Goal: Communication & Community: Answer question/provide support

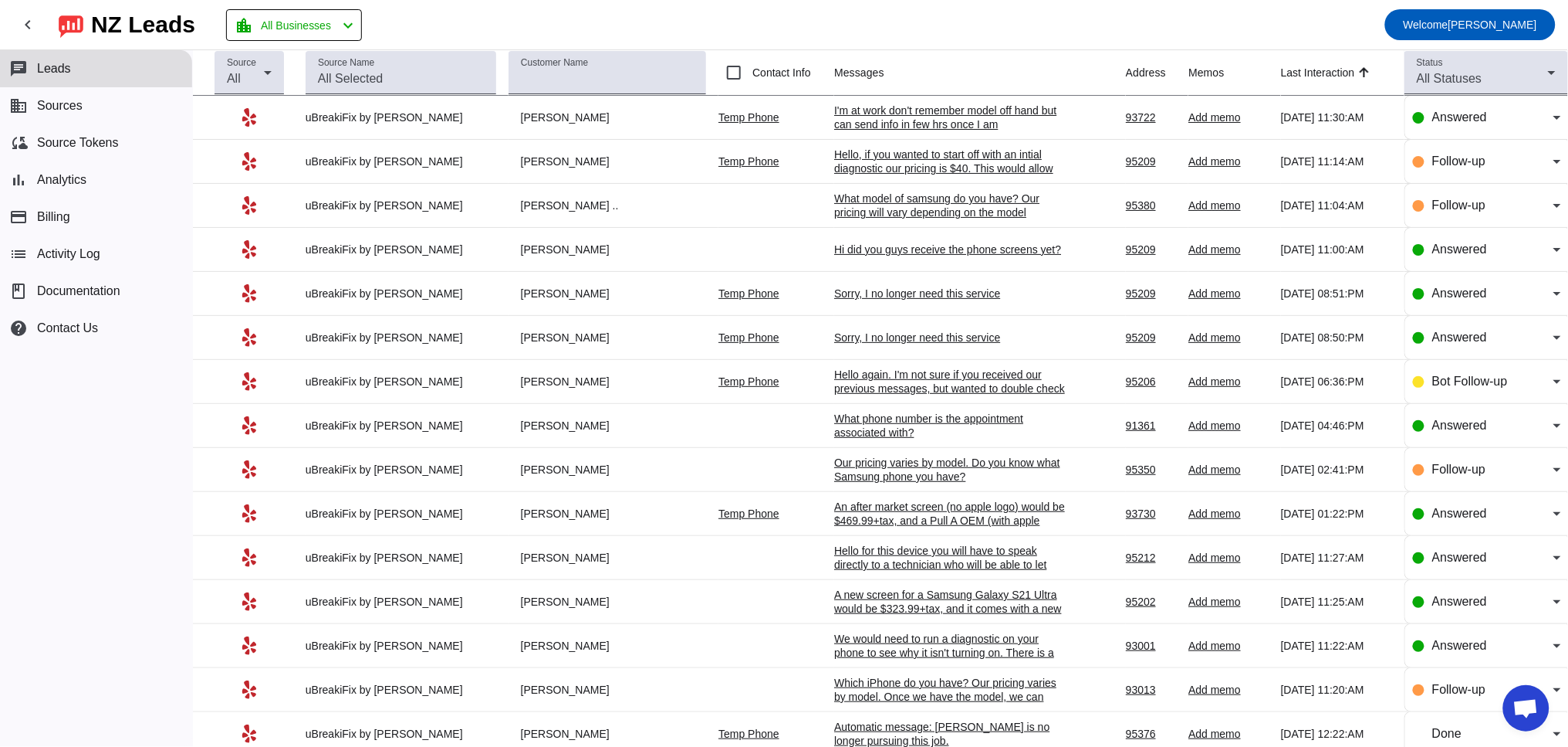
click at [906, 110] on div "I'm at work don't remember model off hand but can send info in few hrs once I am" at bounding box center [949, 117] width 232 height 28
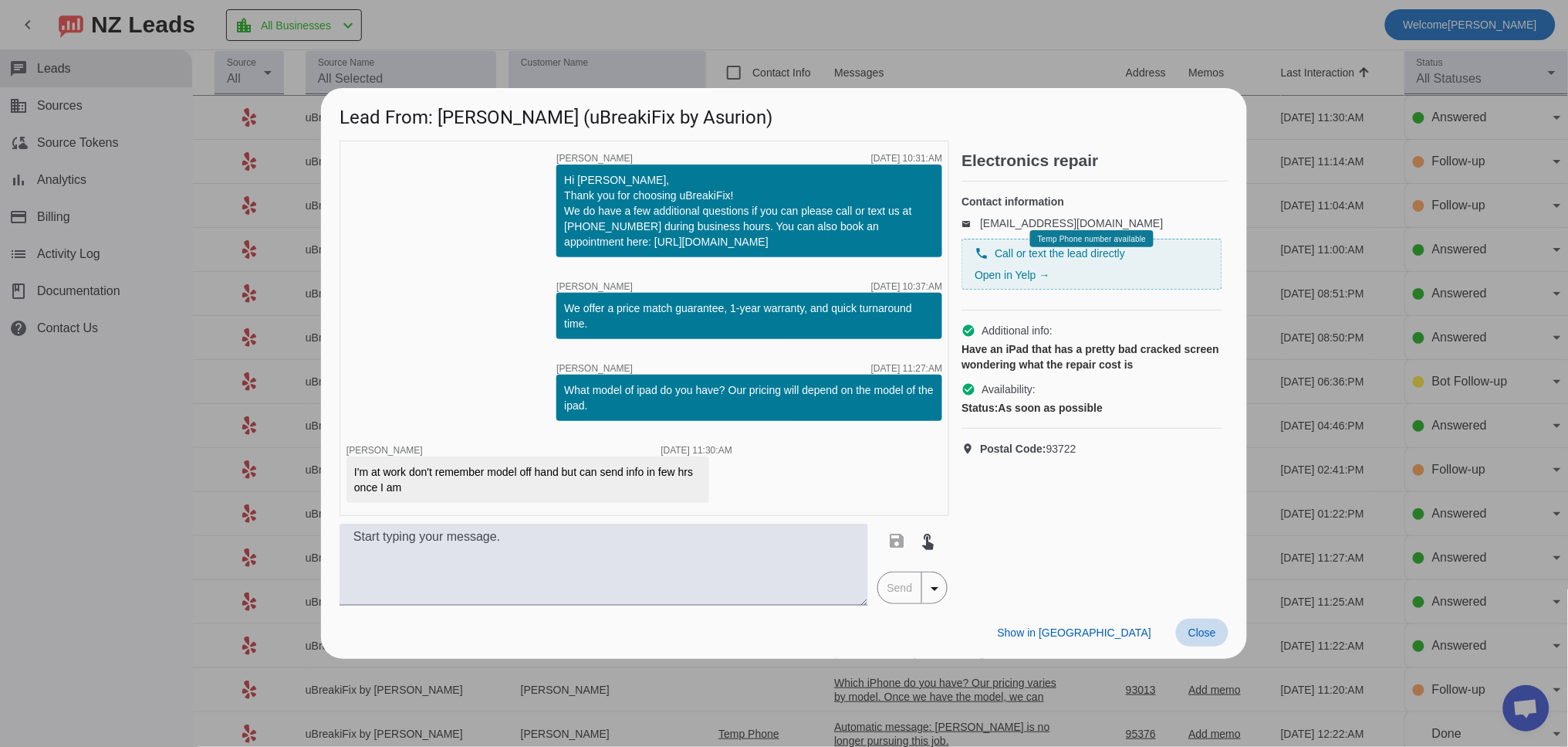
click at [1222, 638] on span at bounding box center [1202, 632] width 53 height 28
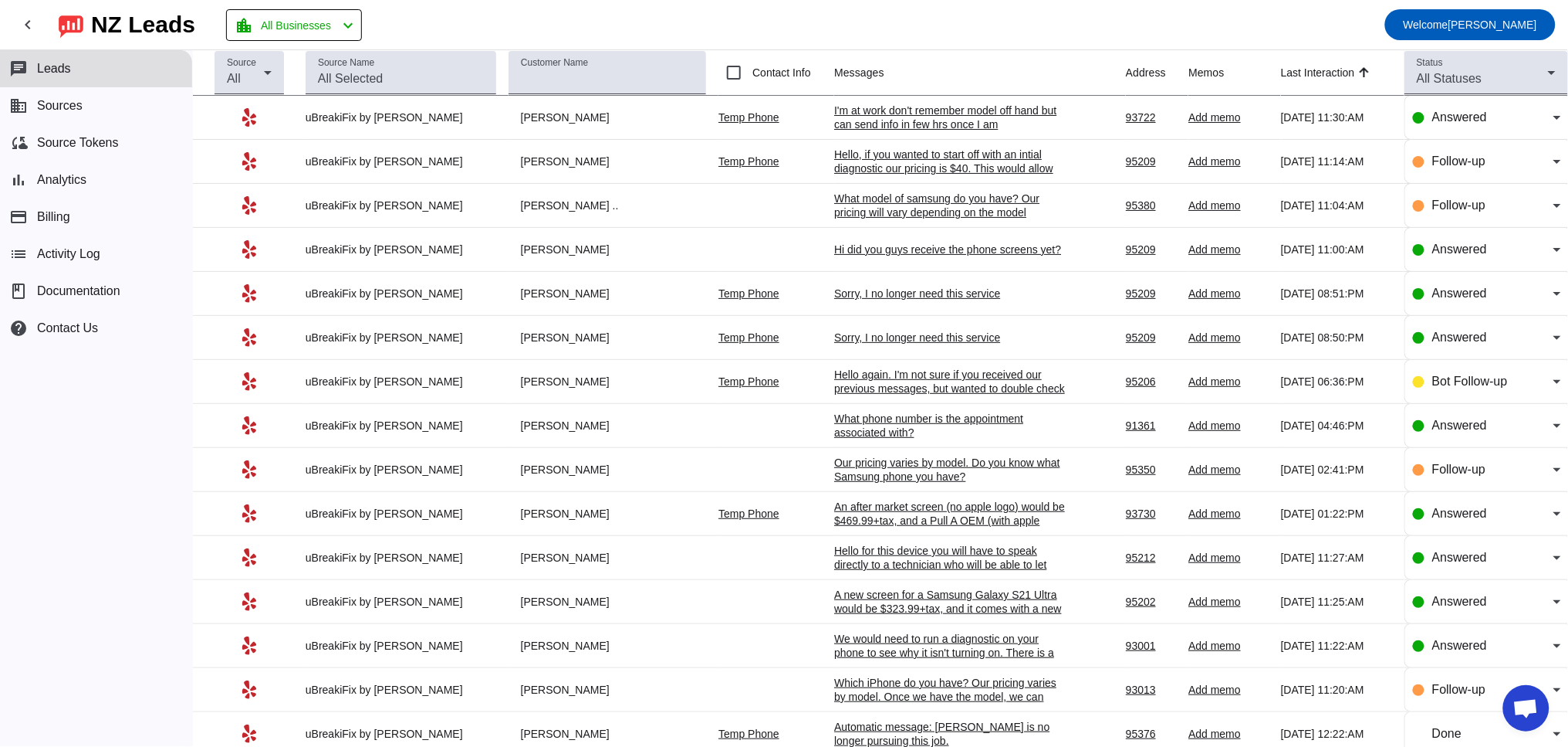
click at [856, 152] on div "Hello, if you wanted to start off with an intial diagnostic our pricing is $40.…" at bounding box center [949, 189] width 232 height 83
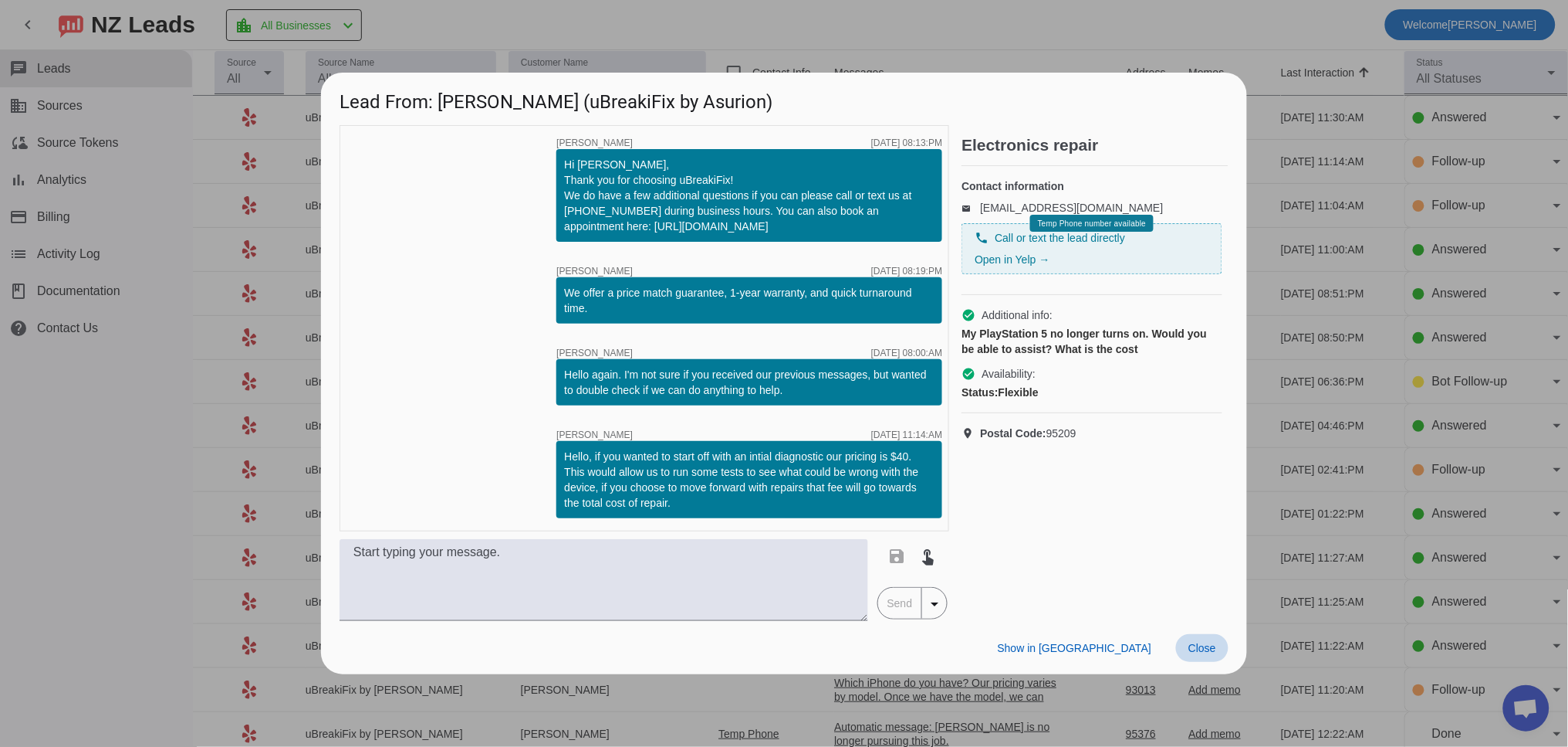
click at [1196, 637] on span at bounding box center [1202, 648] width 53 height 28
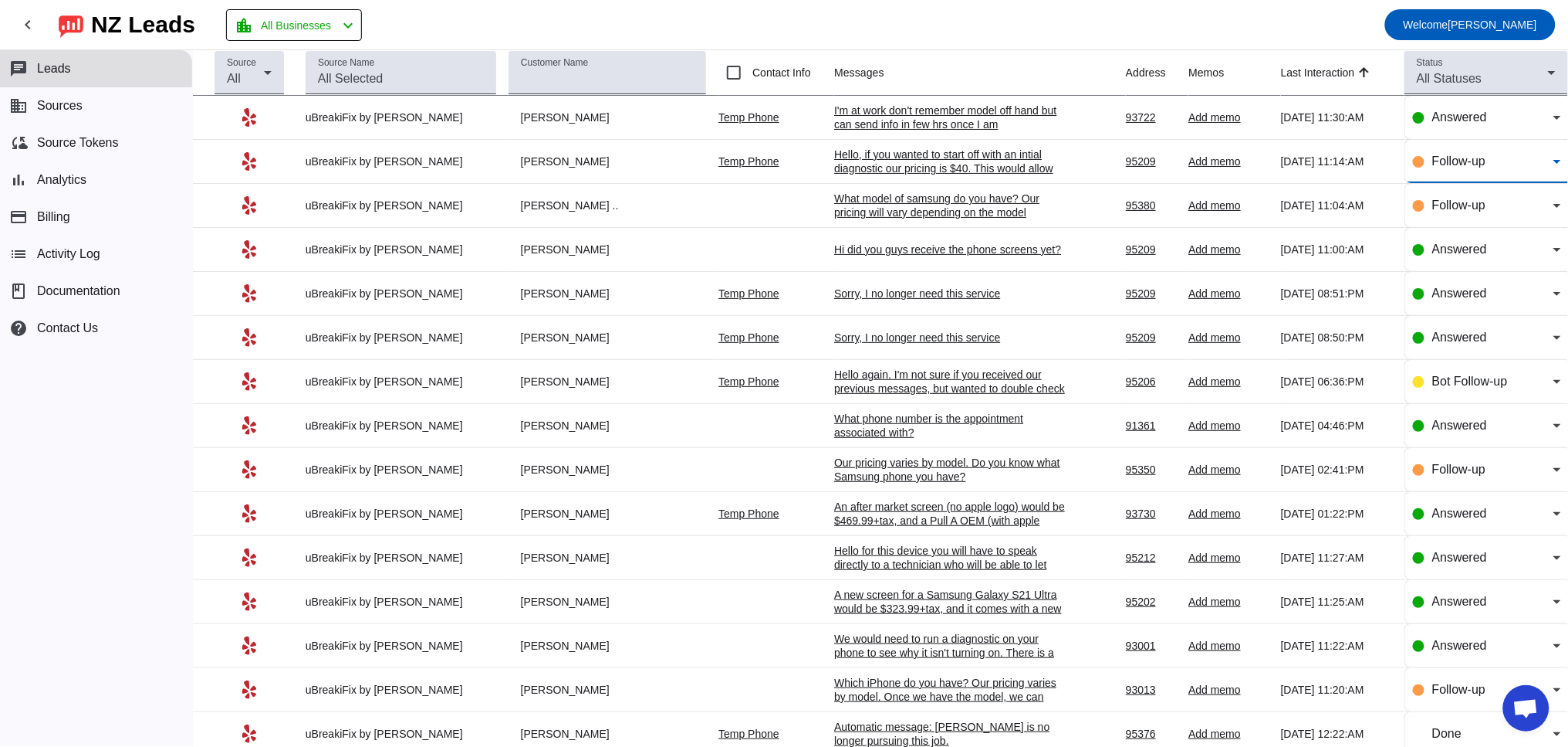
click at [1435, 157] on span "Follow-up" at bounding box center [1458, 161] width 54 height 13
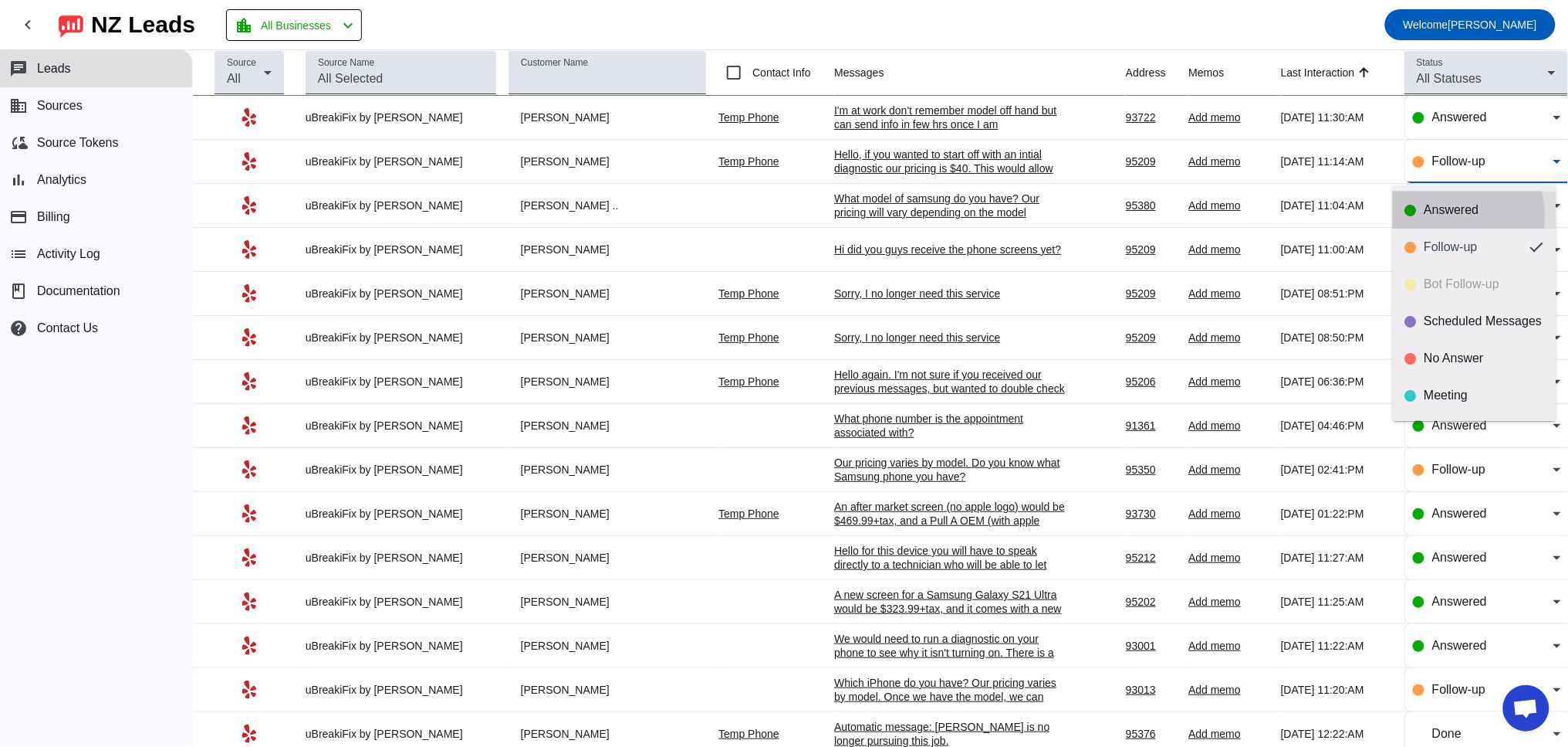
click at [1426, 215] on div "Answered" at bounding box center [1484, 209] width 119 height 16
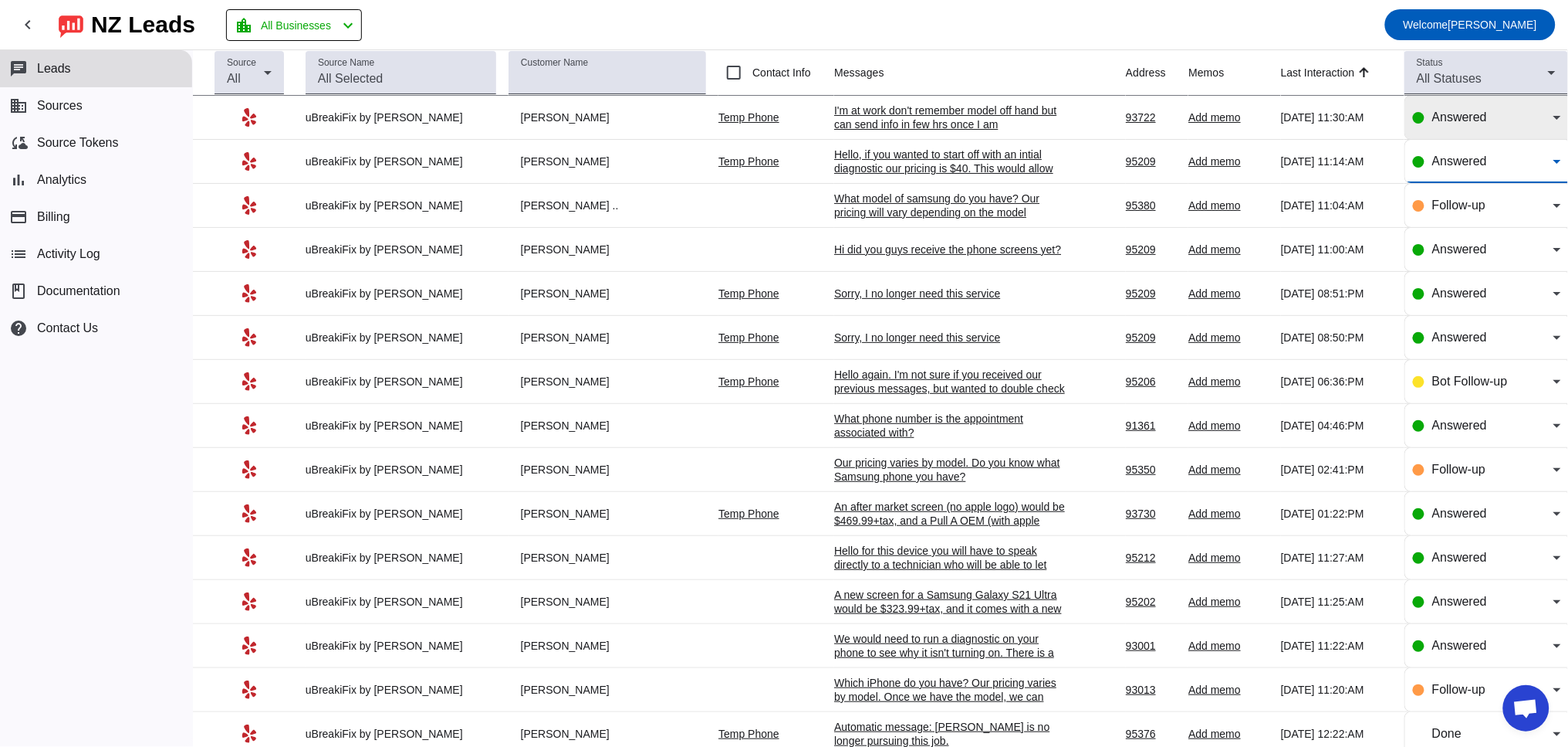
click at [1432, 124] on span "Answered" at bounding box center [1459, 117] width 54 height 13
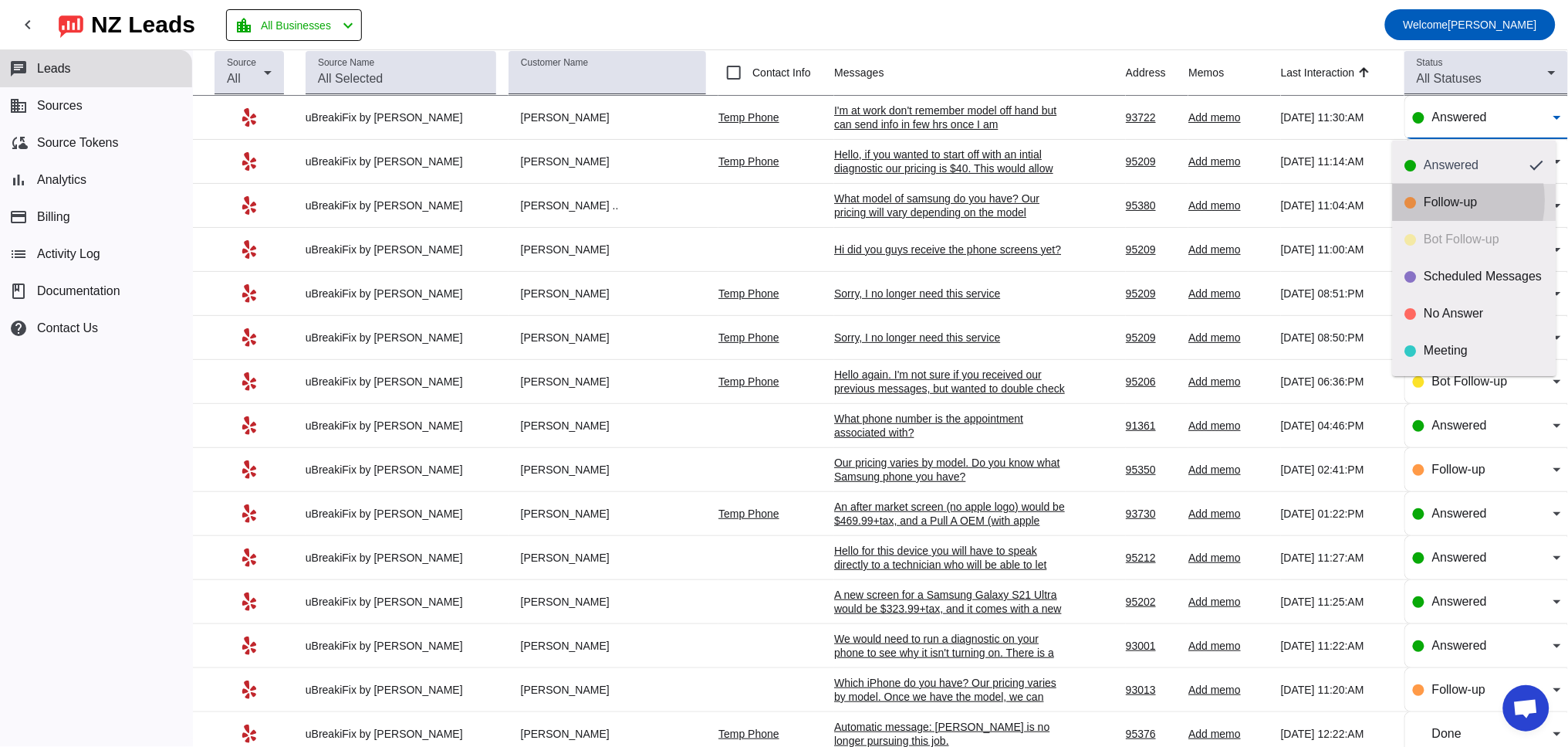
click at [1439, 200] on div "Follow-up" at bounding box center [1484, 202] width 119 height 16
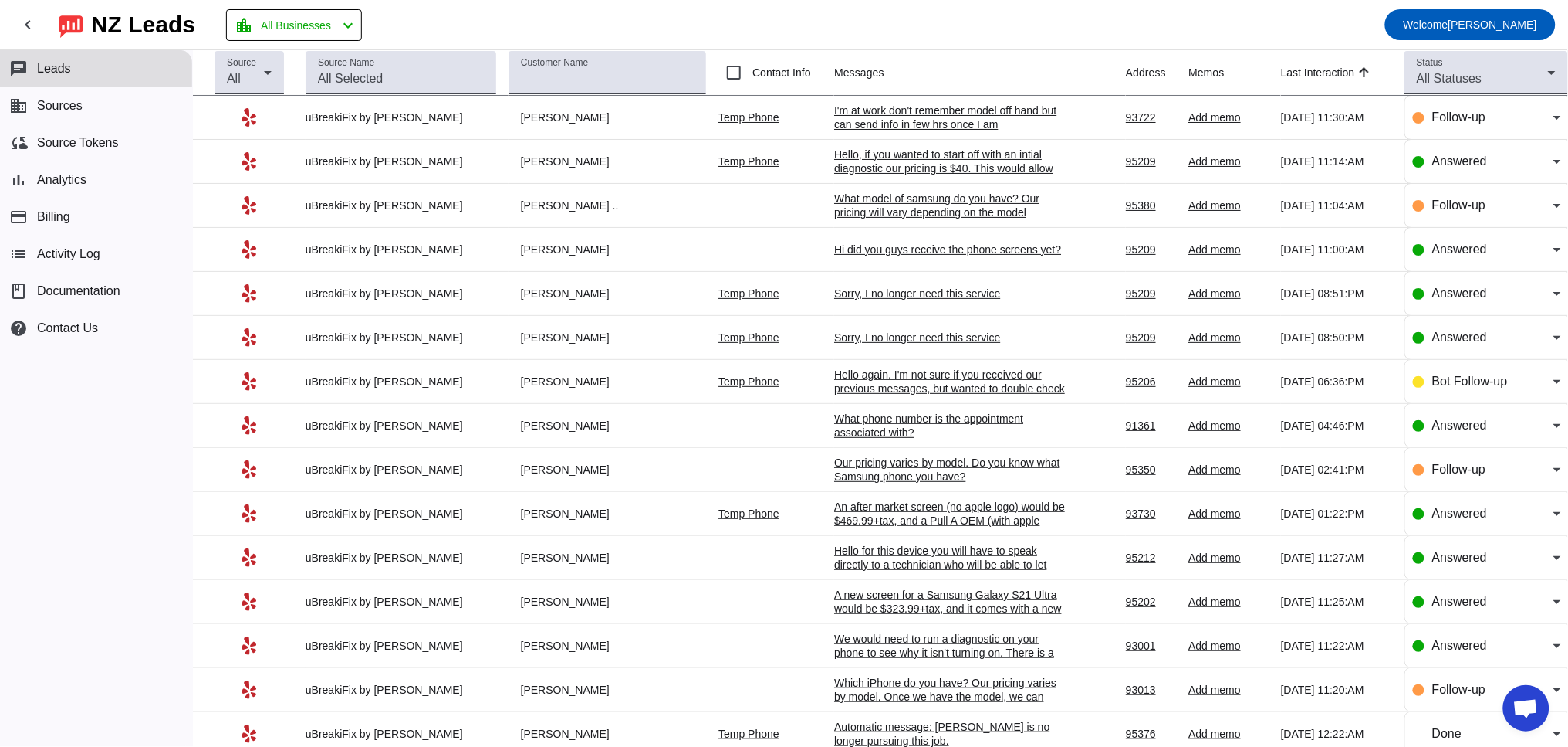
click at [966, 249] on div "Hi did you guys receive the phone screens yet?" at bounding box center [949, 249] width 232 height 14
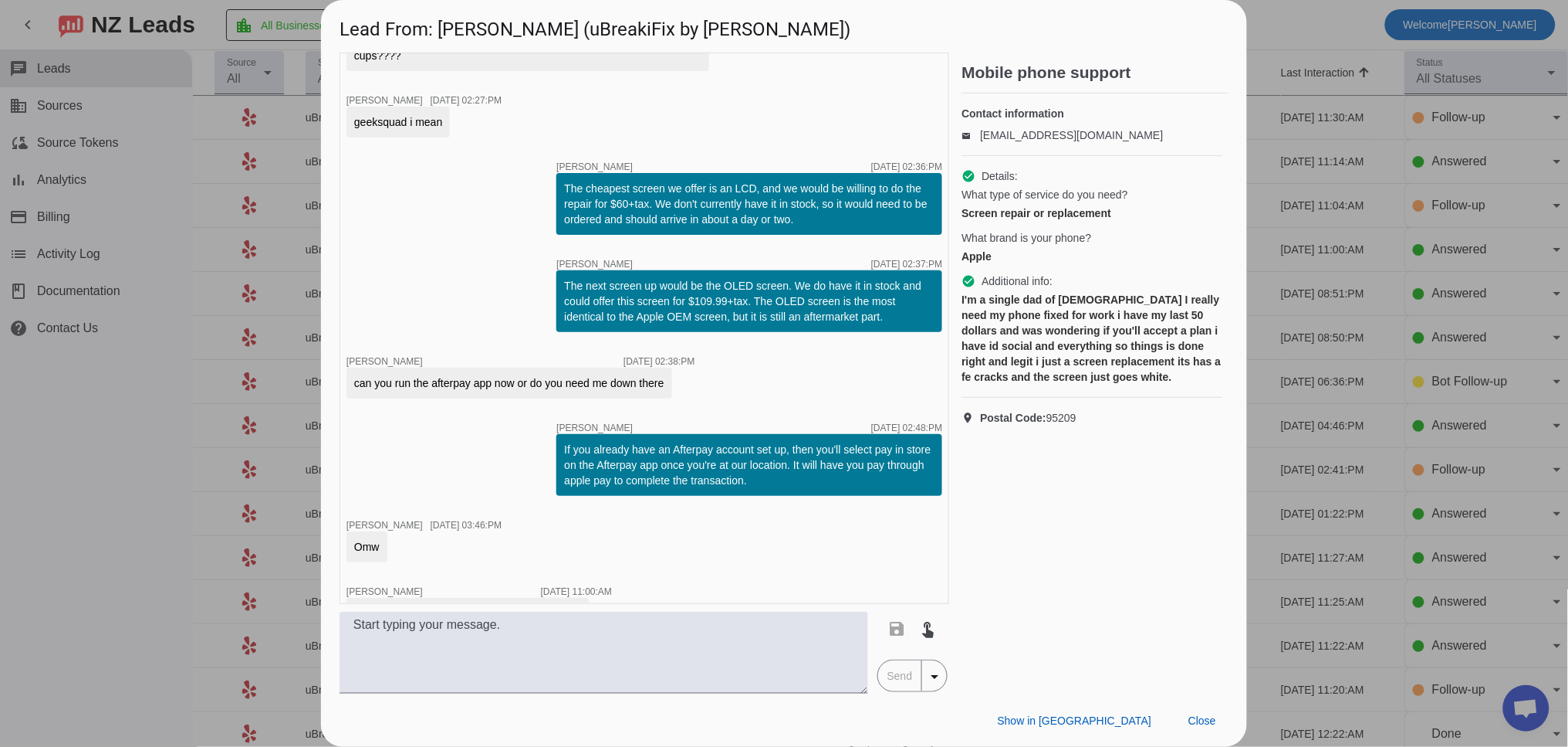
scroll to position [595, 0]
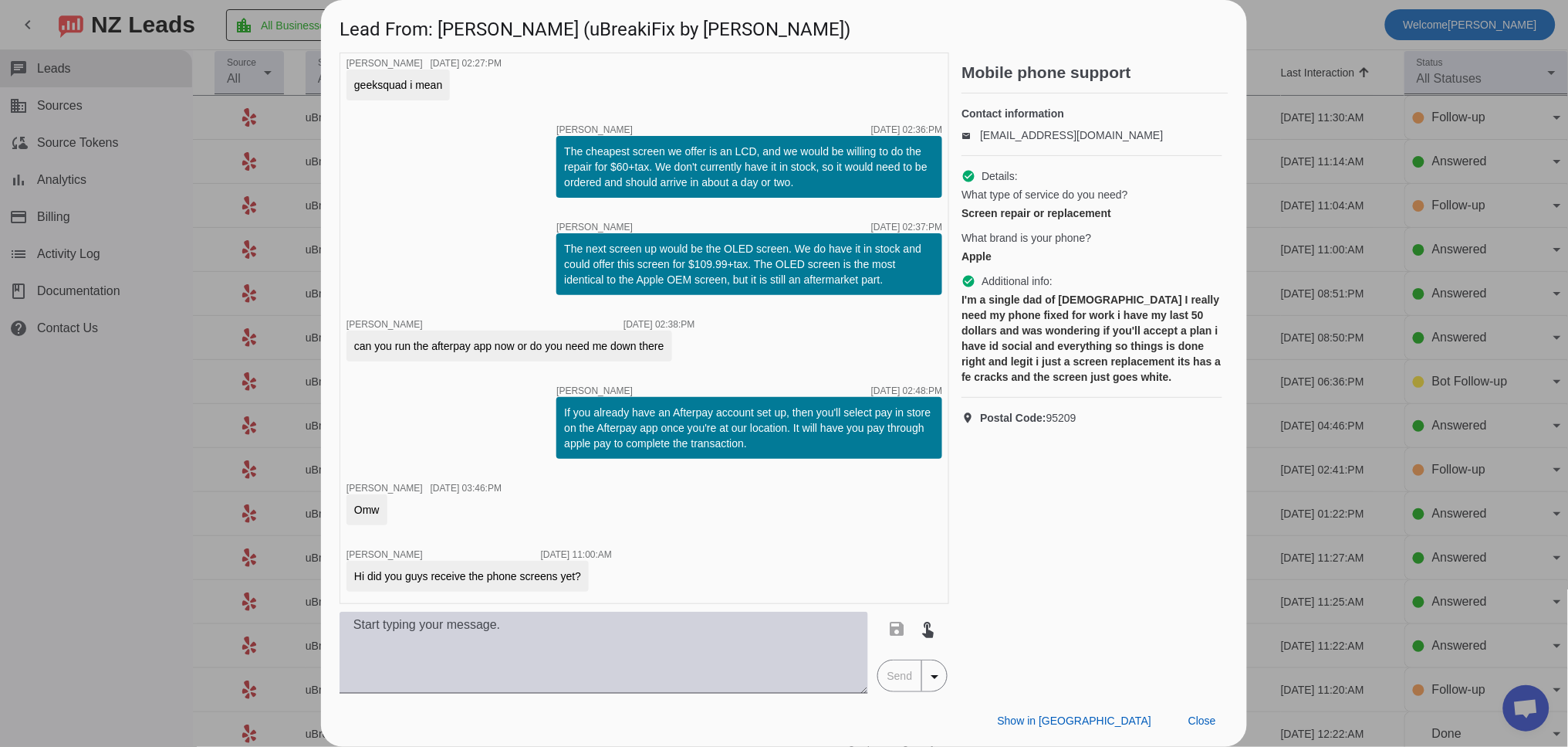
click at [572, 625] on textarea at bounding box center [603, 652] width 528 height 82
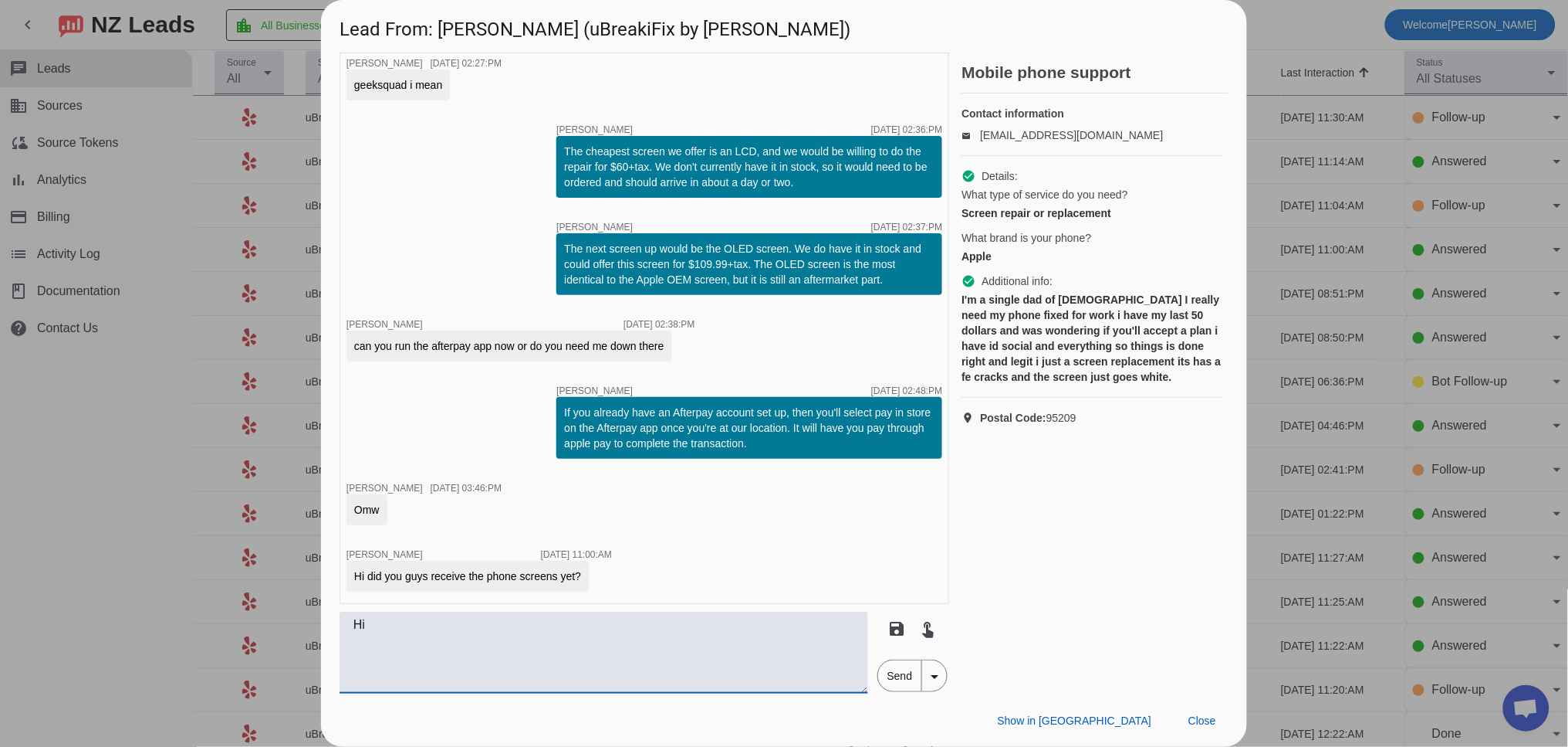
type textarea "H"
click at [357, 625] on textarea "Which screen were you needing?" at bounding box center [603, 652] width 528 height 82
drag, startPoint x: 361, startPoint y: 625, endPoint x: 332, endPoint y: 621, distance: 29.3
click at [339, 625] on textarea "Which screen were you needing?" at bounding box center [603, 652] width 528 height 82
click at [643, 637] on textarea "Hello, which screen were you needing?" at bounding box center [603, 652] width 528 height 82
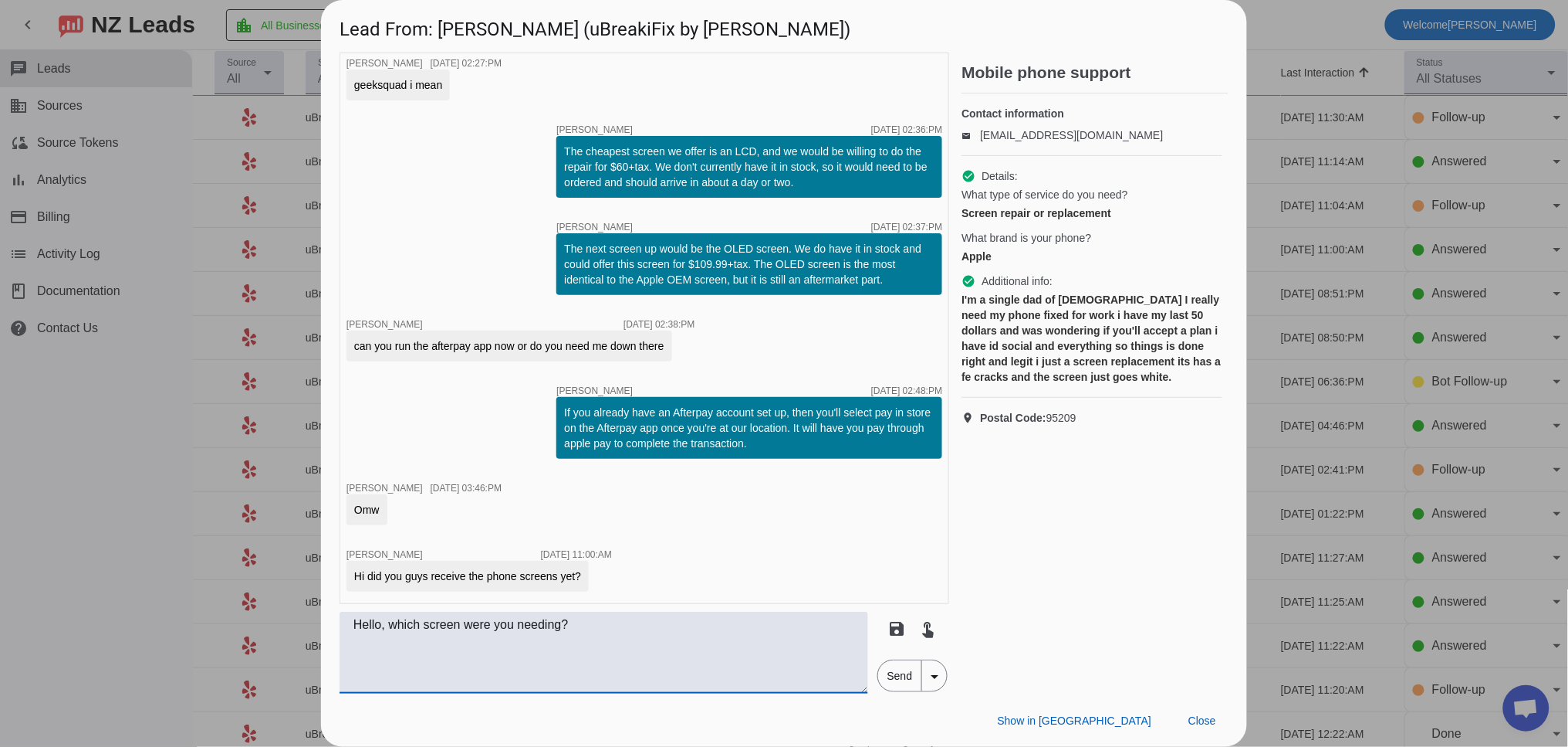
type textarea "Hello, which screen were you needing?"
click at [890, 680] on span "Send" at bounding box center [900, 675] width 44 height 31
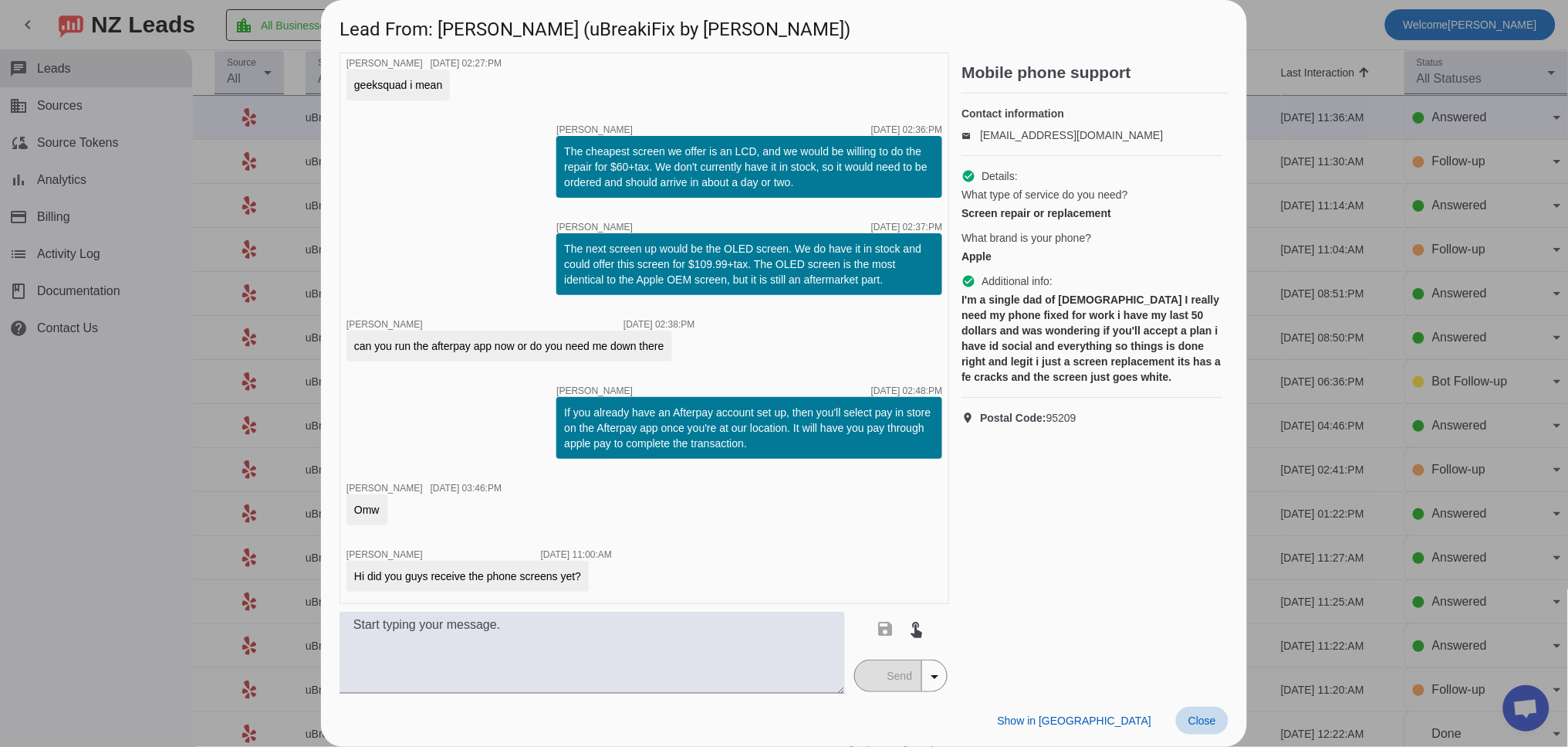
scroll to position [662, 0]
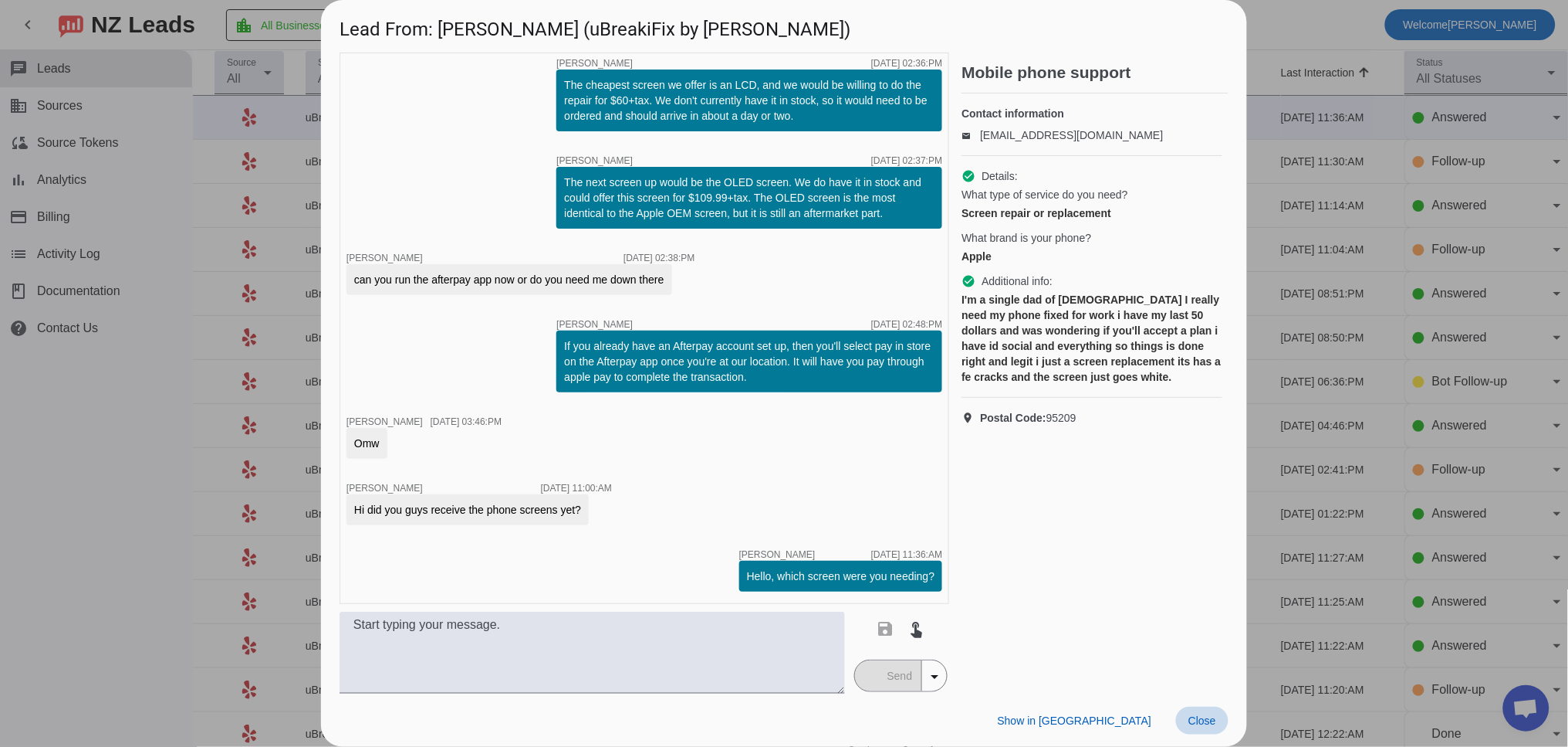
click at [1214, 721] on span "Close" at bounding box center [1202, 720] width 28 height 12
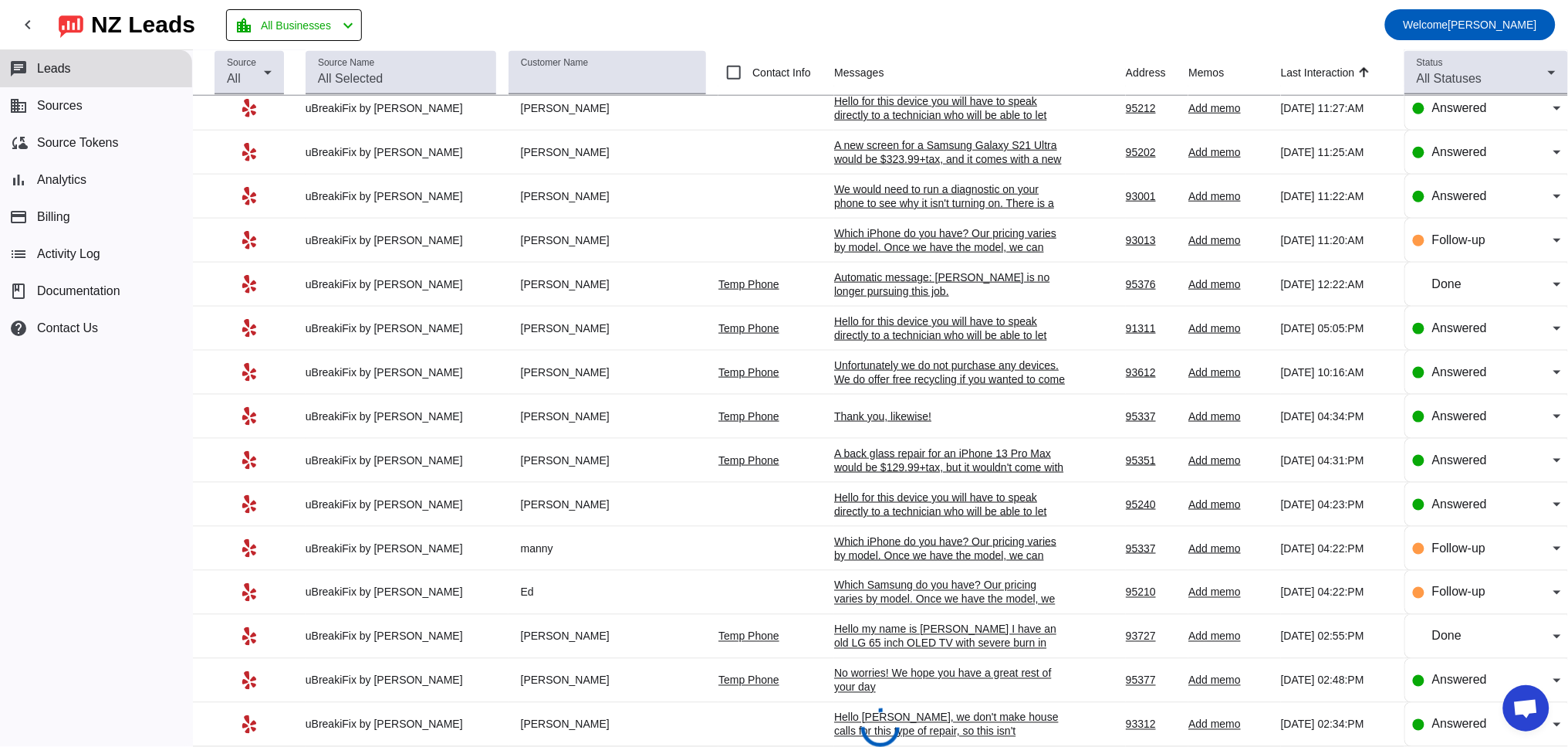
scroll to position [470, 0]
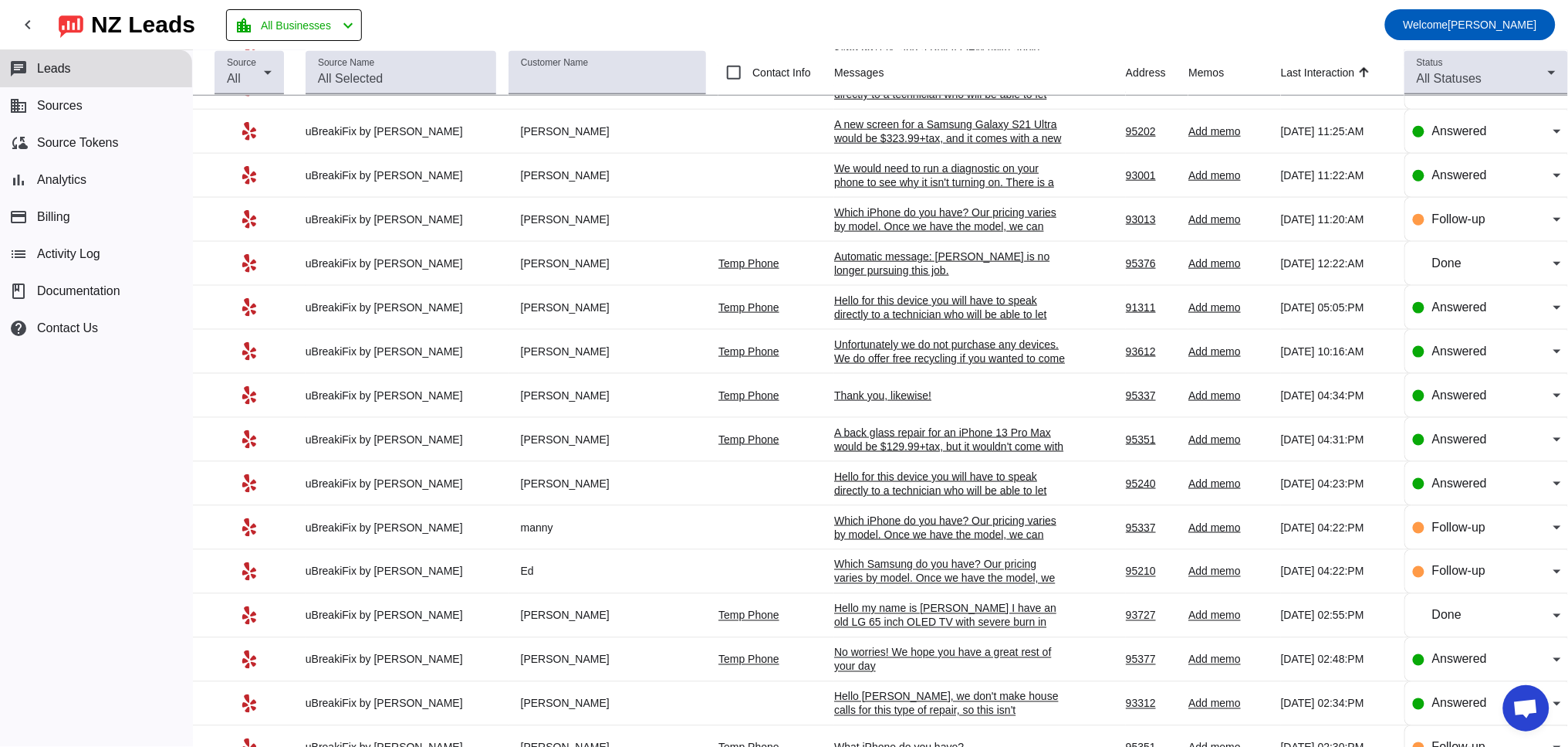
click at [977, 636] on div "Hello my name is [PERSON_NAME] I have an old LG 65 inch OLED TV with severe bur…" at bounding box center [949, 642] width 232 height 83
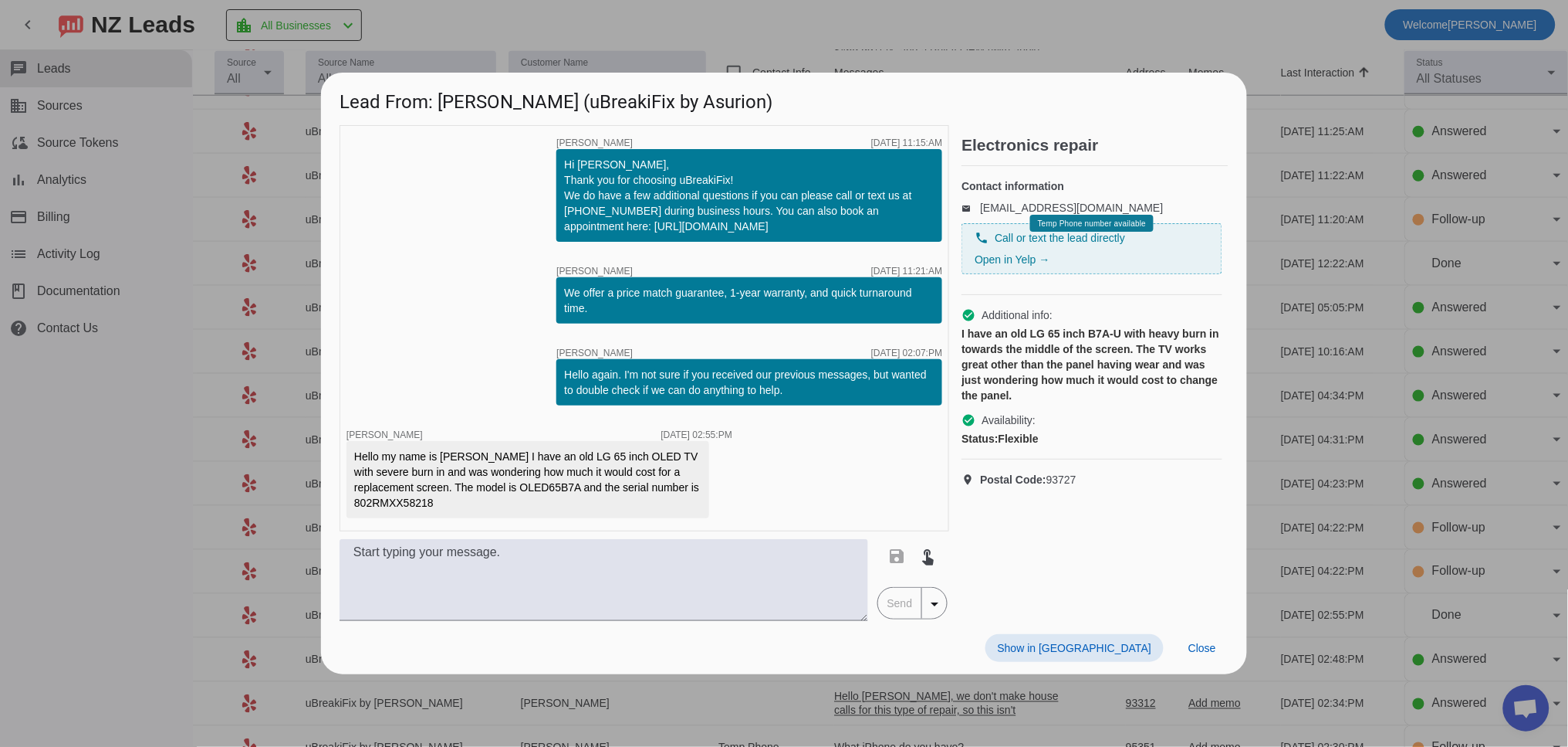
drag, startPoint x: 1198, startPoint y: 645, endPoint x: 1171, endPoint y: 643, distance: 27.1
click at [1197, 646] on span "Close" at bounding box center [1202, 647] width 28 height 12
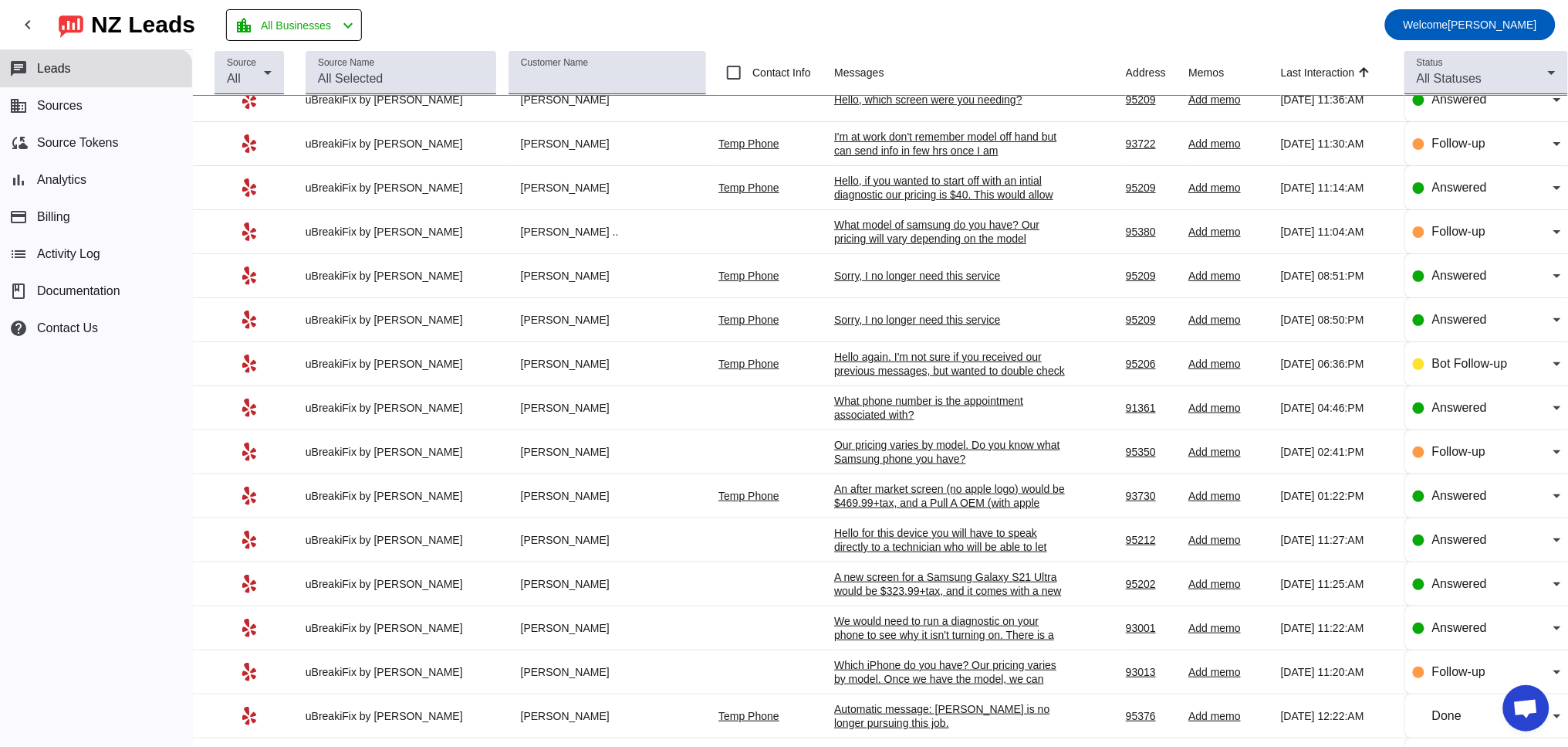
scroll to position [0, 0]
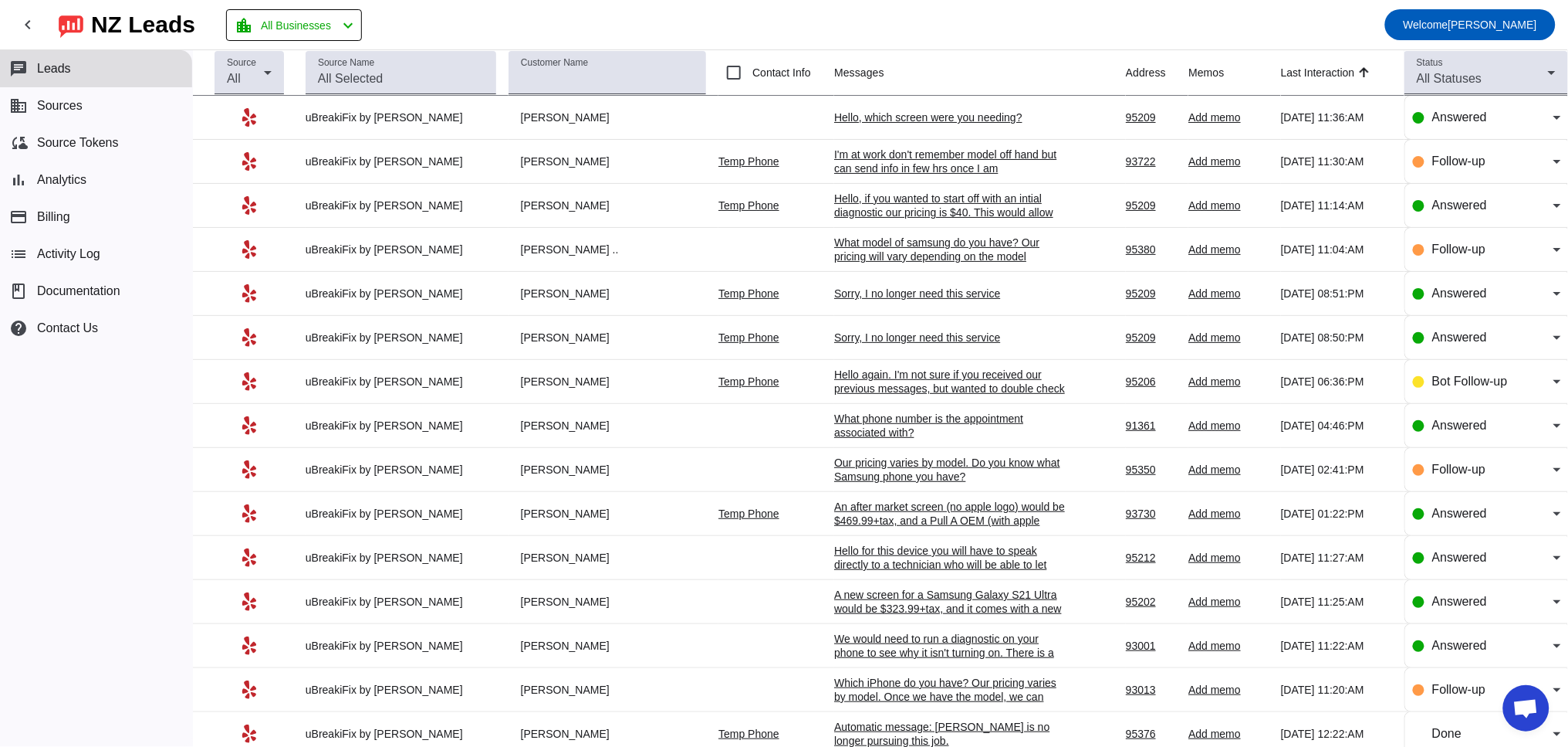
click at [900, 344] on div "Sorry, I no longer need this service" at bounding box center [949, 337] width 232 height 14
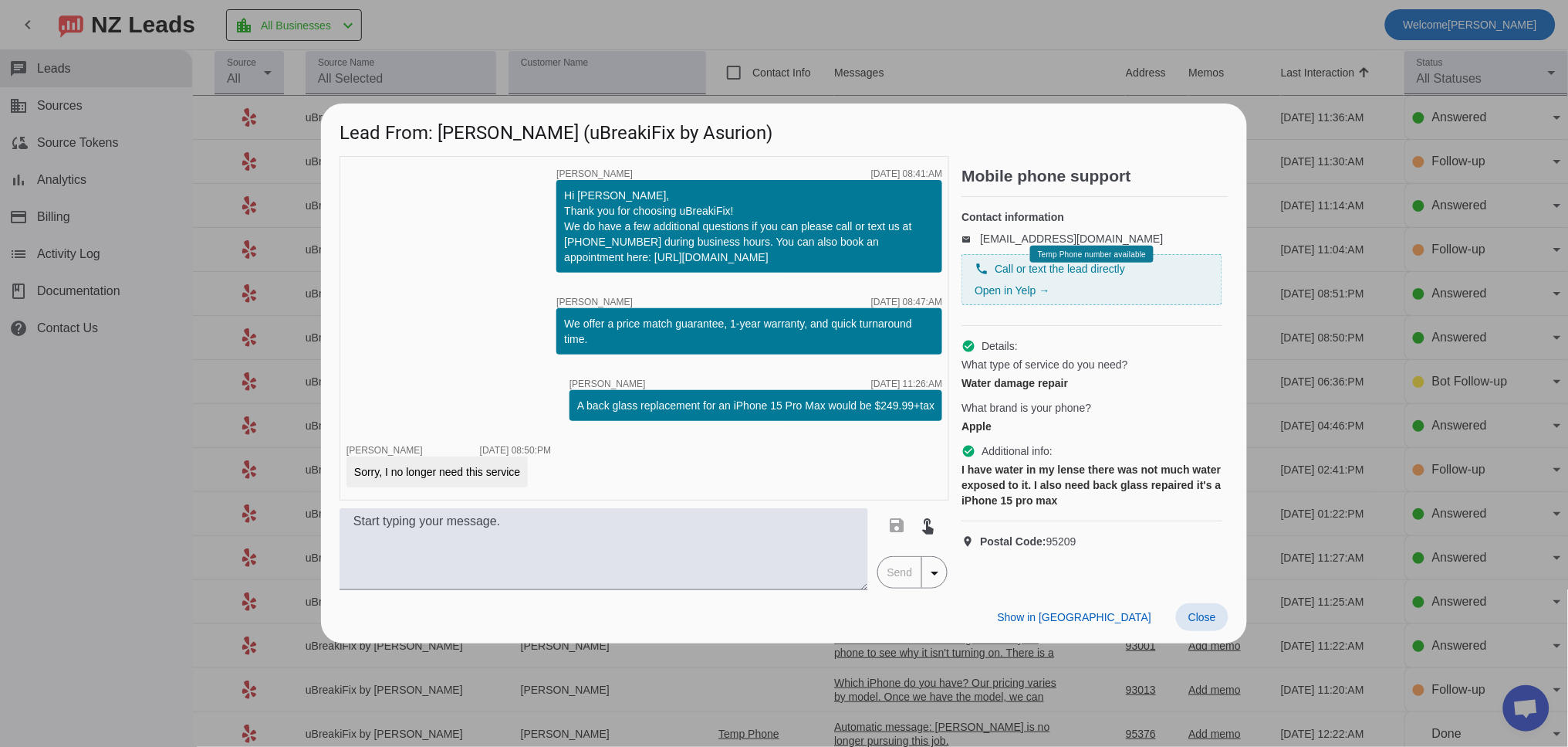
drag, startPoint x: 1200, startPoint y: 631, endPoint x: 1225, endPoint y: 553, distance: 81.9
click at [1200, 627] on button "Close" at bounding box center [1202, 617] width 53 height 28
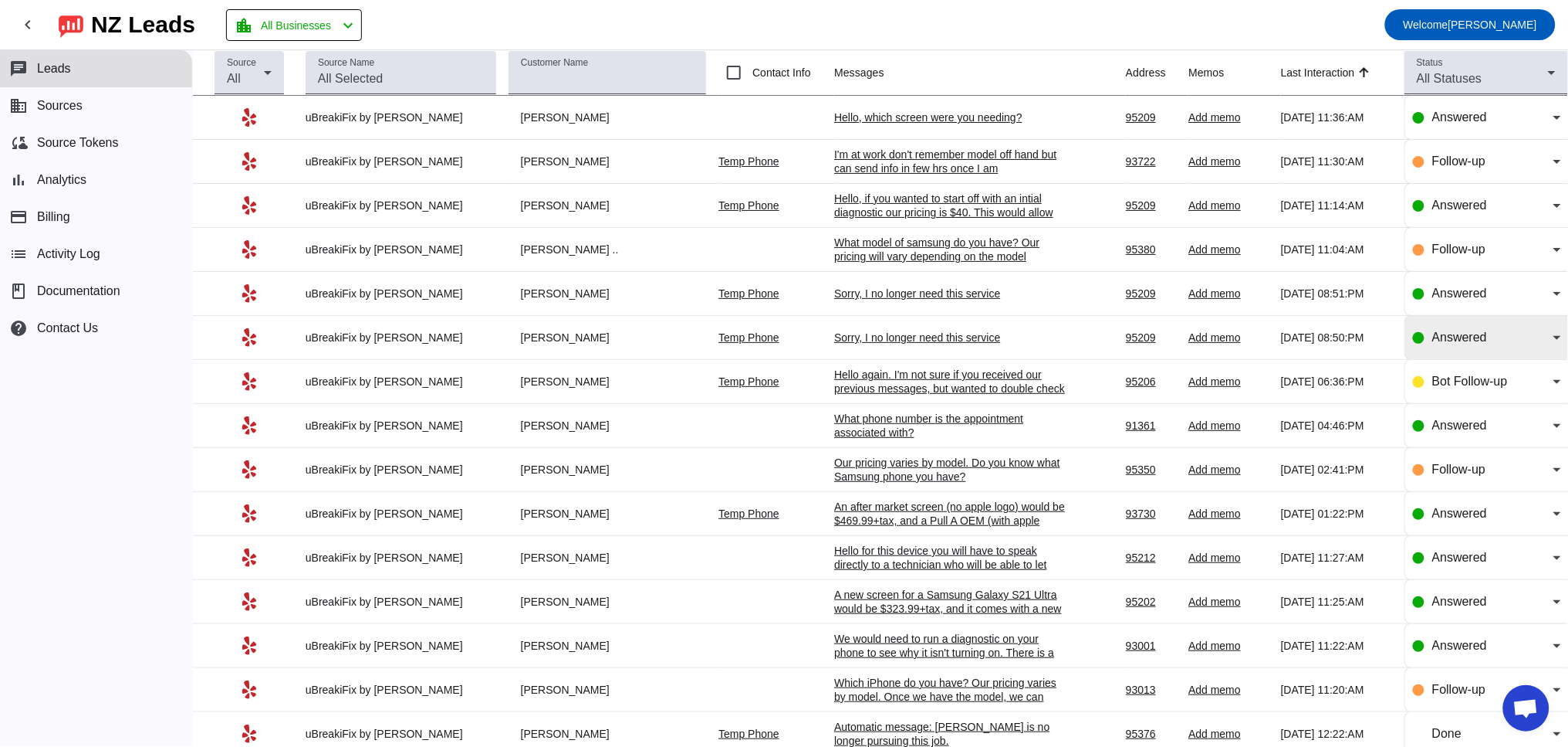
click at [1501, 346] on div "Answered" at bounding box center [1492, 337] width 121 height 18
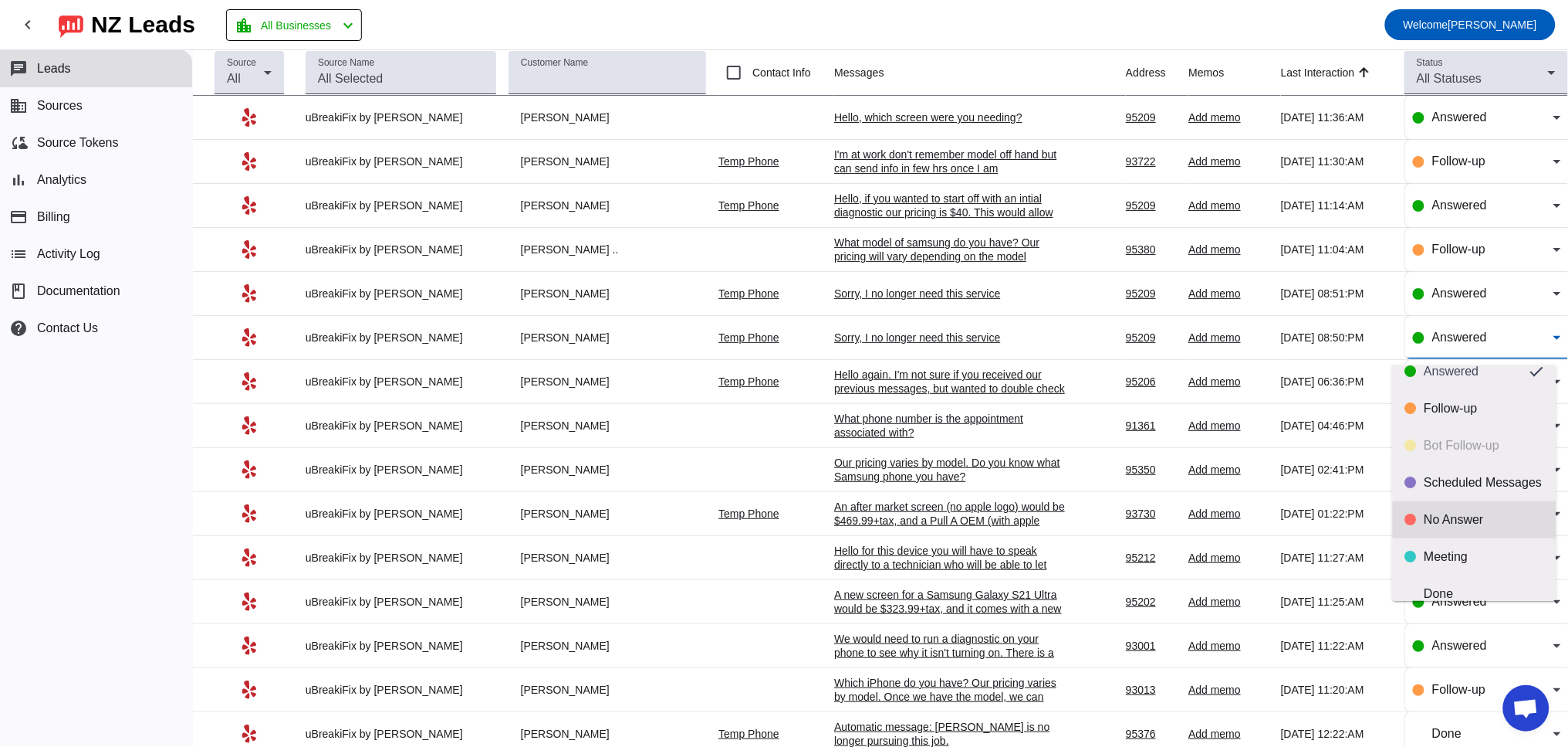
scroll to position [35, 0]
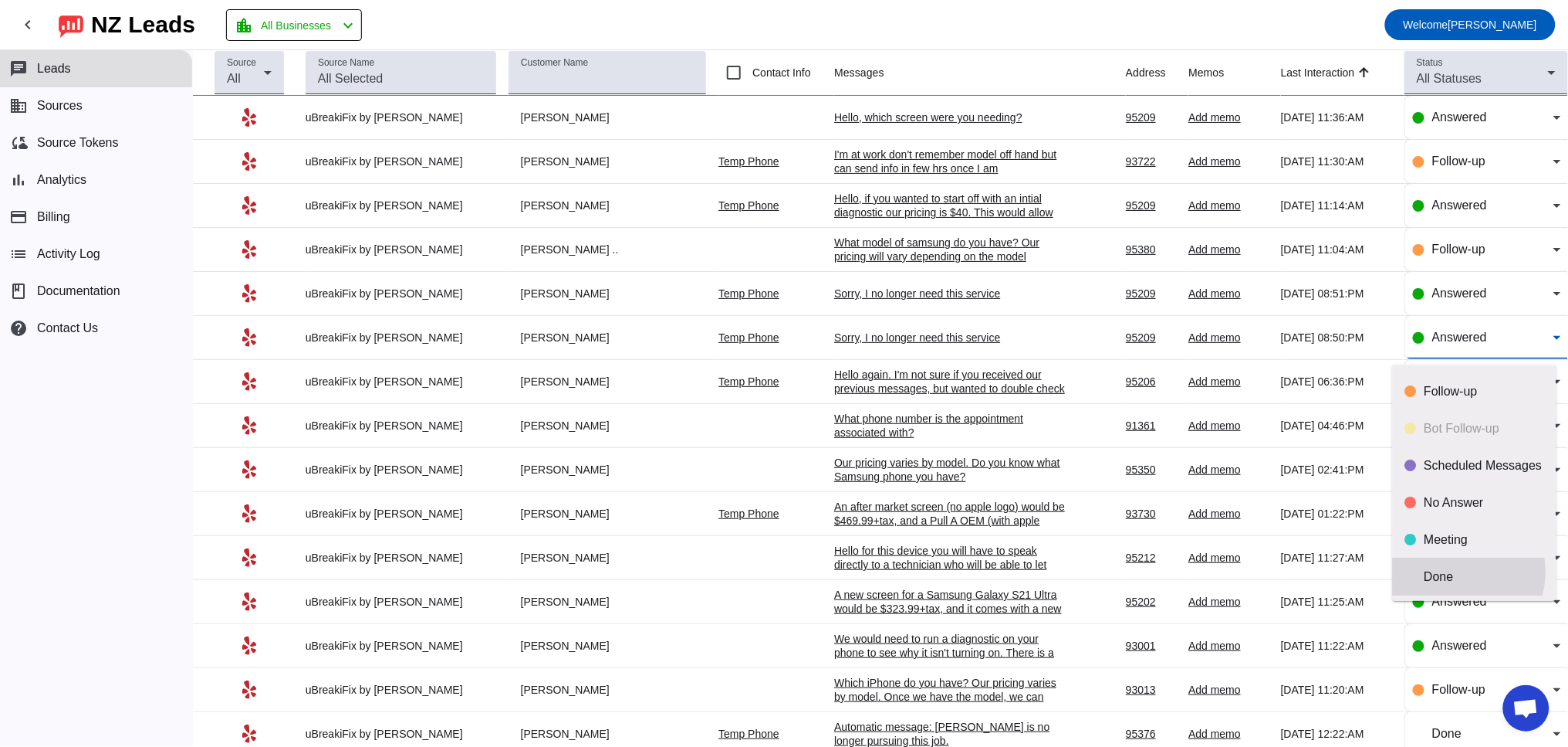
drag, startPoint x: 1455, startPoint y: 571, endPoint x: 1379, endPoint y: 425, distance: 164.6
click at [1454, 569] on div "Done" at bounding box center [1484, 576] width 119 height 16
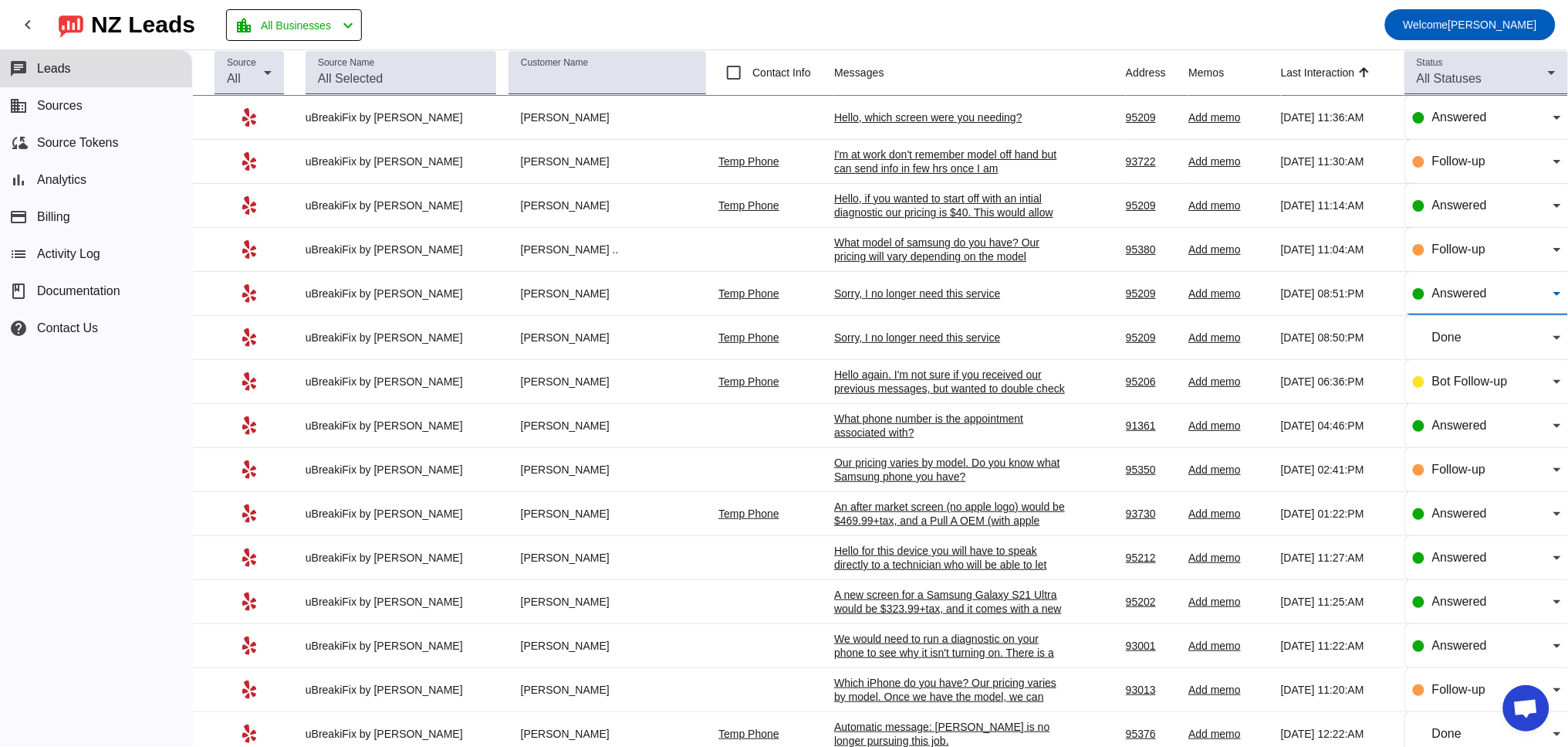
click at [1441, 303] on mat-select "Answered" at bounding box center [1496, 294] width 129 height 18
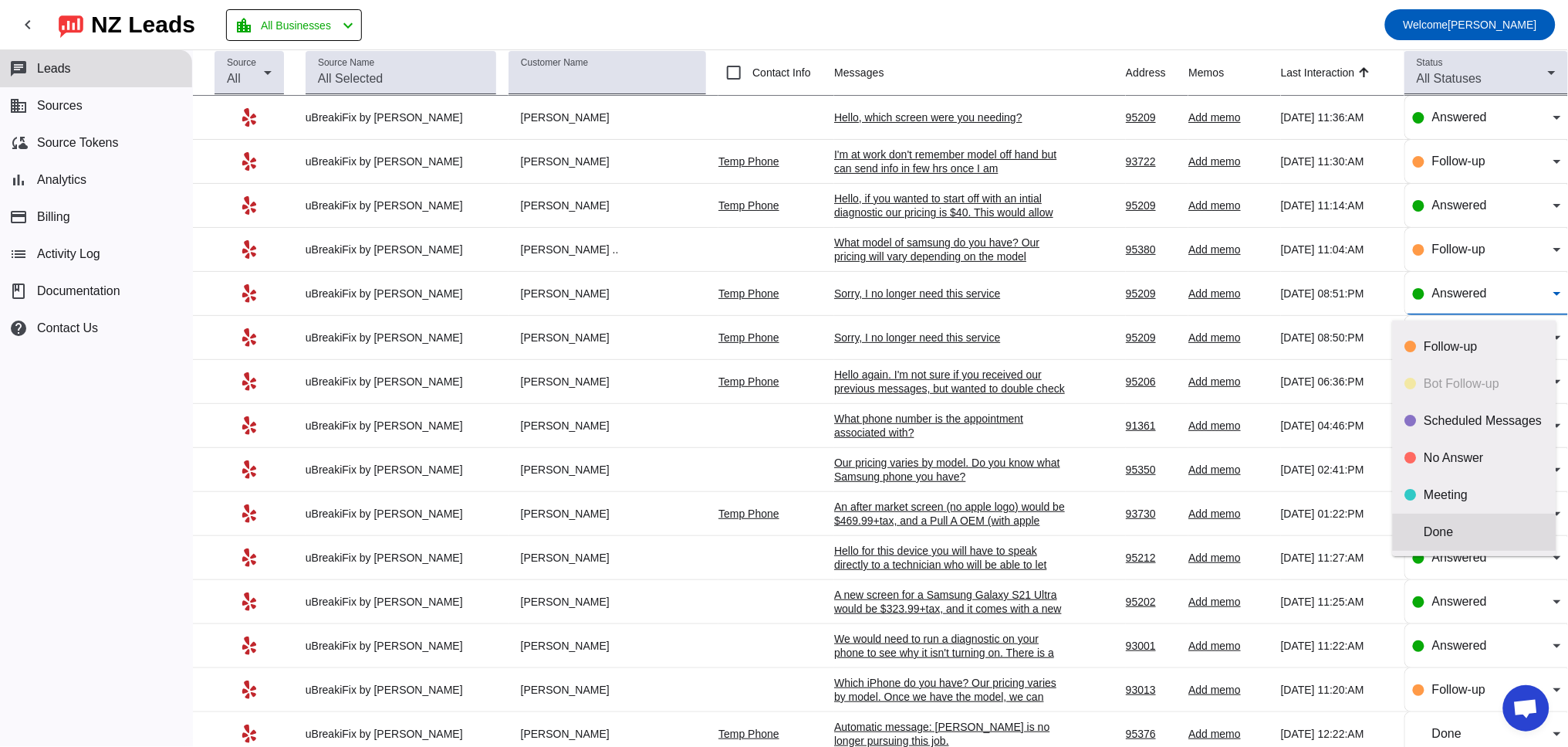
click at [1458, 523] on mat-option "Done" at bounding box center [1474, 532] width 164 height 37
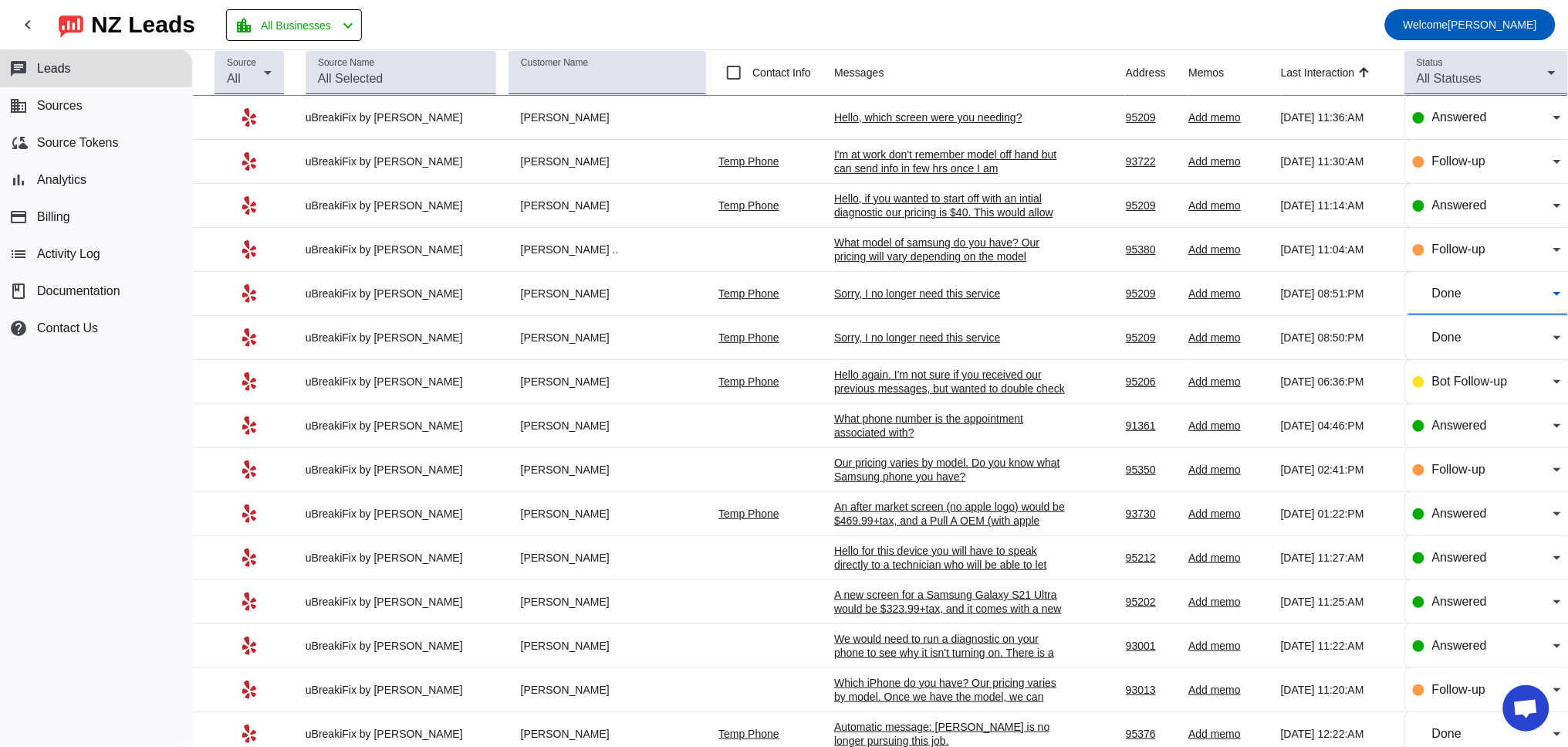
click at [888, 377] on div "Hello again. I'm not sure if you received our previous messages, but wanted to …" at bounding box center [949, 388] width 232 height 42
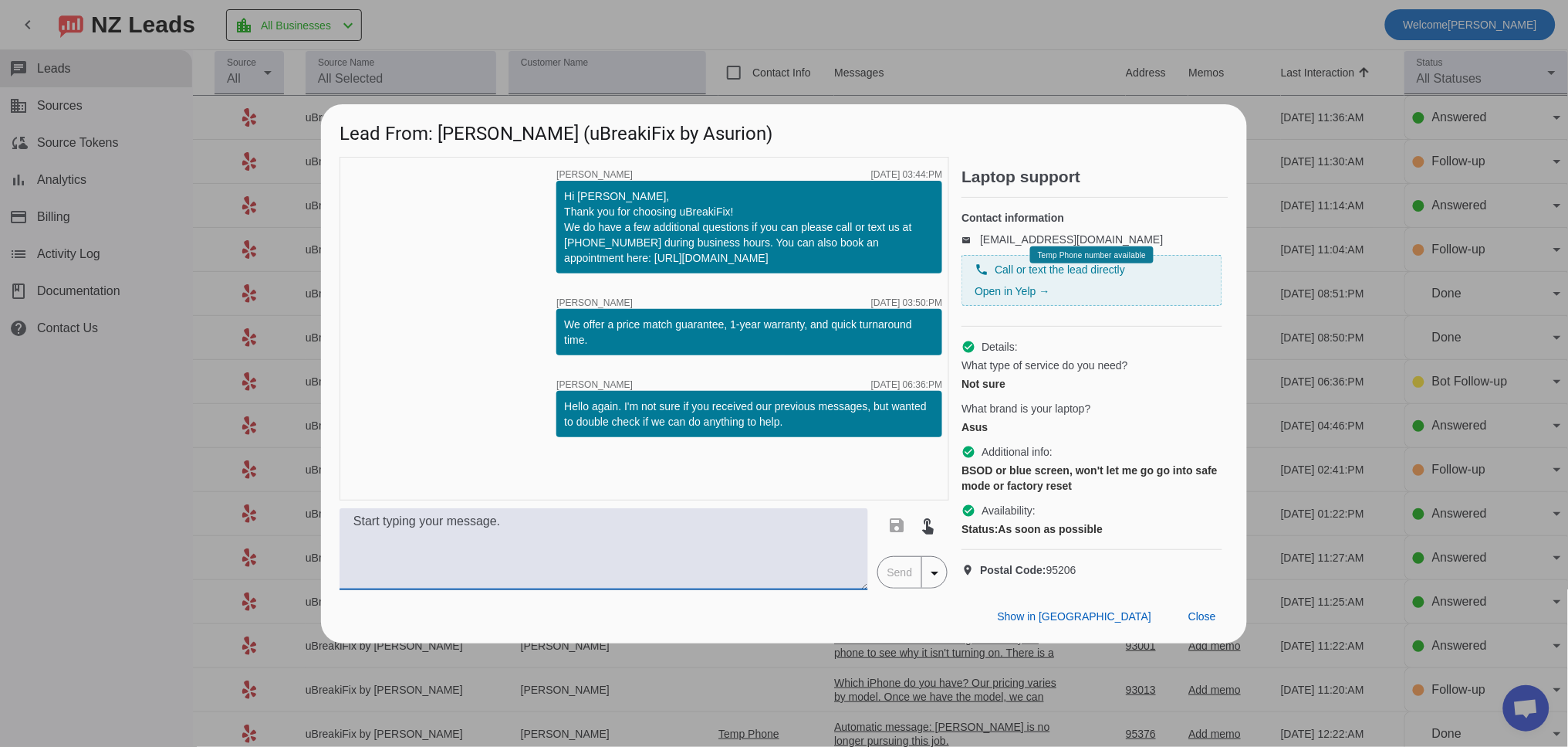
click at [511, 543] on textarea at bounding box center [603, 548] width 528 height 82
paste textarea "Hello for this device you will have to speak directly to a technician who will …"
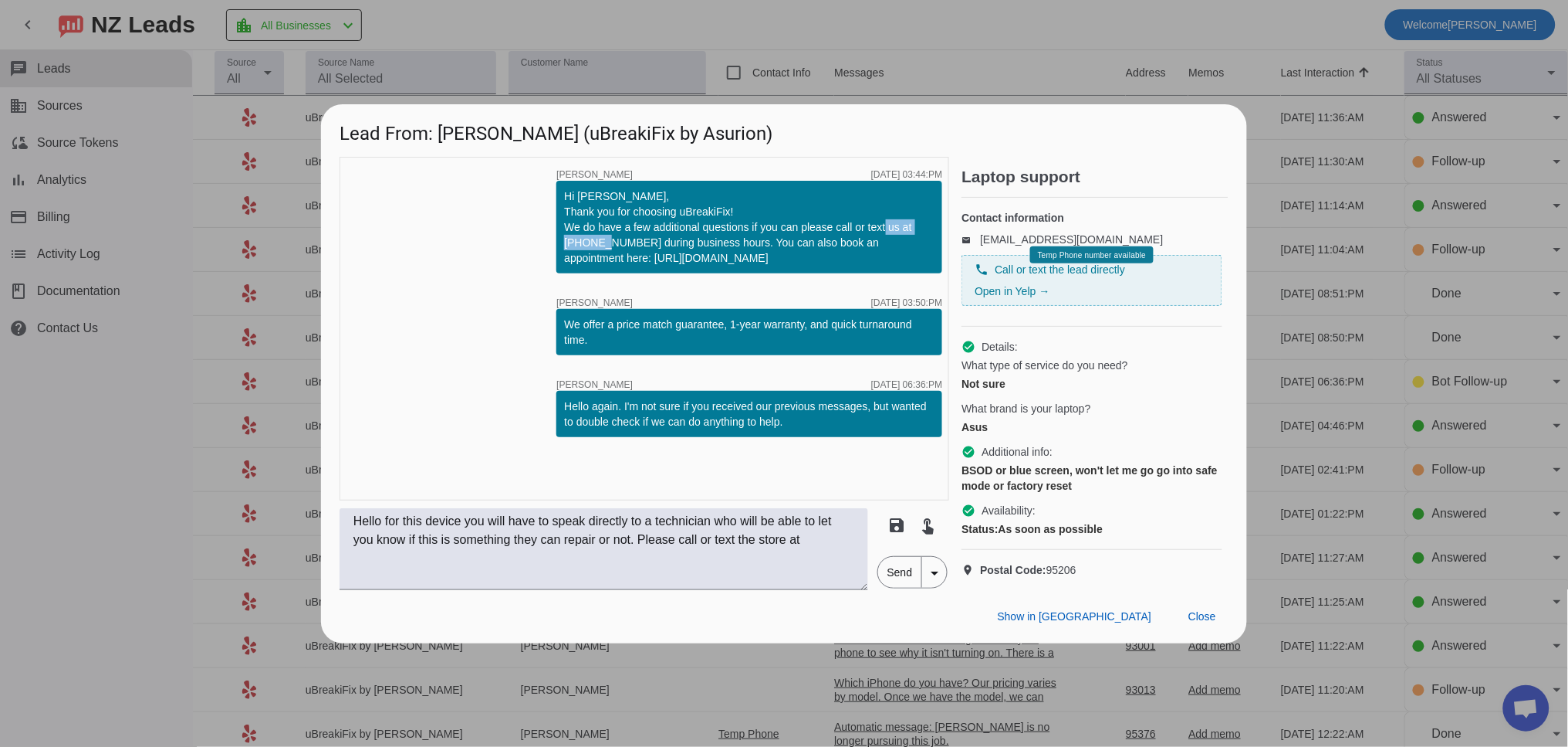
drag, startPoint x: 637, startPoint y: 226, endPoint x: 533, endPoint y: 221, distance: 104.1
click at [533, 221] on div "timer close [PERSON_NAME] [DATE] 03:44:PM Hi [PERSON_NAME], Thank you for choos…" at bounding box center [644, 328] width 610 height 344
copy div "[PHONE_NUMBER]"
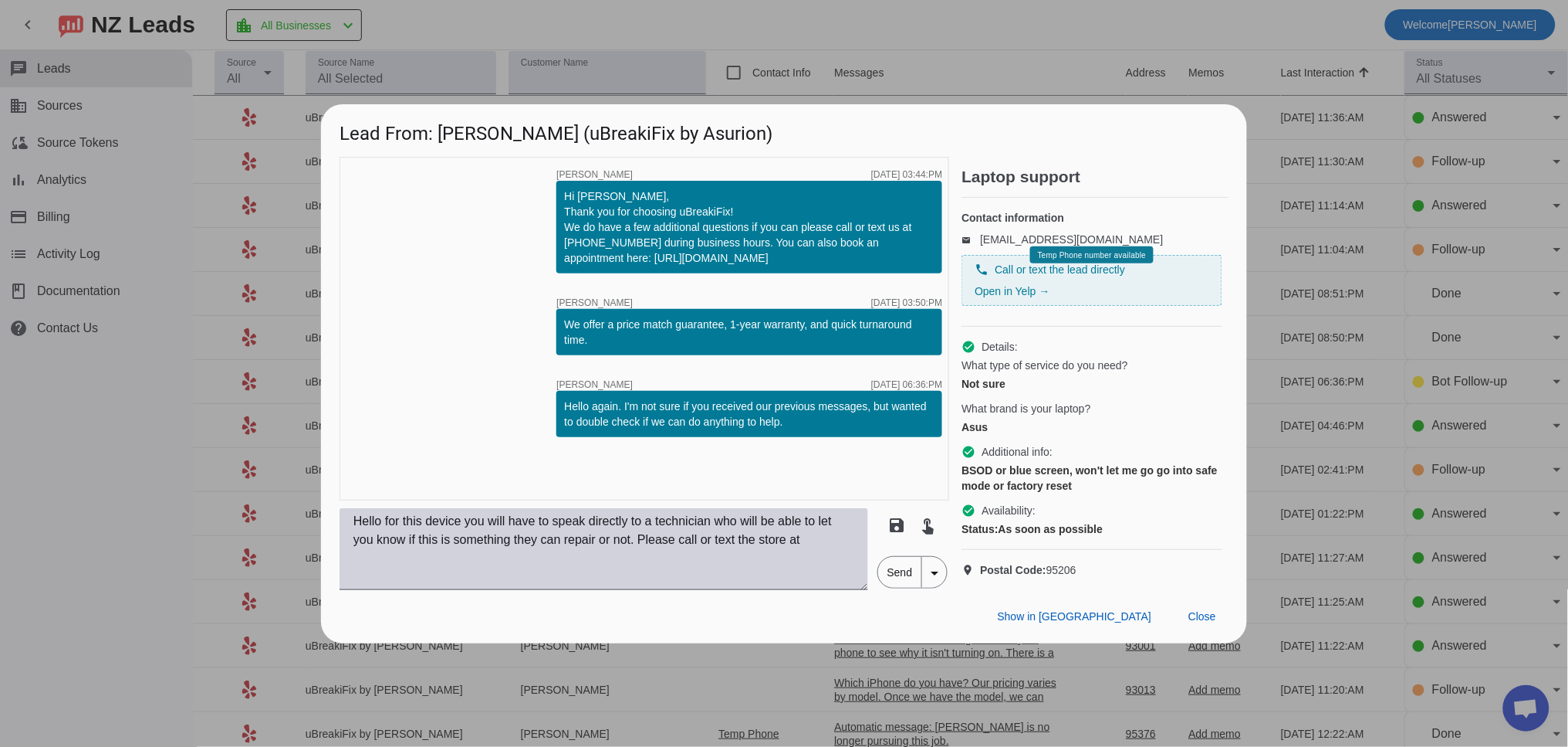
click at [835, 545] on textarea "Hello for this device you will have to speak directly to a technician who will …" at bounding box center [603, 548] width 528 height 82
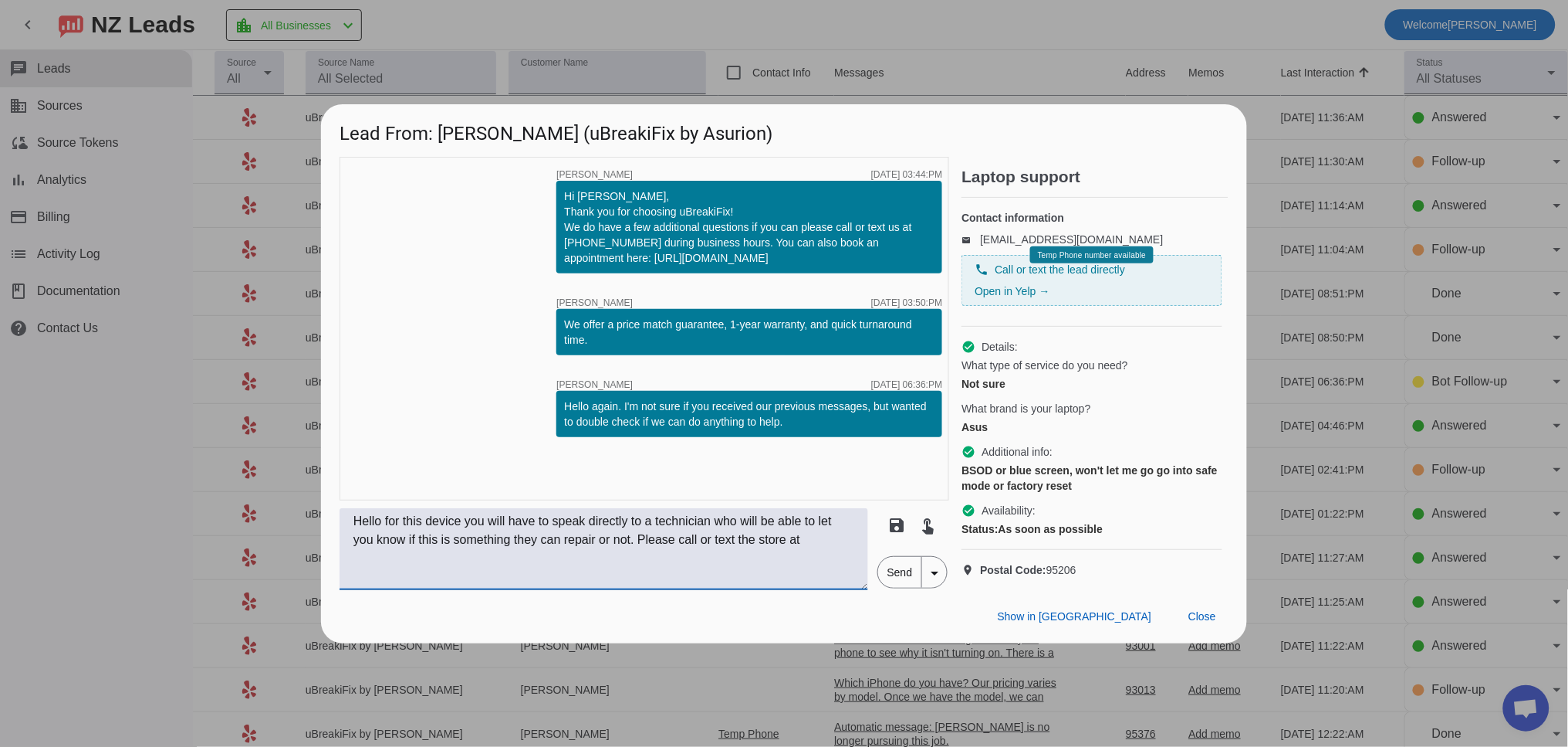
click at [848, 544] on textarea "Hello for this device you will have to speak directly to a technician who will …" at bounding box center [603, 548] width 528 height 82
paste textarea "[PHONE_NUMBER]"
type textarea "Hello for this device you will have to speak directly to a technician who will …"
drag, startPoint x: 893, startPoint y: 573, endPoint x: 910, endPoint y: 578, distance: 17.7
click at [891, 576] on span "Send" at bounding box center [900, 571] width 44 height 31
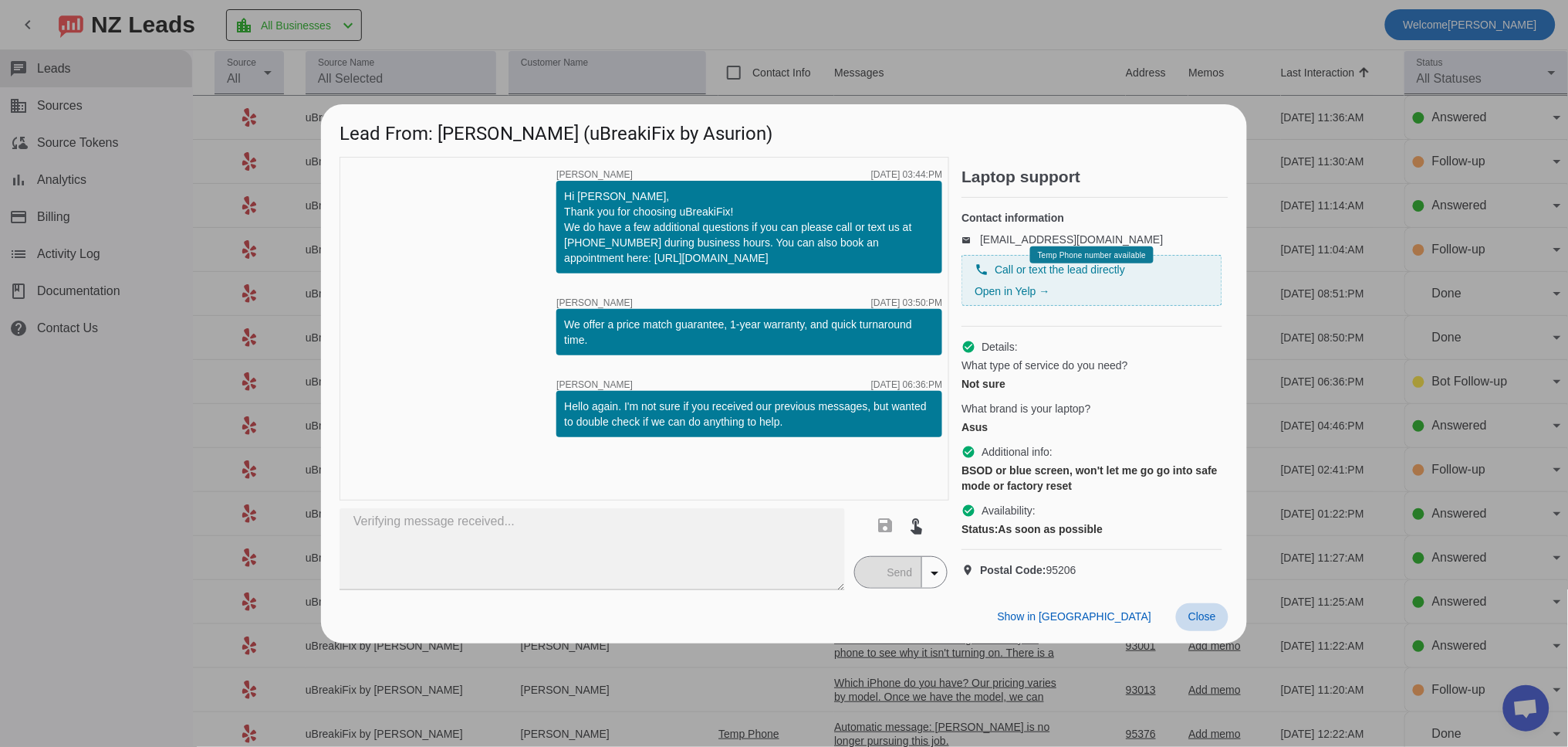
click at [1207, 622] on span "Close" at bounding box center [1202, 616] width 28 height 12
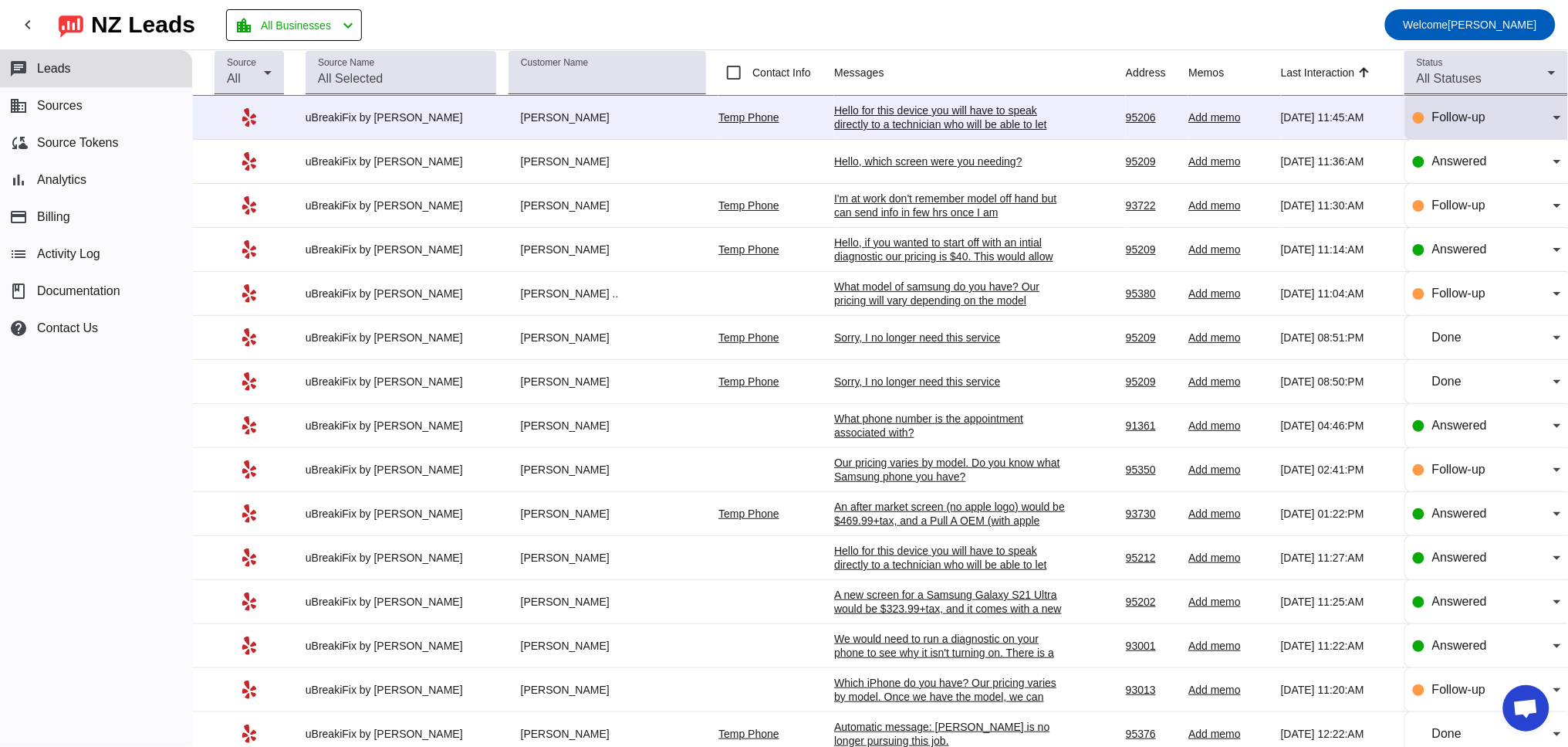
click at [1467, 116] on span "Follow-up" at bounding box center [1458, 117] width 54 height 13
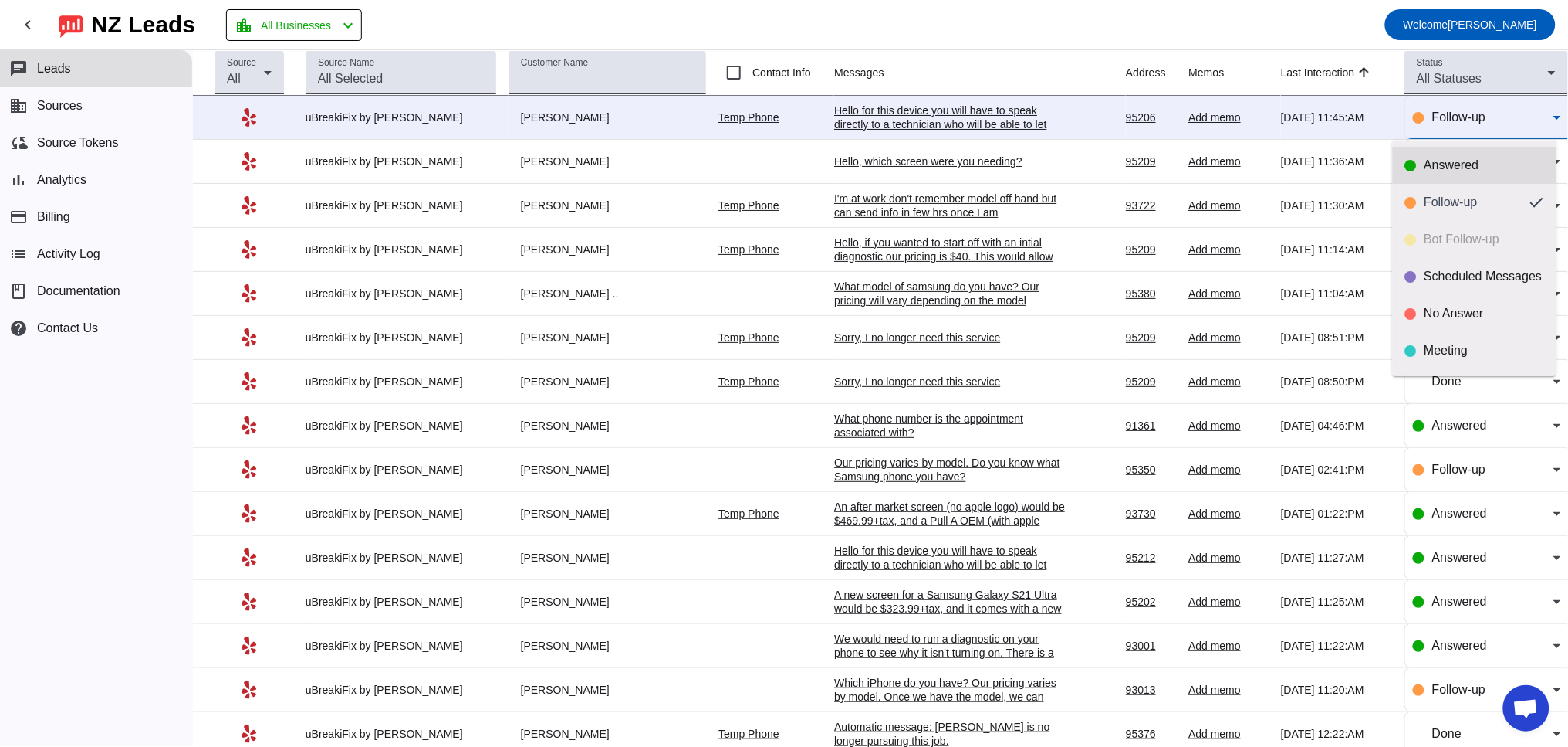
click at [1440, 164] on div "Answered" at bounding box center [1484, 165] width 119 height 16
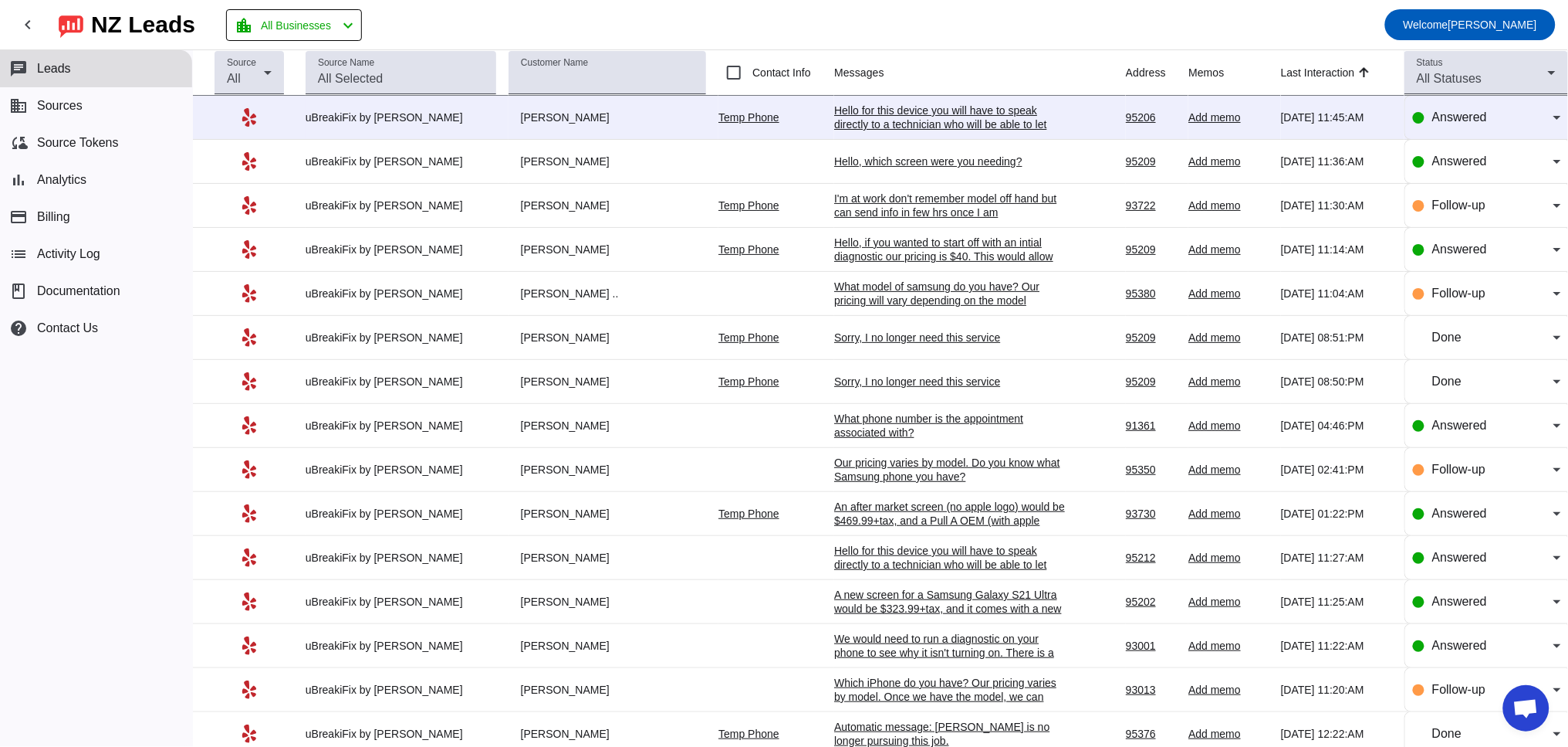
click at [1032, 131] on div "Hello for this device you will have to speak directly to a technician who will …" at bounding box center [949, 138] width 232 height 69
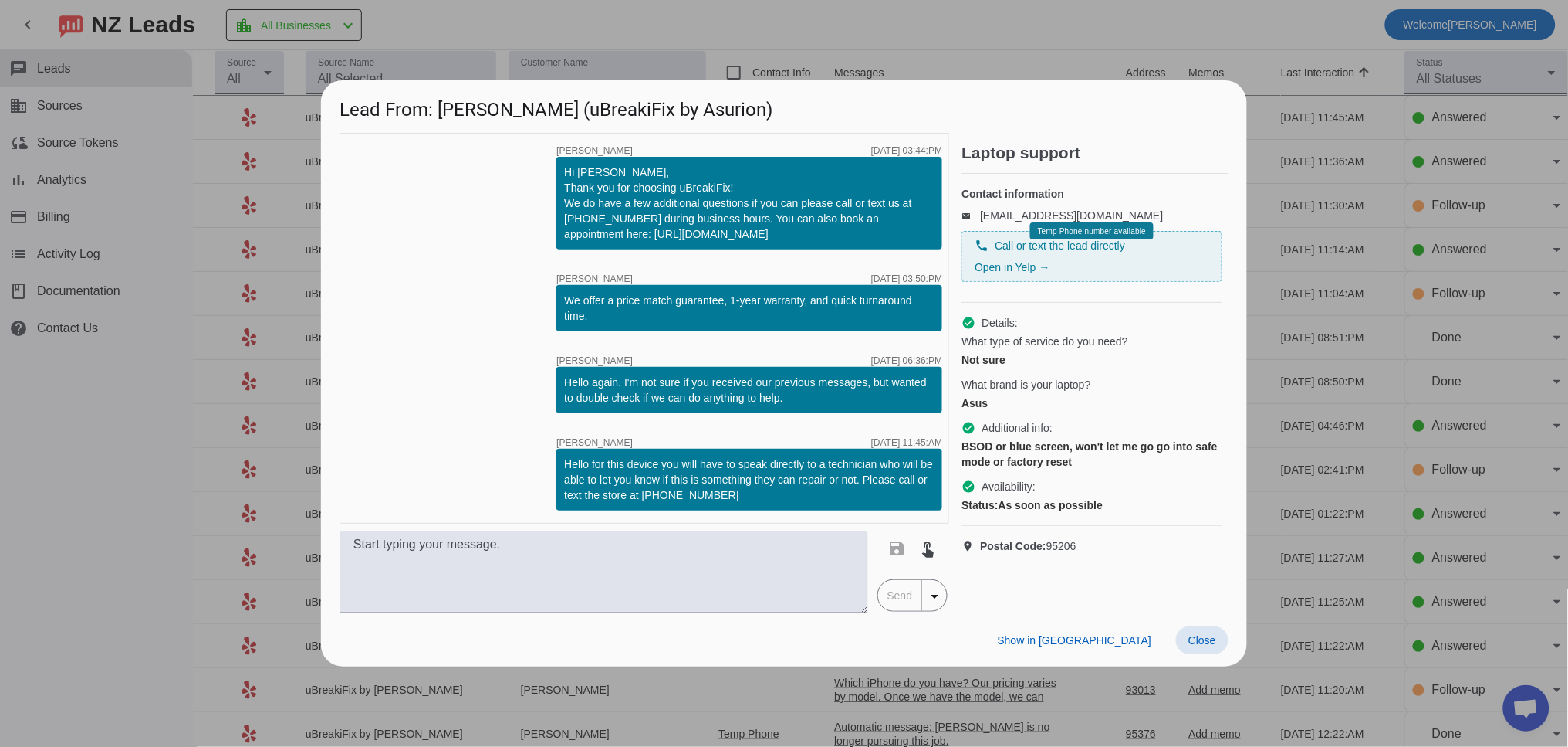
click at [1229, 651] on div "Show in Yelp Close" at bounding box center [784, 640] width 926 height 54
click at [1217, 642] on span at bounding box center [1202, 640] width 53 height 28
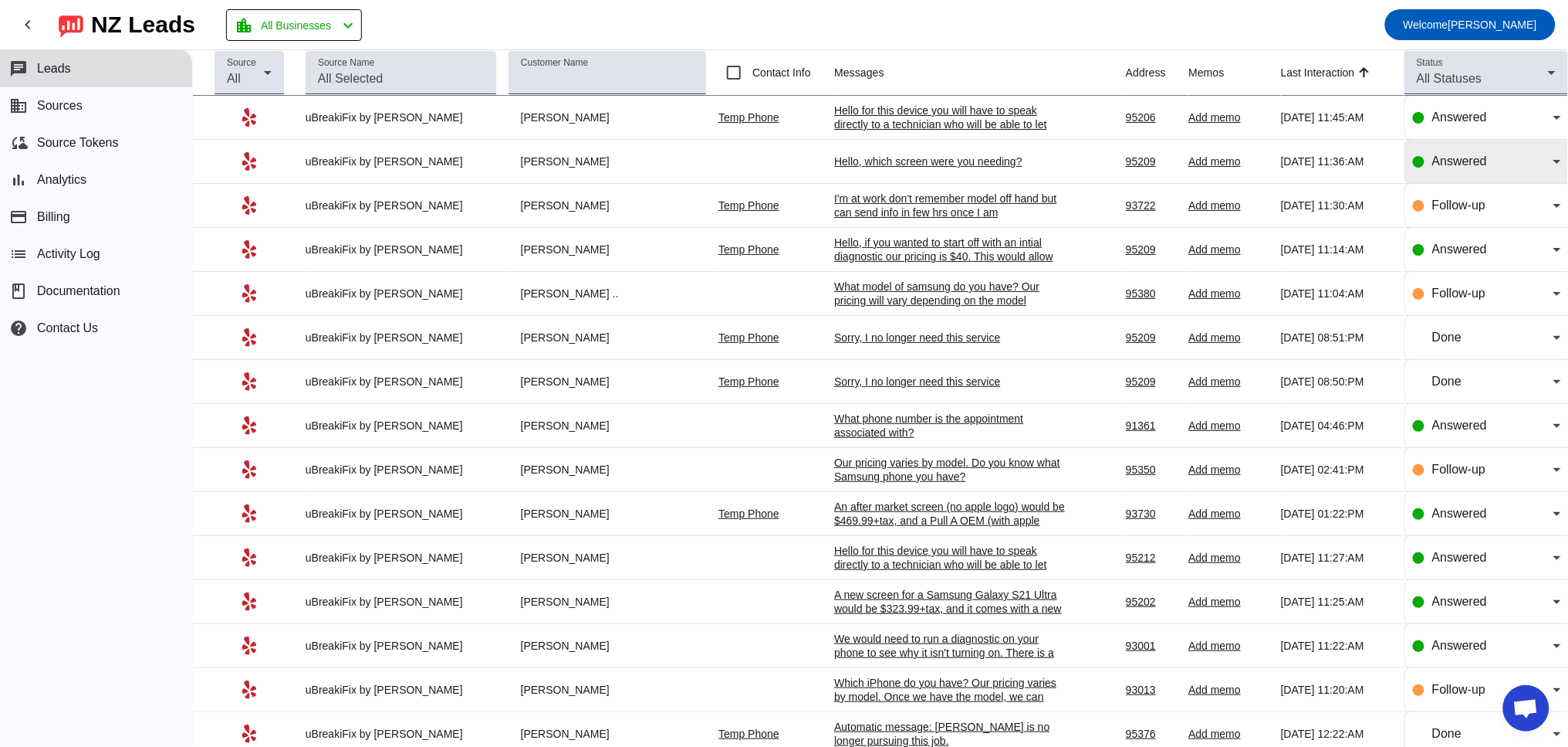
drag, startPoint x: 1391, startPoint y: 251, endPoint x: 1436, endPoint y: 166, distance: 96.2
click at [1436, 166] on span "Answered" at bounding box center [1459, 161] width 54 height 13
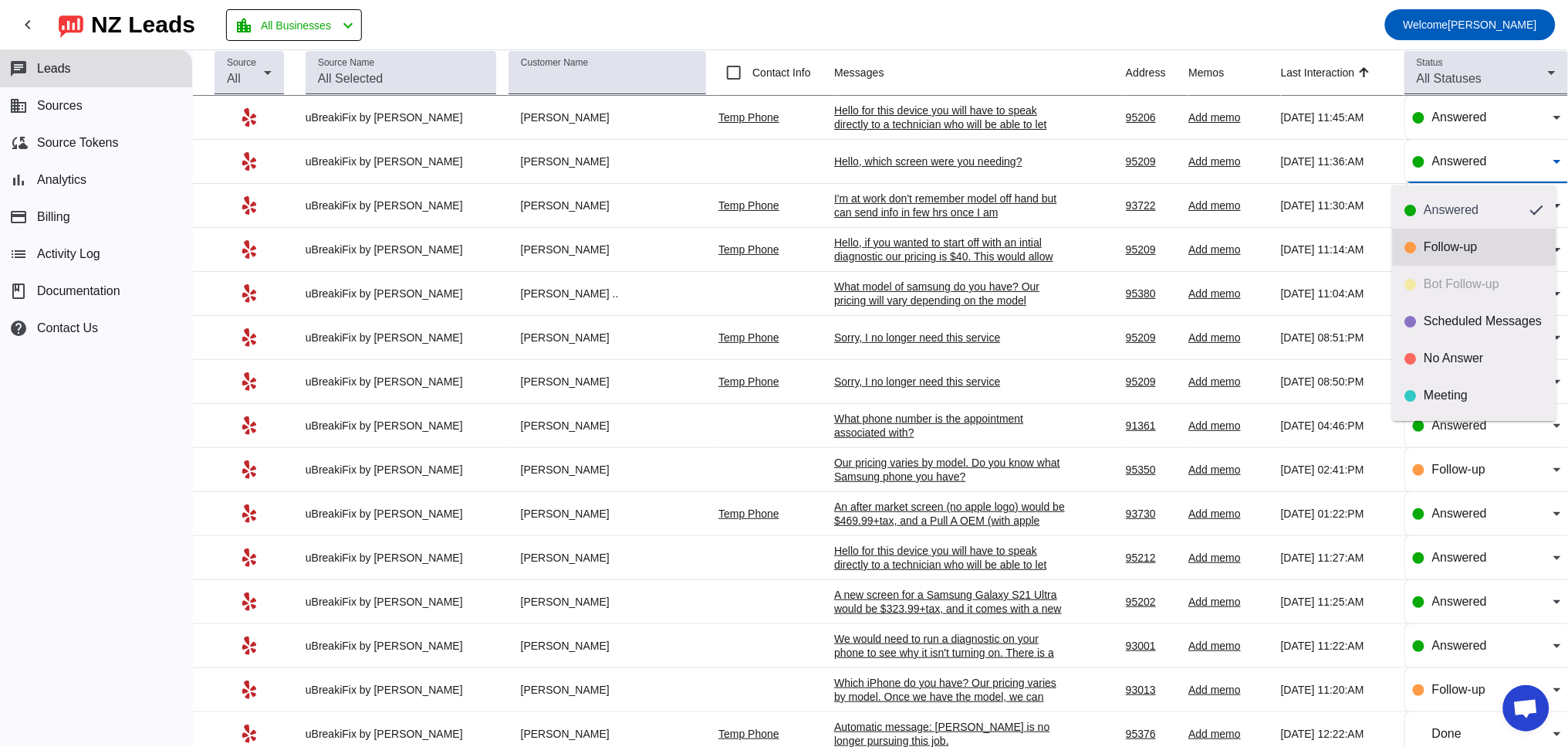
click at [1426, 244] on div "Follow-up" at bounding box center [1484, 247] width 119 height 16
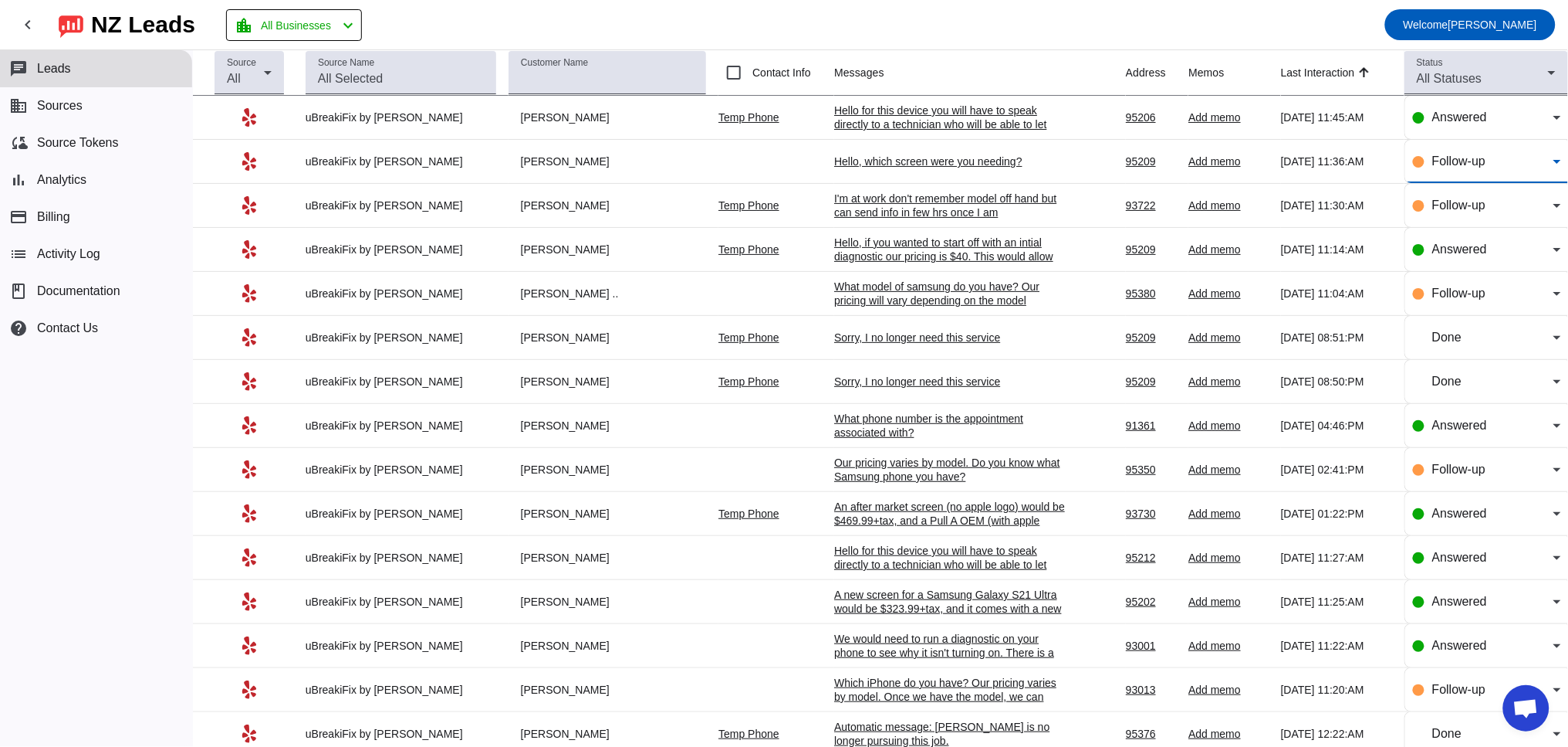
click at [885, 430] on div "What phone number is the appointment associated with?" at bounding box center [949, 425] width 232 height 28
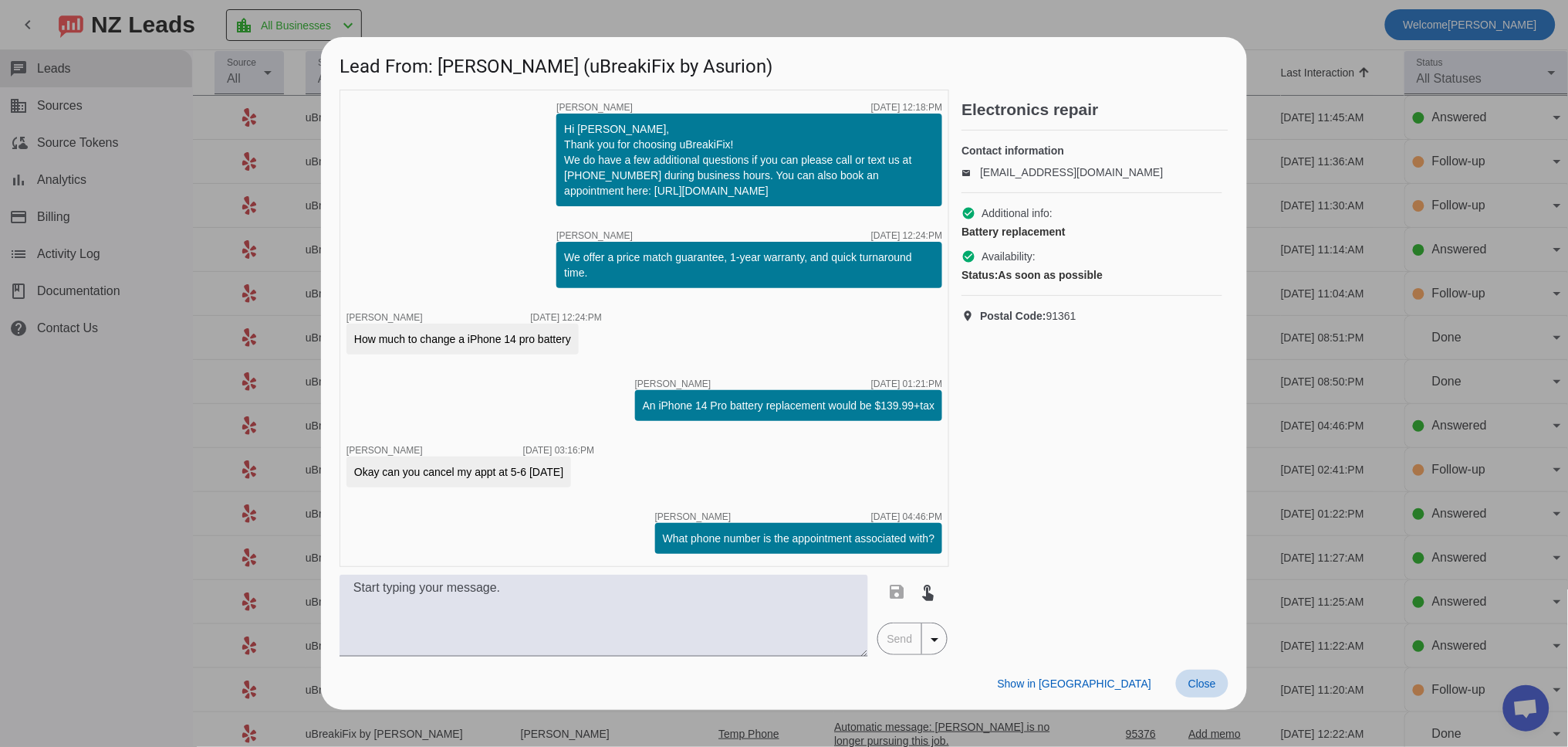
click at [1218, 678] on span at bounding box center [1202, 684] width 53 height 28
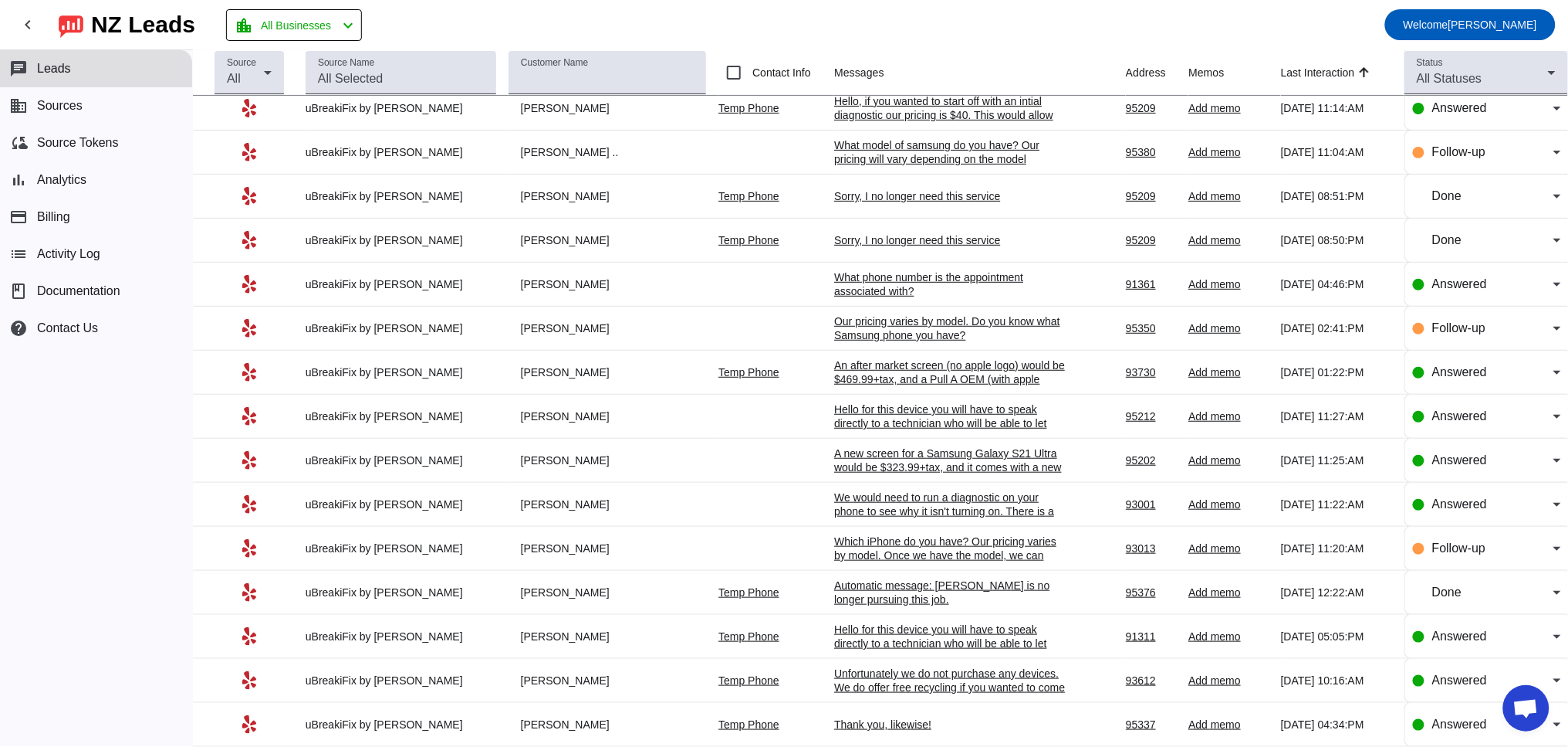
scroll to position [143, 0]
click at [1512, 284] on div "Answered" at bounding box center [1492, 282] width 121 height 18
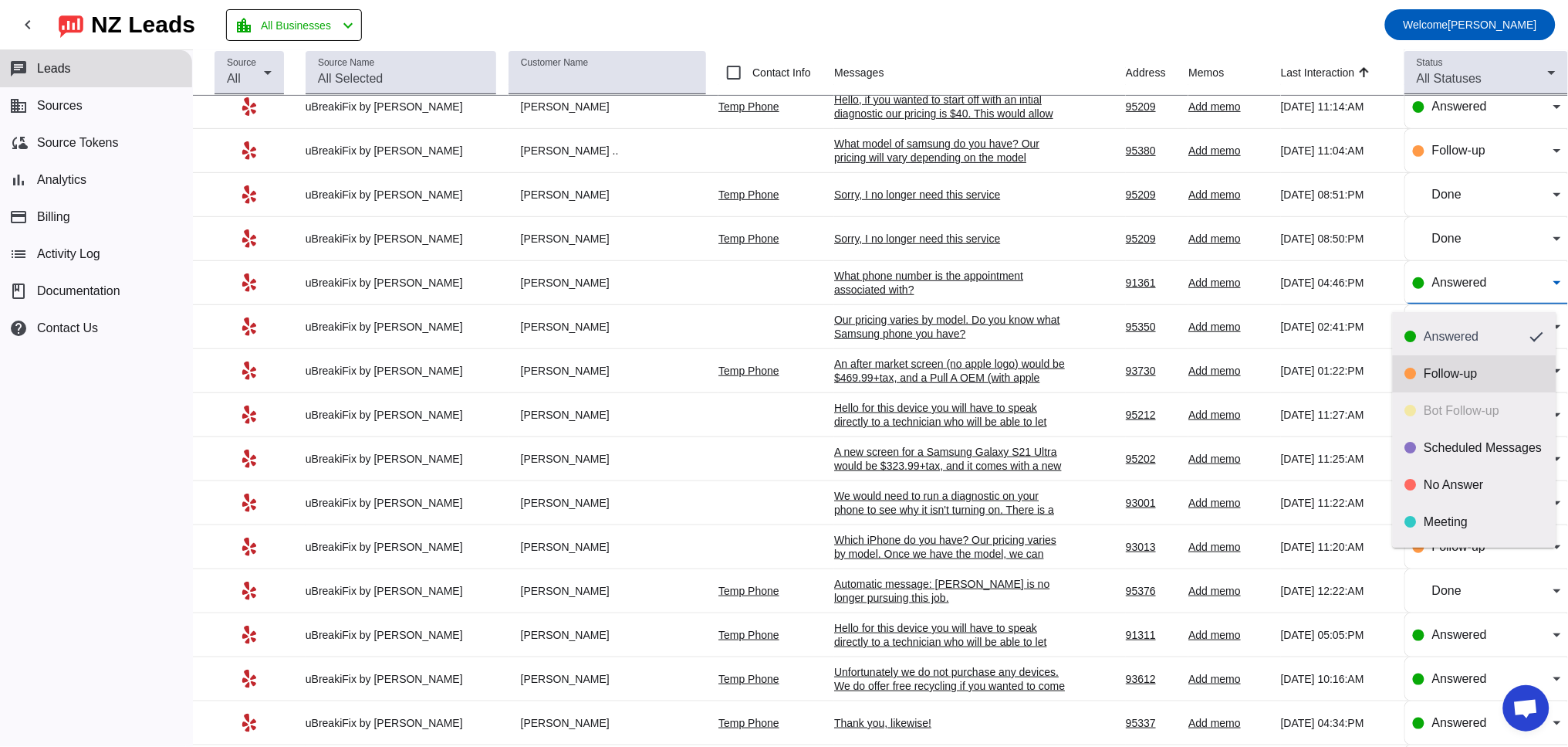
click at [1463, 369] on div "Follow-up" at bounding box center [1484, 374] width 119 height 16
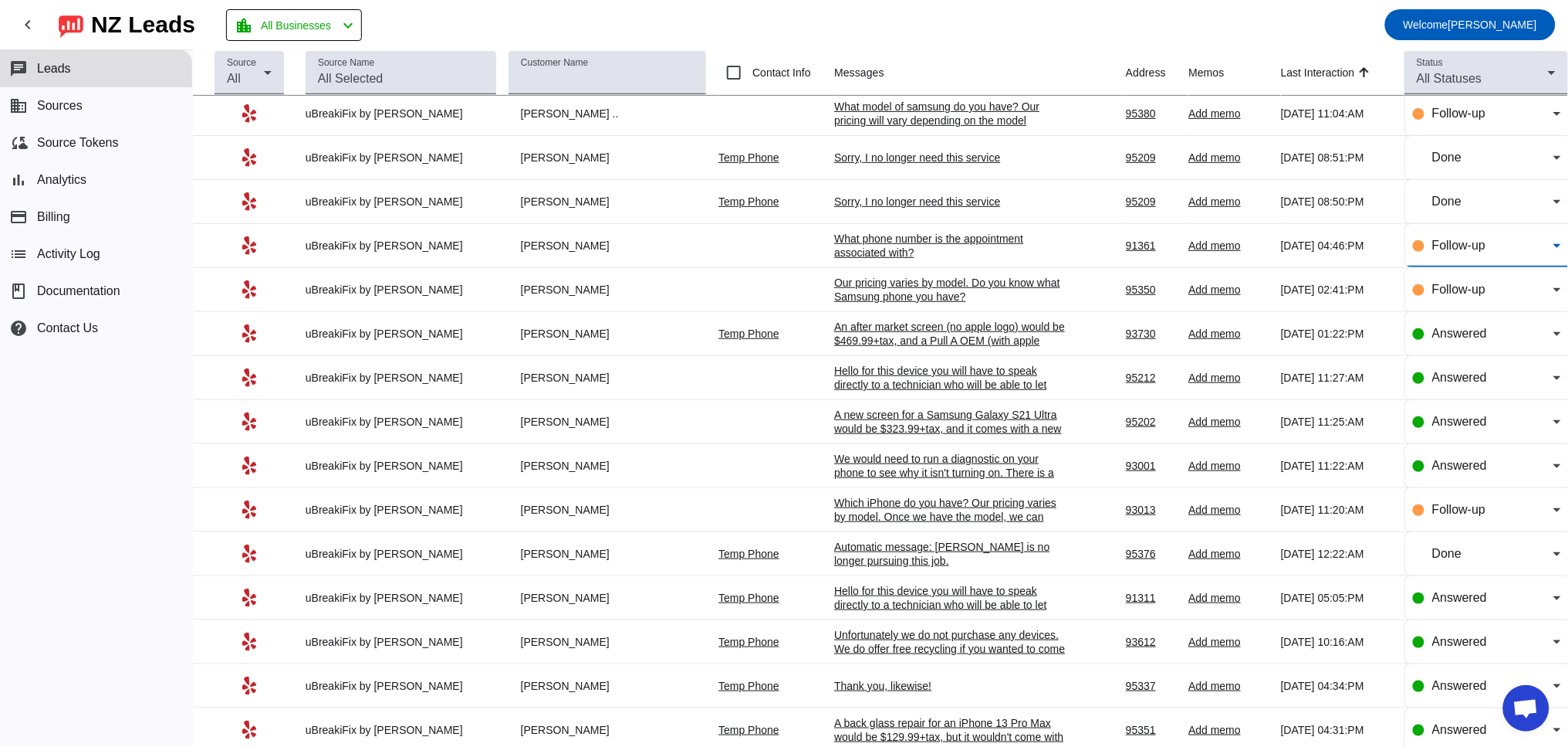
scroll to position [0, 0]
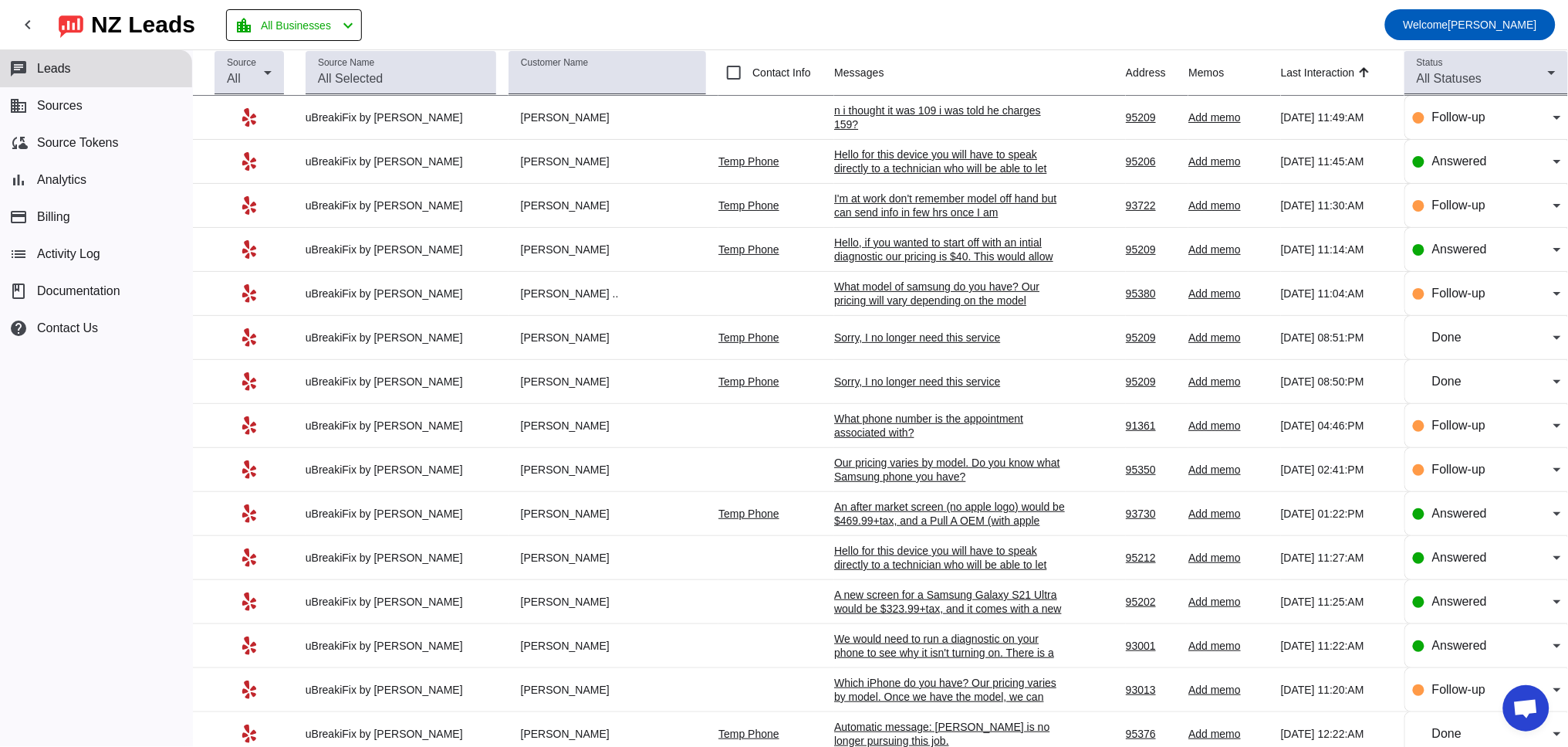
click at [875, 110] on div "n i thought it was 109 i was told he charges 159?" at bounding box center [949, 117] width 232 height 28
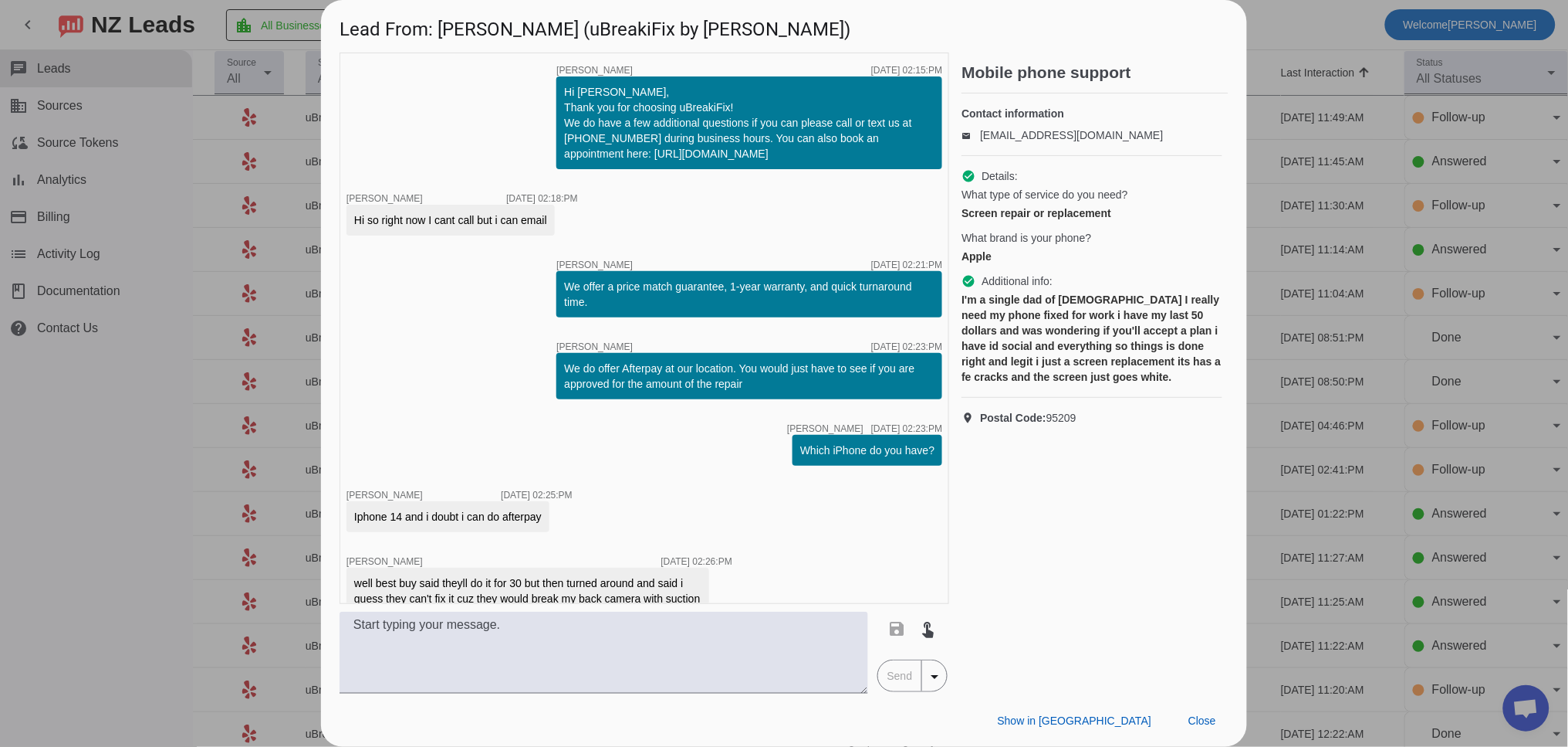
scroll to position [795, 0]
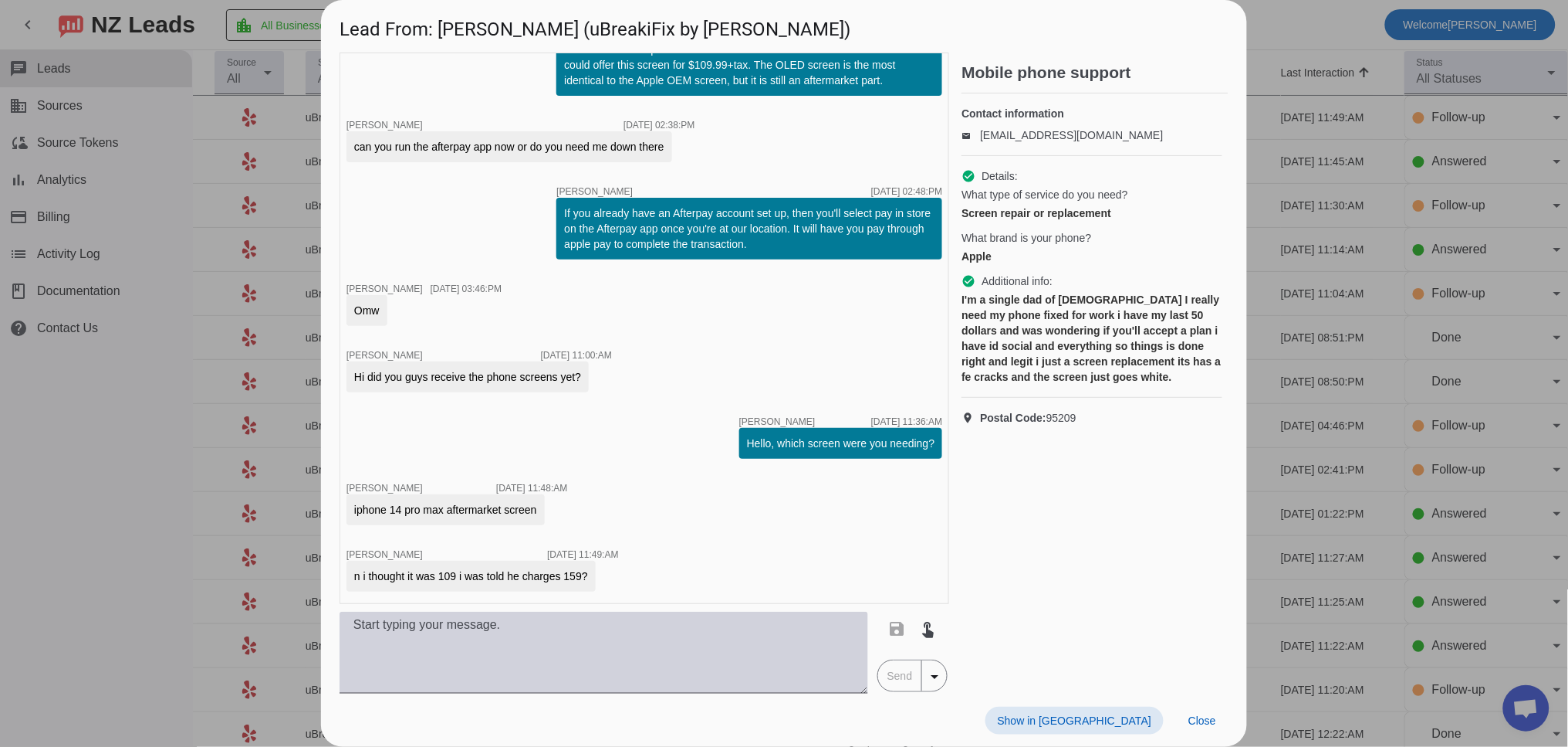
click at [511, 656] on textarea at bounding box center [603, 652] width 528 height 82
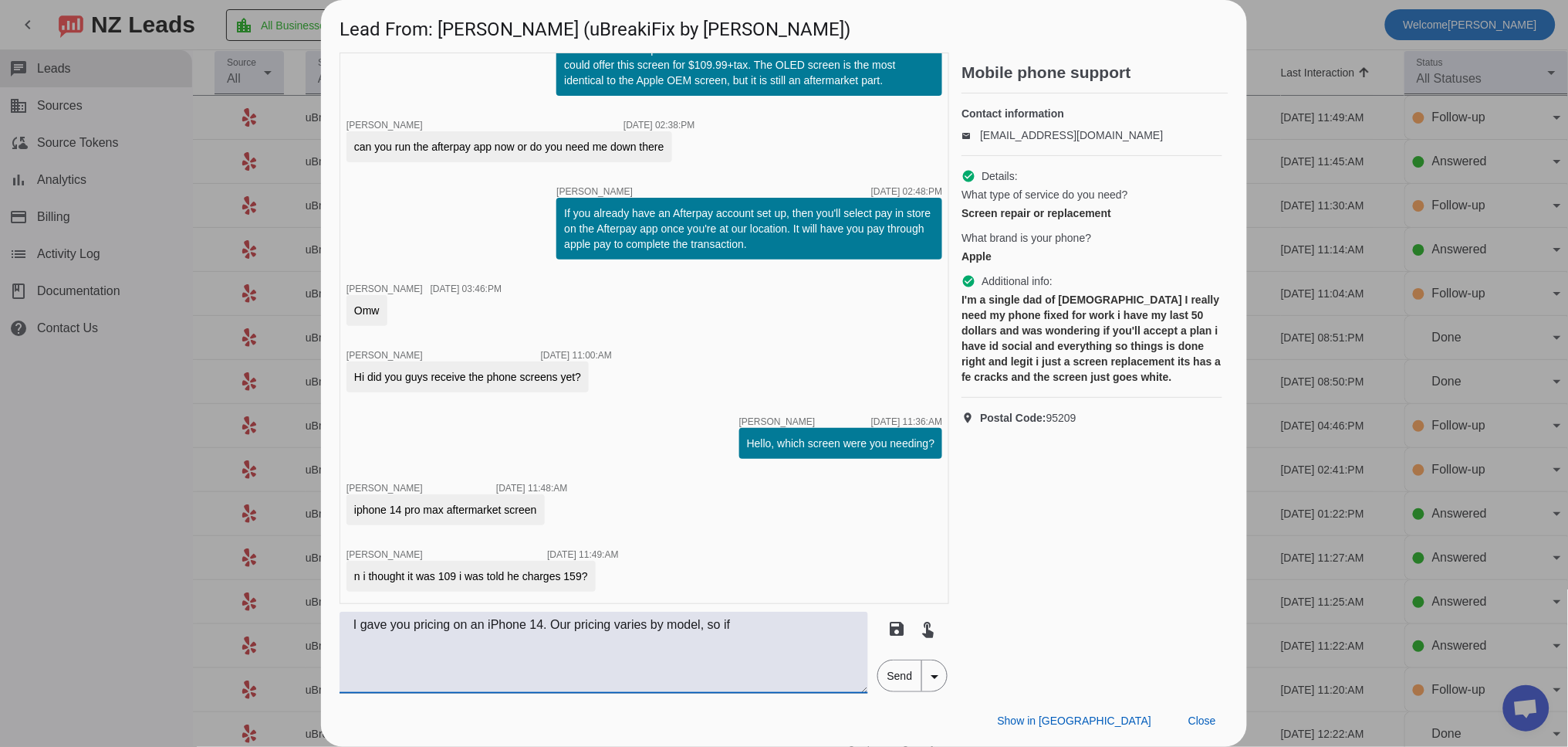
click at [554, 627] on textarea "I gave you pricing on an iPhone 14. Our pricing varies by model, so if" at bounding box center [603, 652] width 528 height 82
click at [457, 650] on textarea "I gave you pricing on an iPhone 14 based on what you told me. Our pricing varie…" at bounding box center [603, 652] width 528 height 82
drag, startPoint x: 414, startPoint y: 625, endPoint x: 456, endPoint y: 628, distance: 42.1
click at [456, 628] on textarea "I gave you pricing on an iPhone 14 based on what you told me. Our pricing varie…" at bounding box center [603, 652] width 528 height 82
drag, startPoint x: 709, startPoint y: 627, endPoint x: 371, endPoint y: 647, distance: 338.6
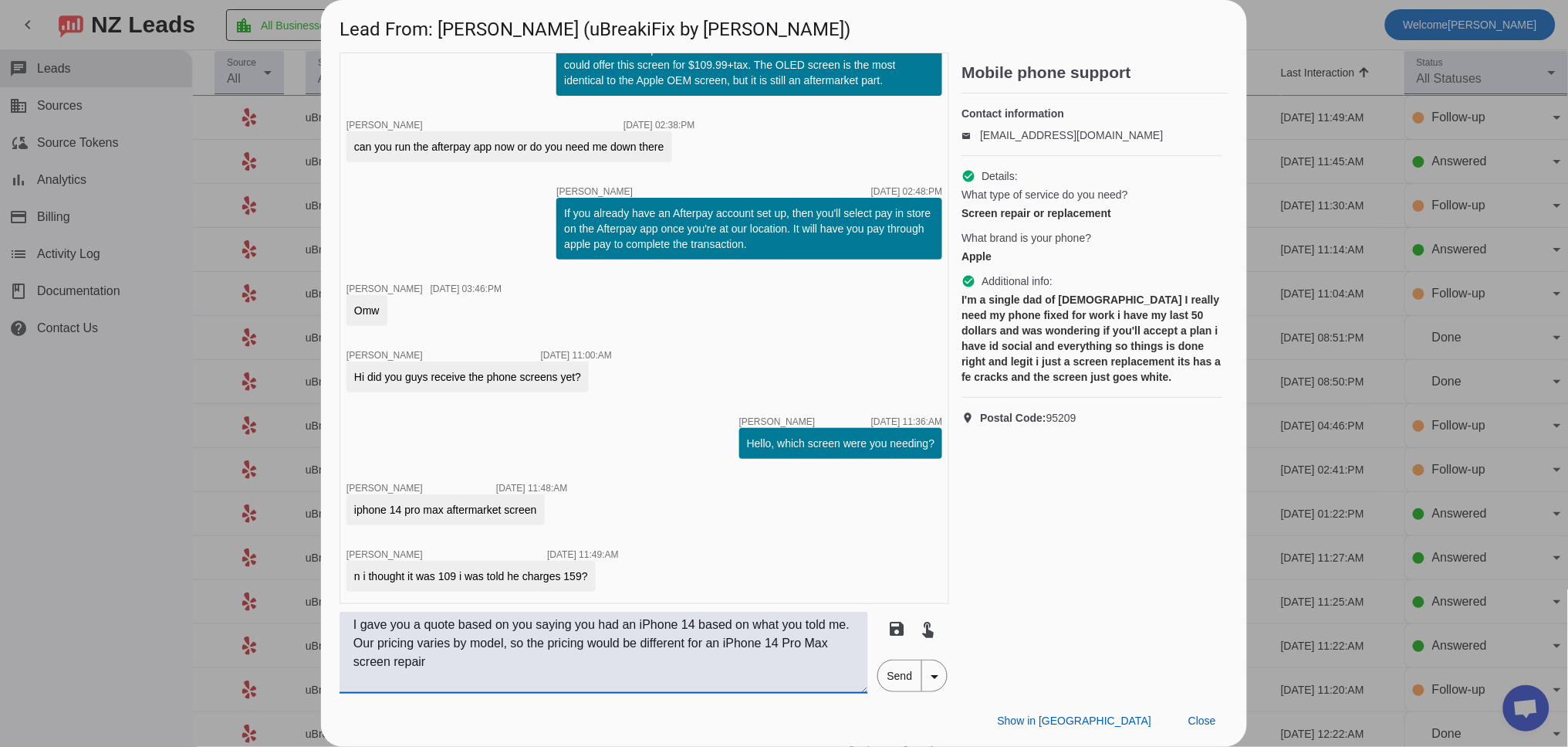
click at [370, 650] on textarea "I gave you a quote based on you saying you had an iPhone 14 based on what you t…" at bounding box center [603, 652] width 528 height 82
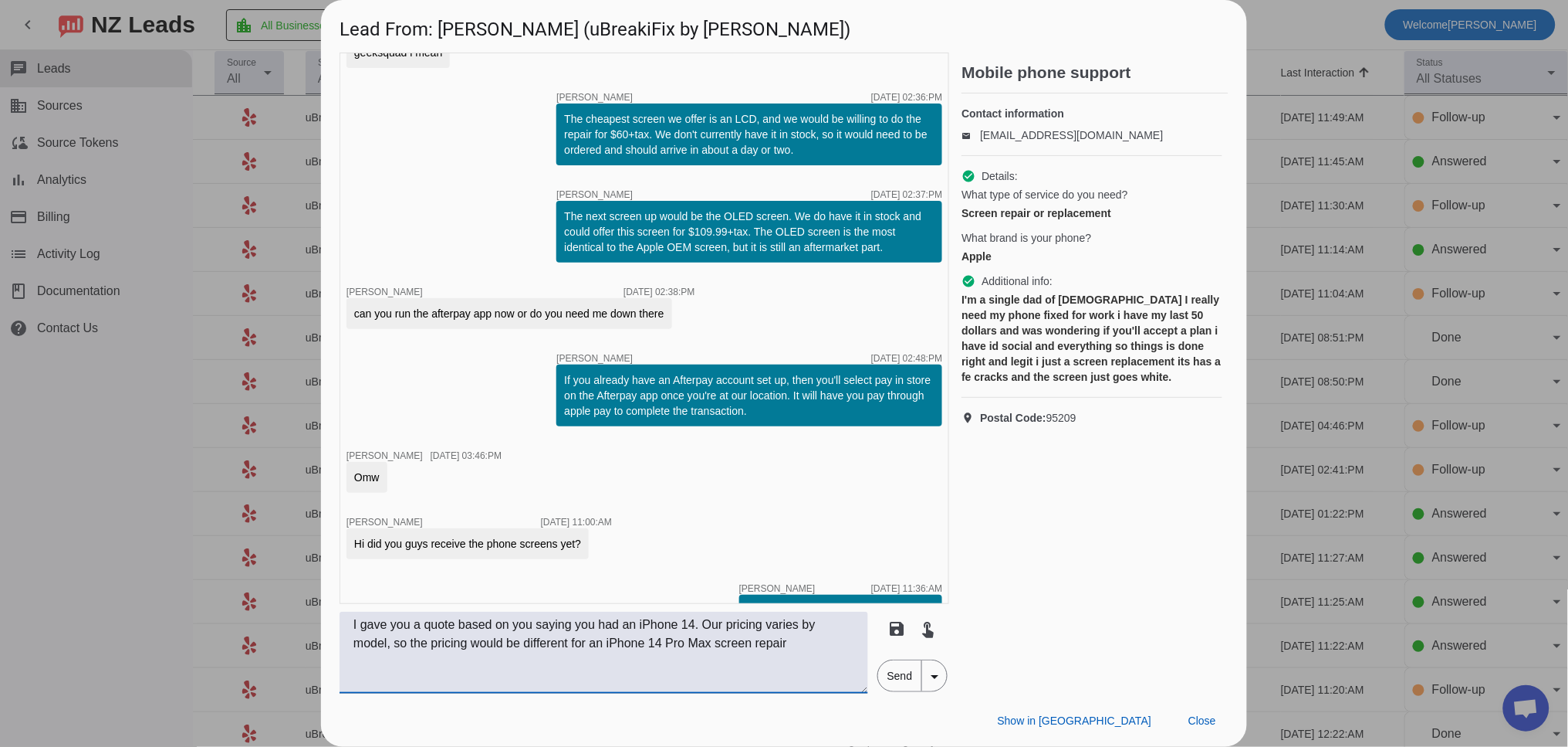
scroll to position [509, 0]
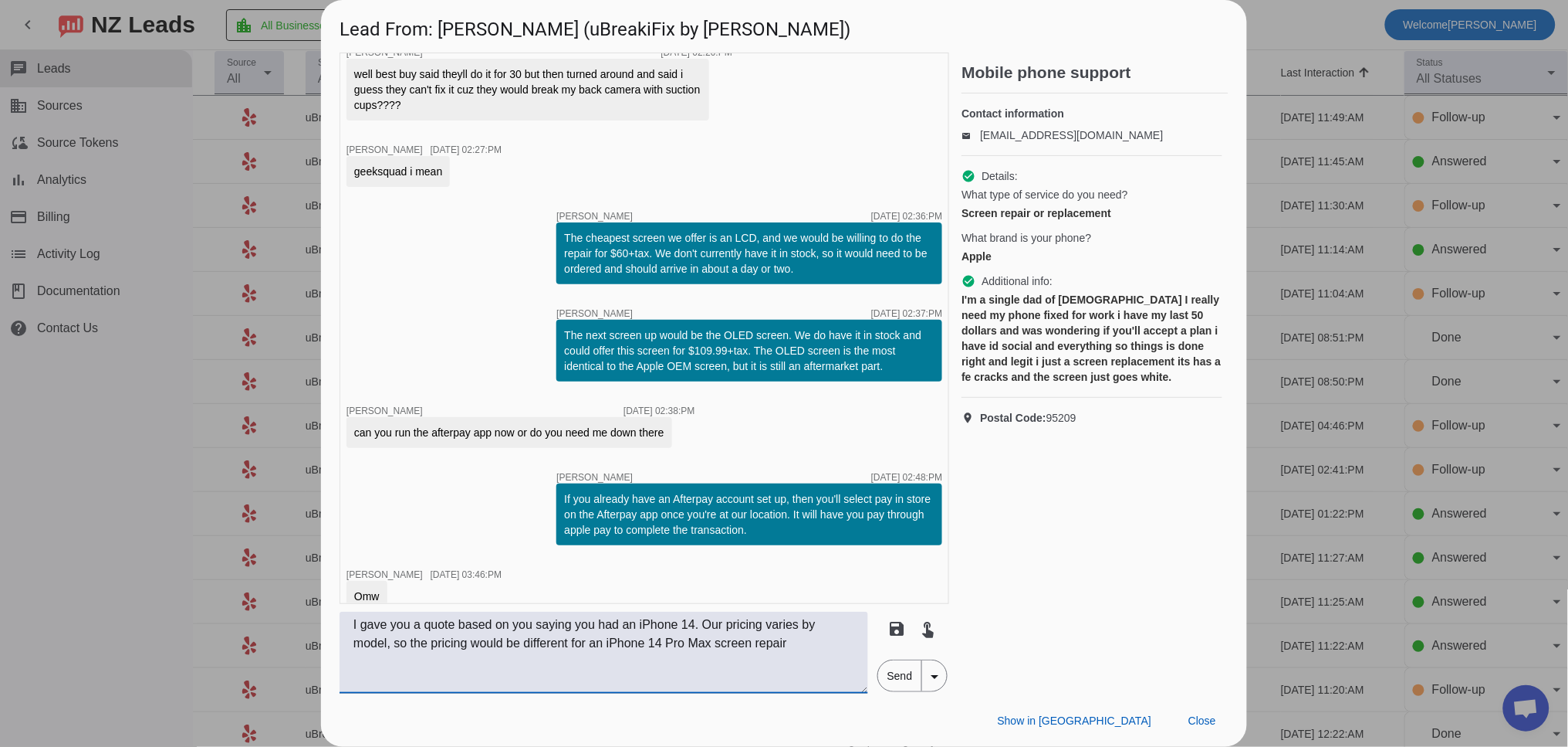
type textarea "I gave you a quote based on you saying you had an iPhone 14. Our pricing varies…"
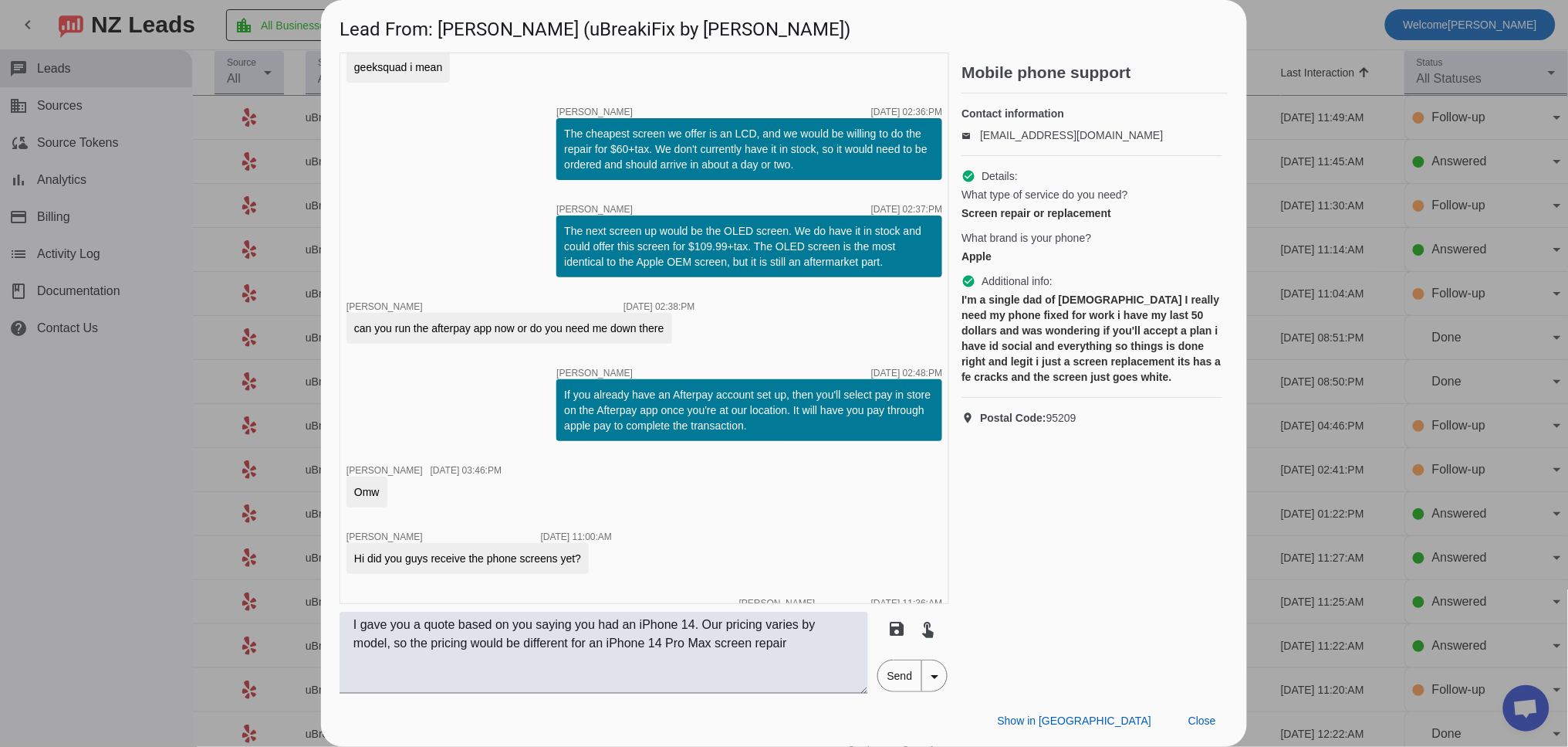
scroll to position [795, 0]
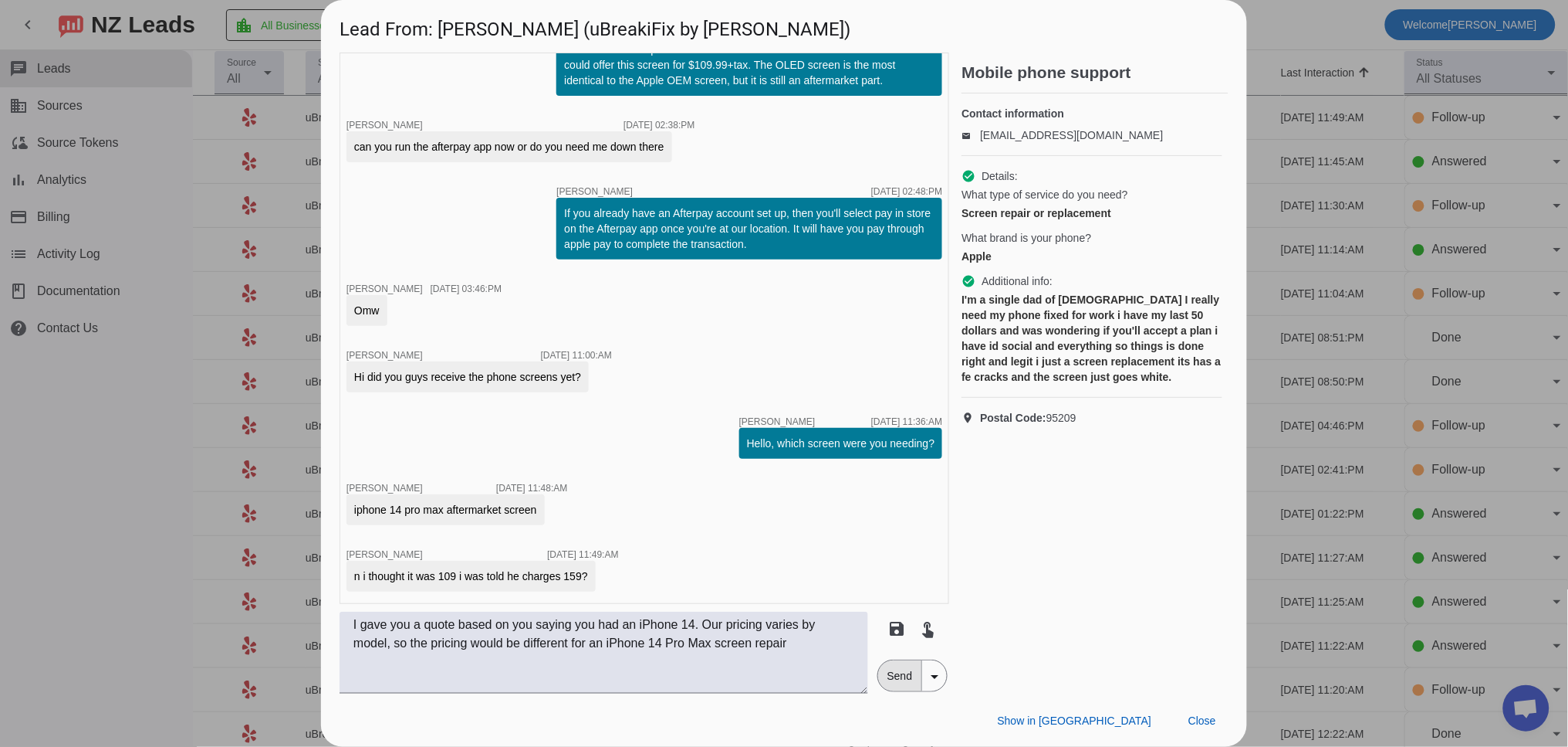
click at [899, 683] on span "Send" at bounding box center [900, 675] width 44 height 31
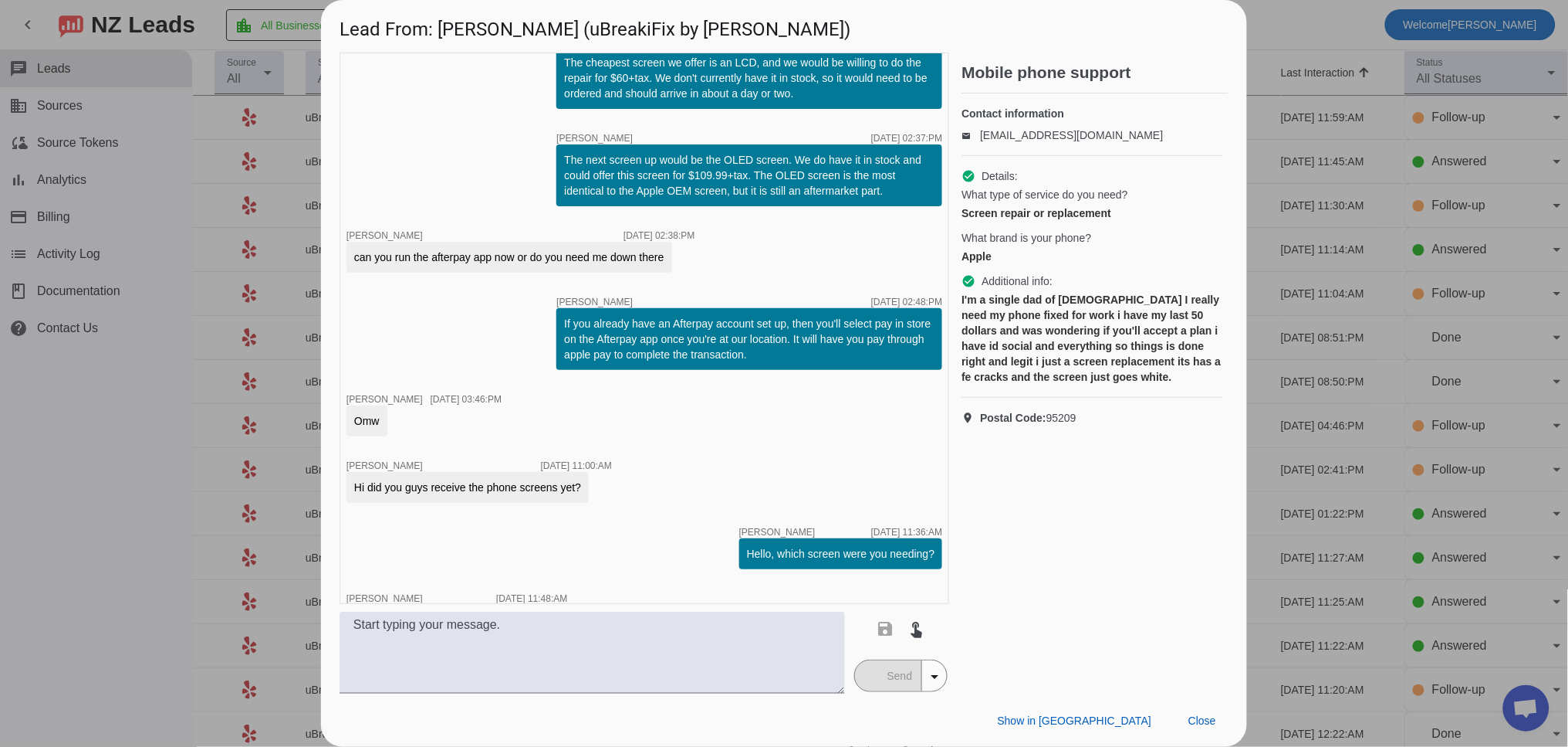
scroll to position [892, 0]
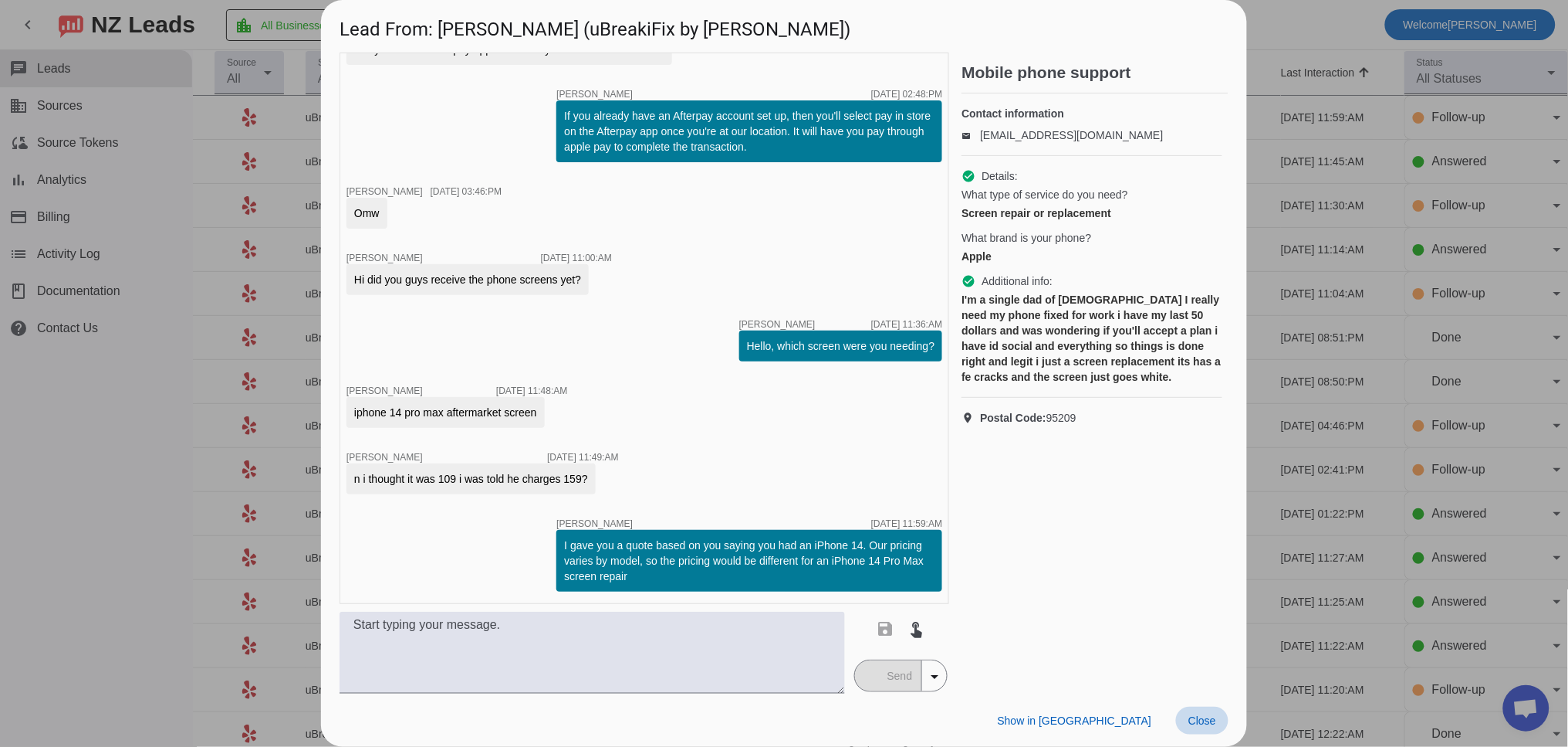
click at [1210, 724] on span "Close" at bounding box center [1202, 720] width 28 height 12
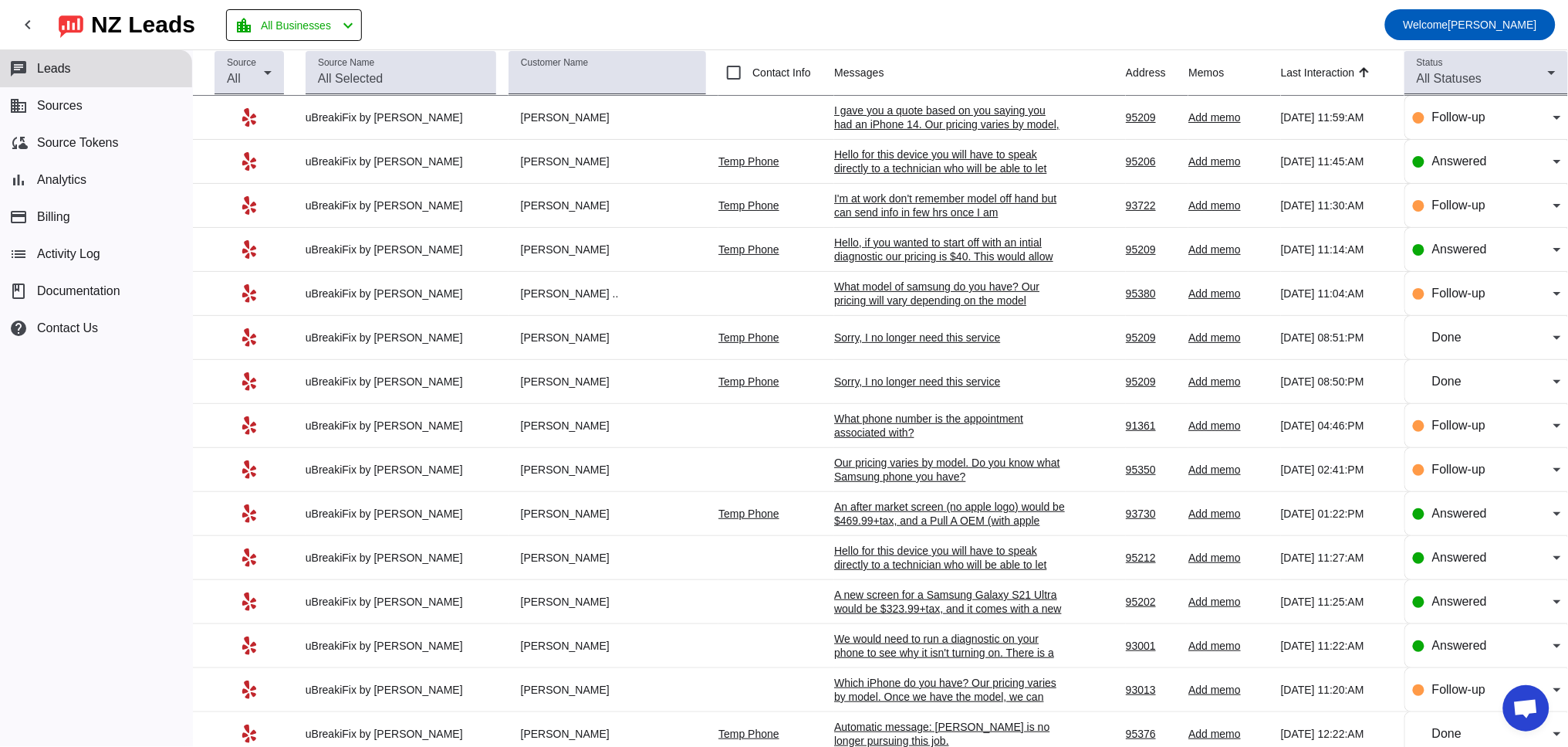
click at [878, 124] on div "I gave you a quote based on you saying you had an iPhone 14. Our pricing varies…" at bounding box center [949, 130] width 232 height 55
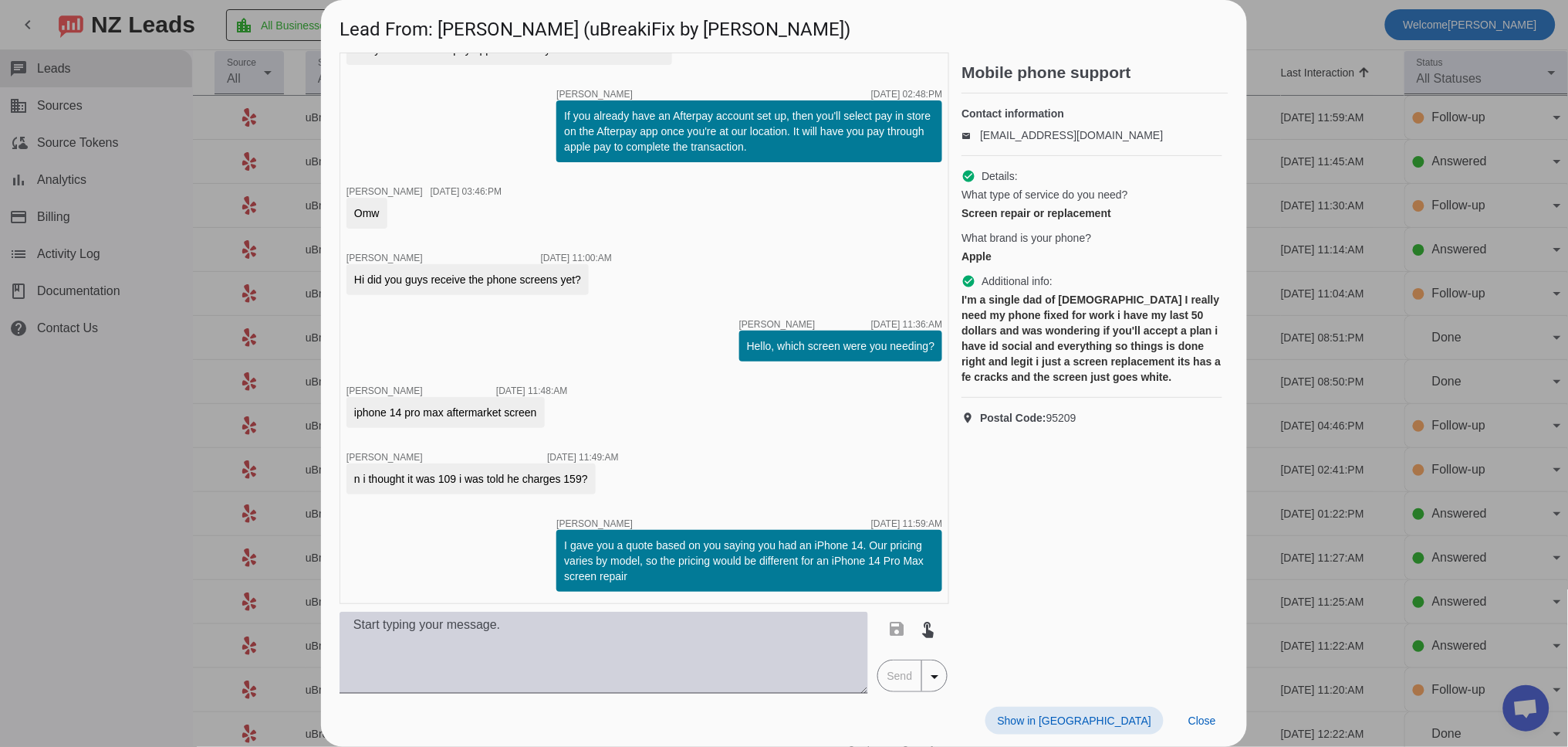
click at [463, 666] on textarea at bounding box center [603, 652] width 528 height 82
click at [479, 626] on textarea "I recommend" at bounding box center [603, 652] width 528 height 82
click at [527, 625] on textarea "I recommend speaking with" at bounding box center [603, 652] width 528 height 82
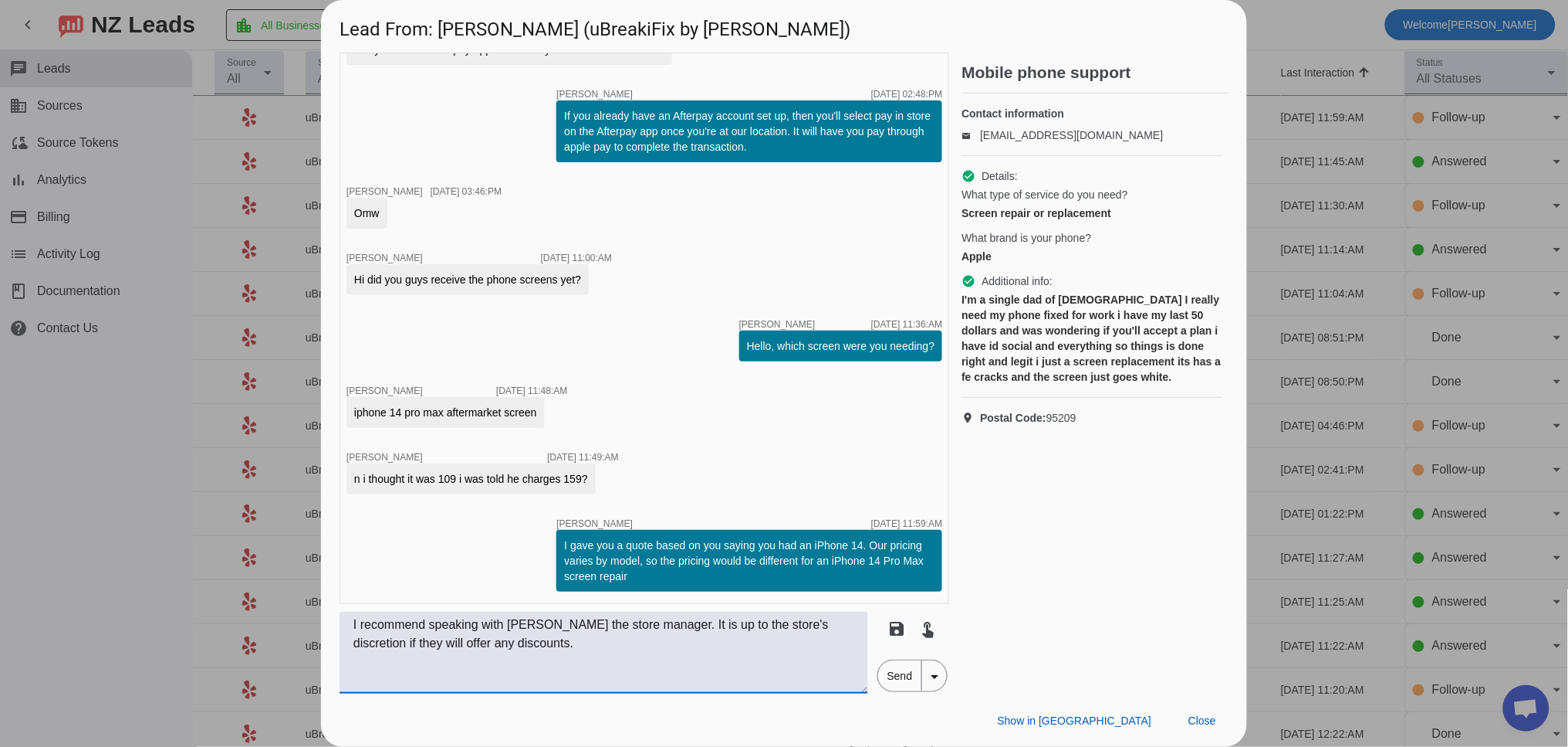
drag, startPoint x: 653, startPoint y: 628, endPoint x: 345, endPoint y: 627, distance: 308.0
click at [345, 627] on textarea "I recommend speaking with [PERSON_NAME] the store manager. It is up to the stor…" at bounding box center [603, 652] width 528 height 82
click at [727, 630] on textarea "It is up to the store's discretion if they will offer any discounts." at bounding box center [603, 652] width 528 height 82
paste textarea "I recommend speaking with [PERSON_NAME] the store manager."
type textarea "It is up to the store's discretion if they will offer any discounts. I recommen…"
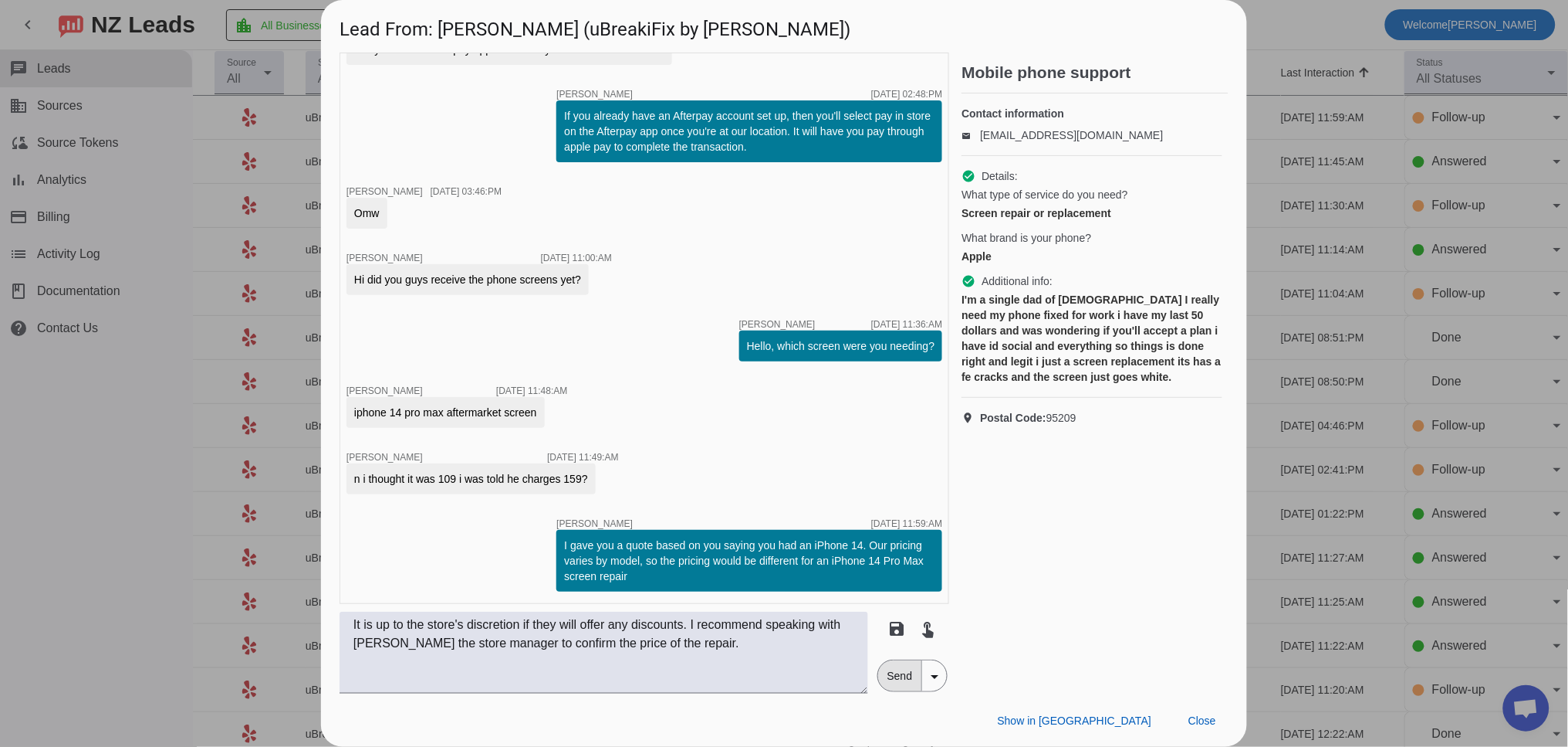
click at [899, 674] on span "Send" at bounding box center [900, 675] width 44 height 31
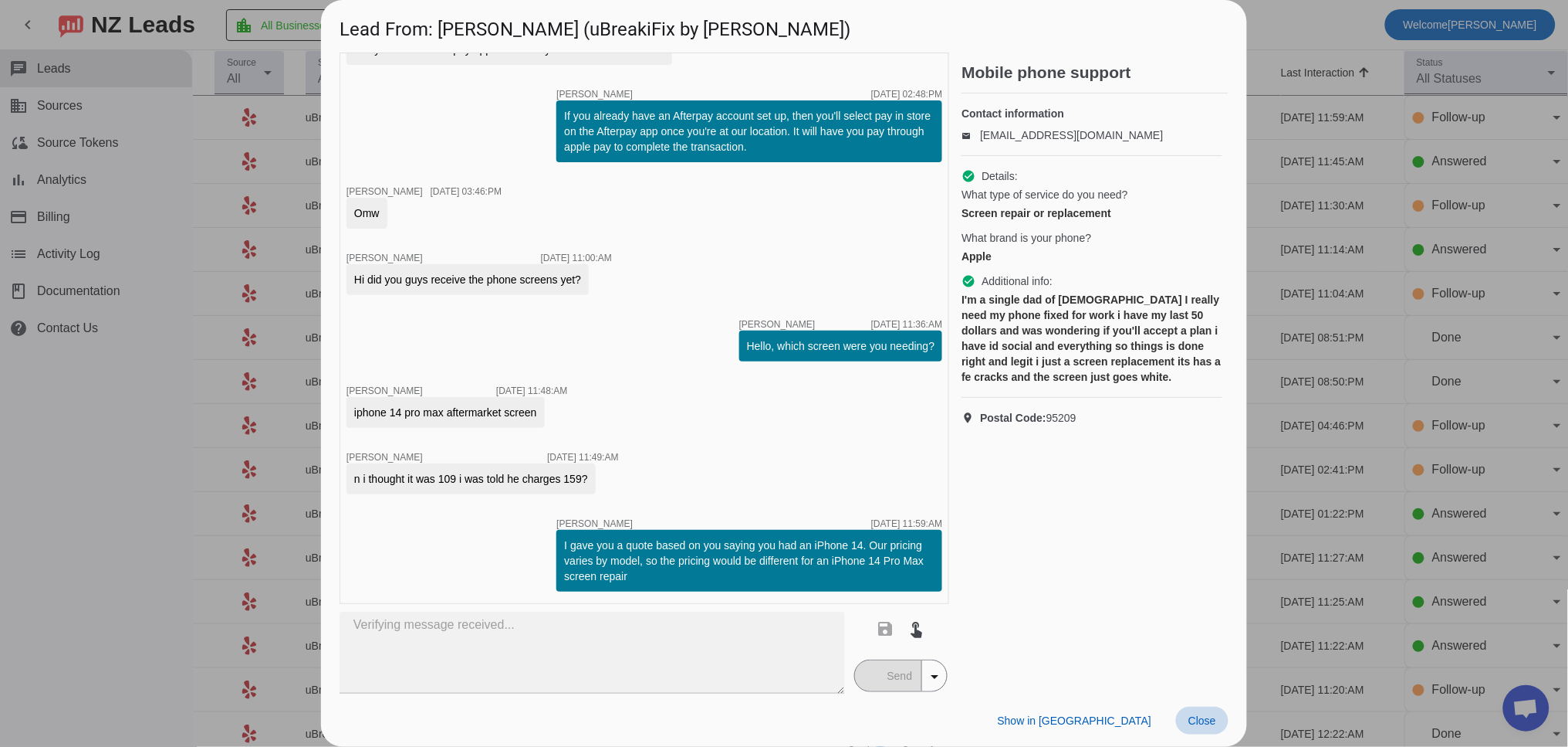
click at [1215, 714] on span "Close" at bounding box center [1202, 720] width 28 height 12
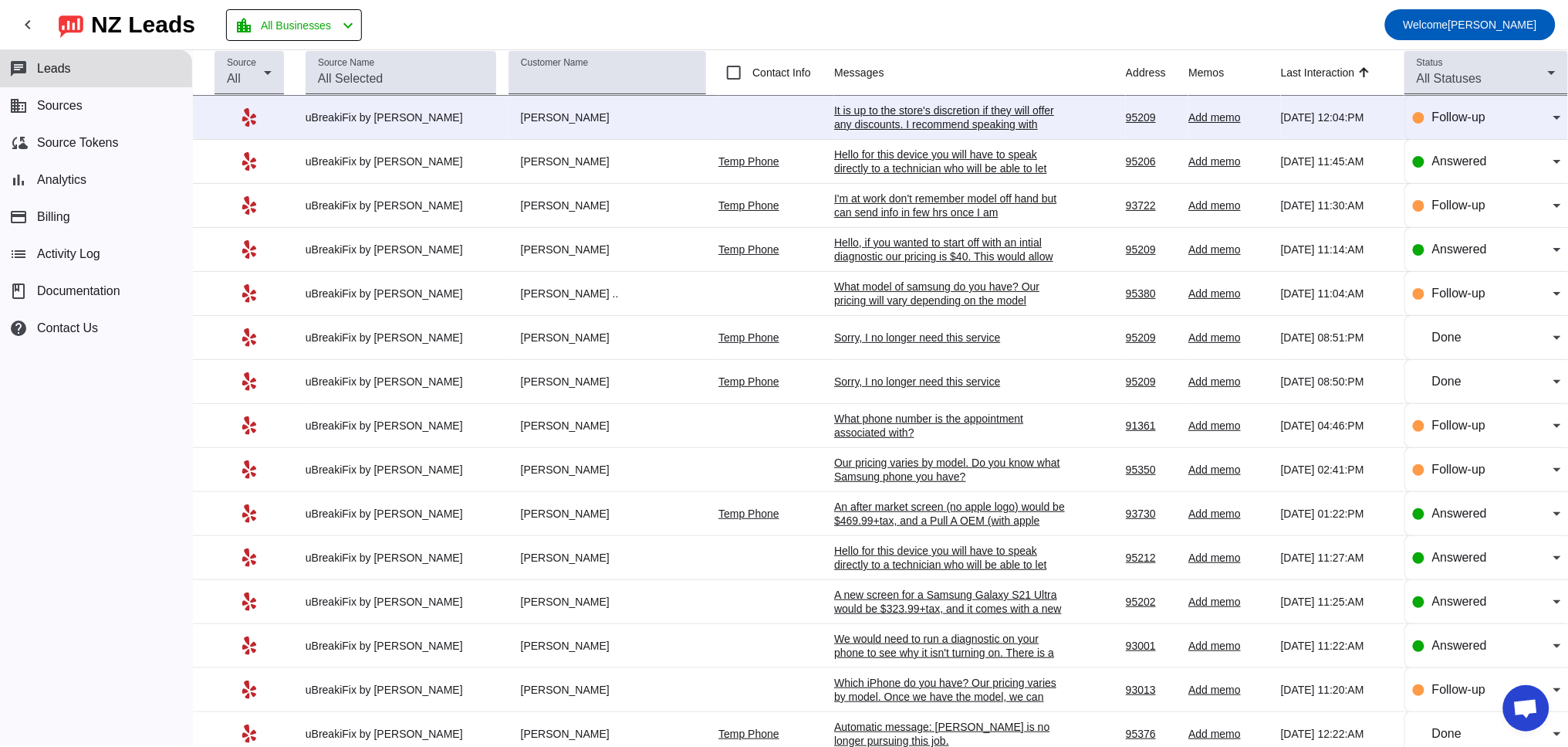
click at [902, 110] on div "It is up to the store's discretion if they will offer any discounts. I recommen…" at bounding box center [949, 130] width 232 height 55
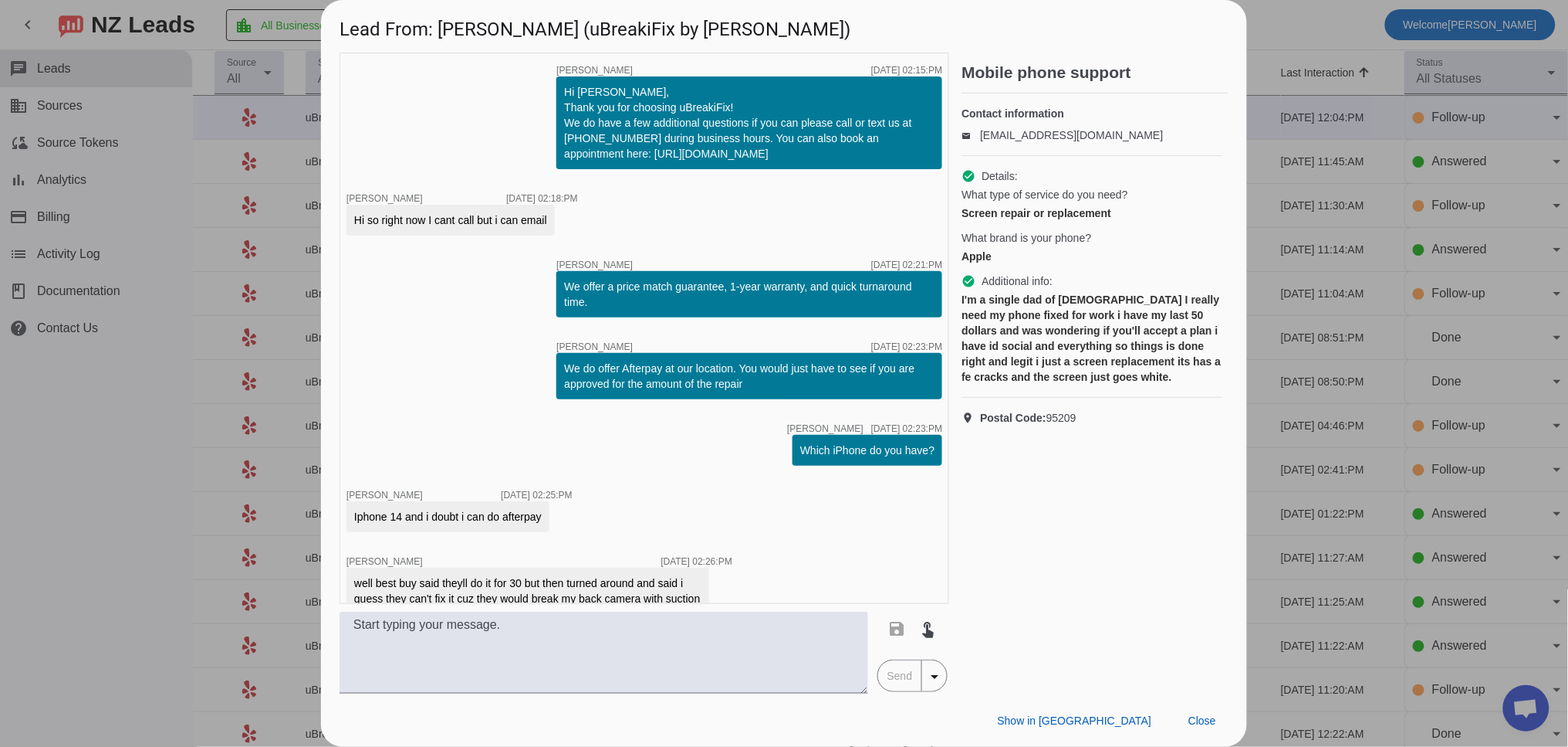
scroll to position [989, 0]
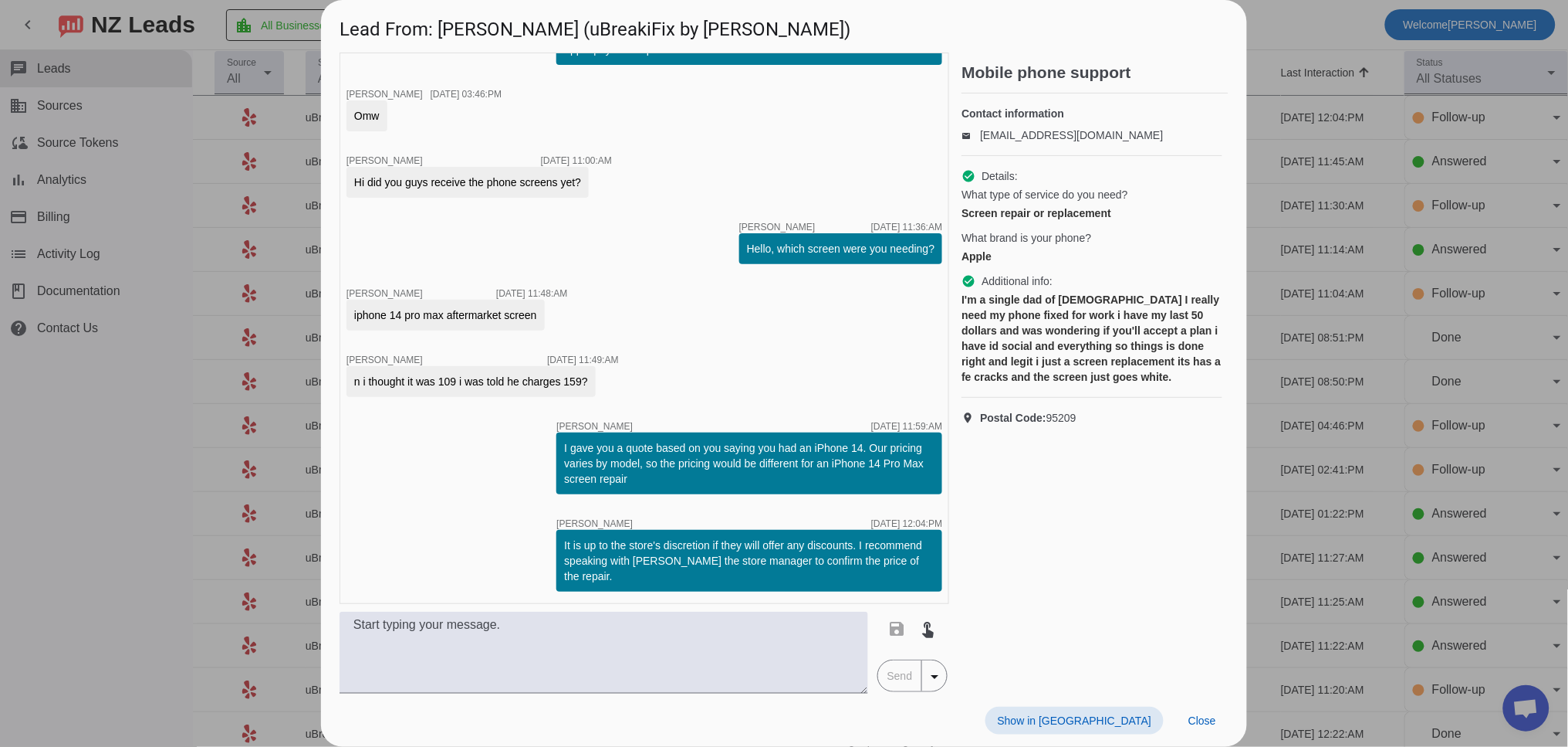
drag, startPoint x: 1198, startPoint y: 715, endPoint x: 1243, endPoint y: 502, distance: 217.7
click at [1201, 714] on span "Close" at bounding box center [1202, 720] width 28 height 12
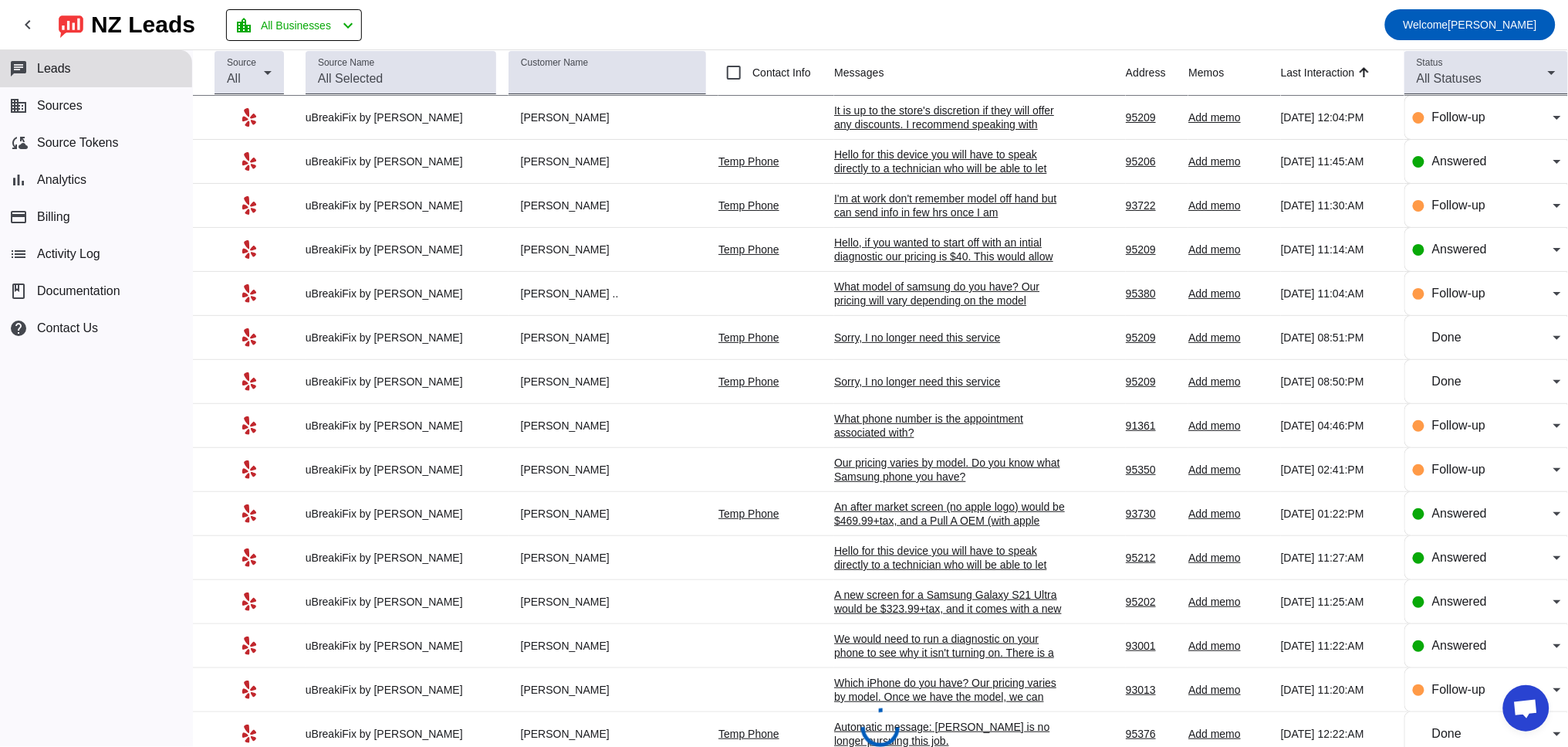
click at [894, 110] on div "It is up to the store's discretion if they will offer any discounts. I recommen…" at bounding box center [949, 130] width 232 height 55
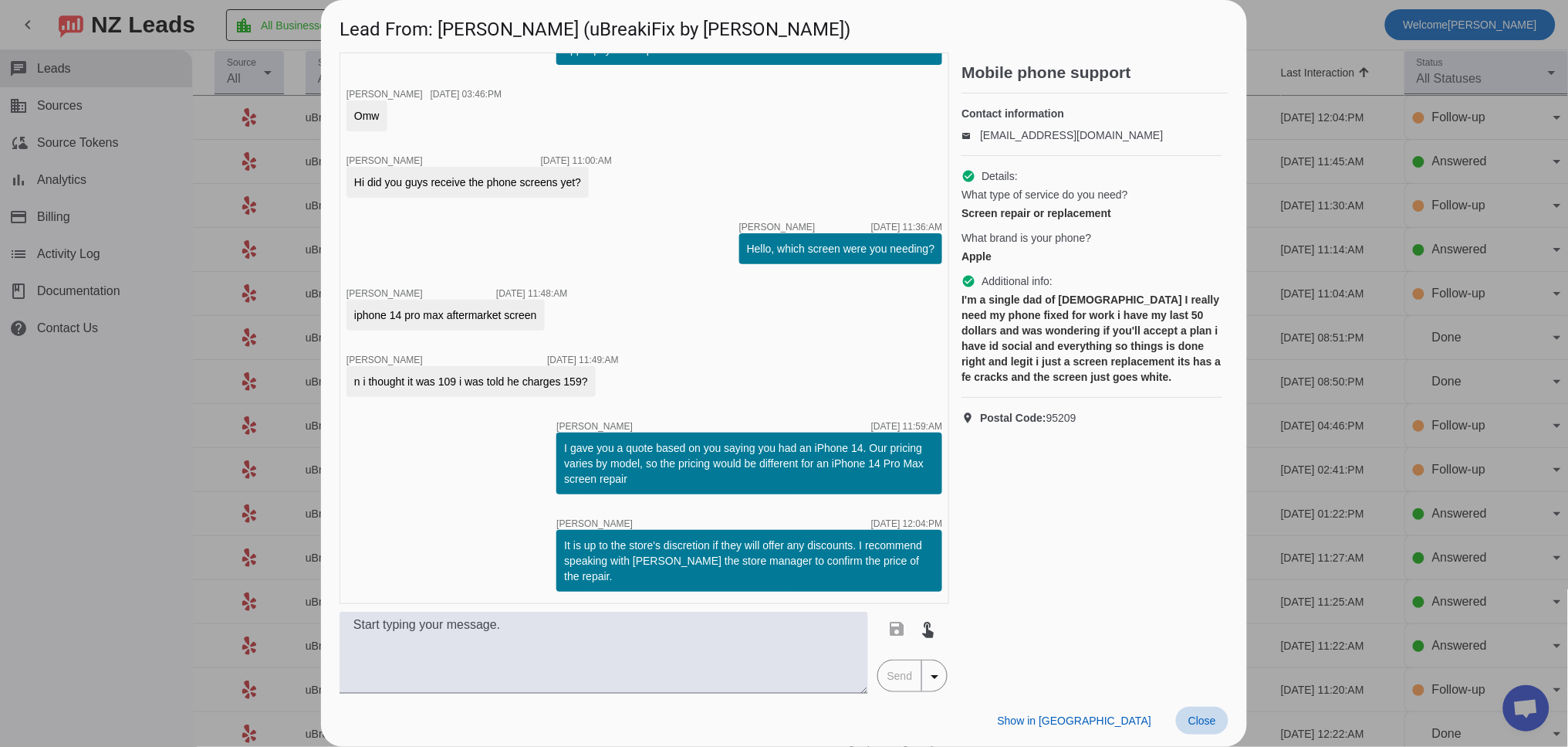
click at [1214, 724] on span "Close" at bounding box center [1202, 720] width 28 height 12
